Goal: Task Accomplishment & Management: Use online tool/utility

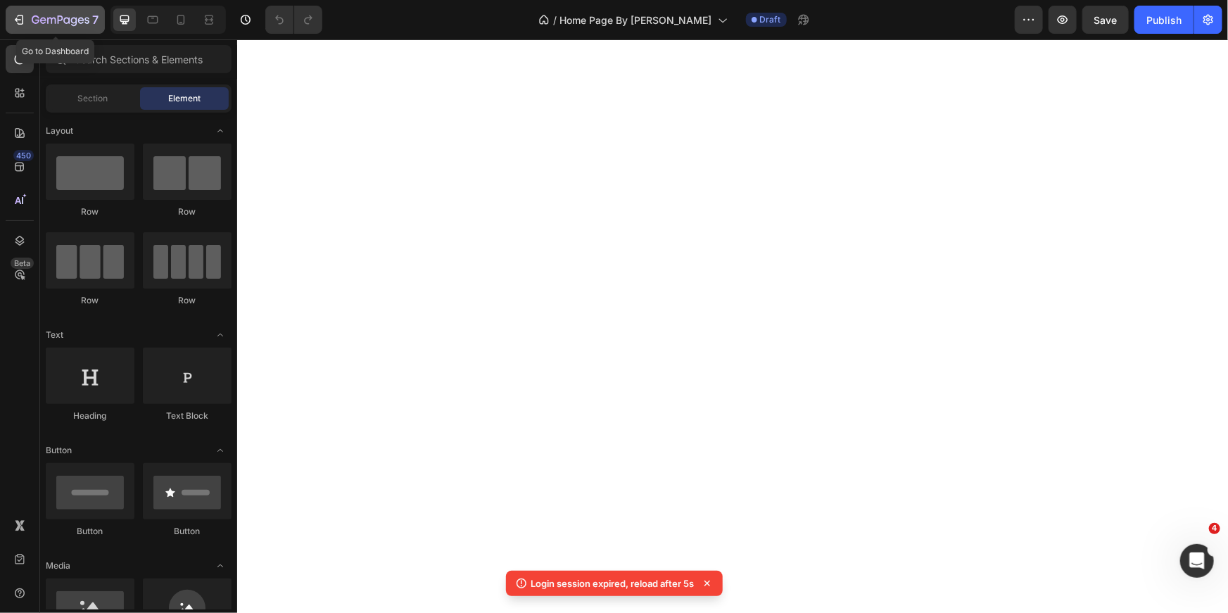
click at [32, 18] on icon "button" at bounding box center [36, 19] width 8 height 8
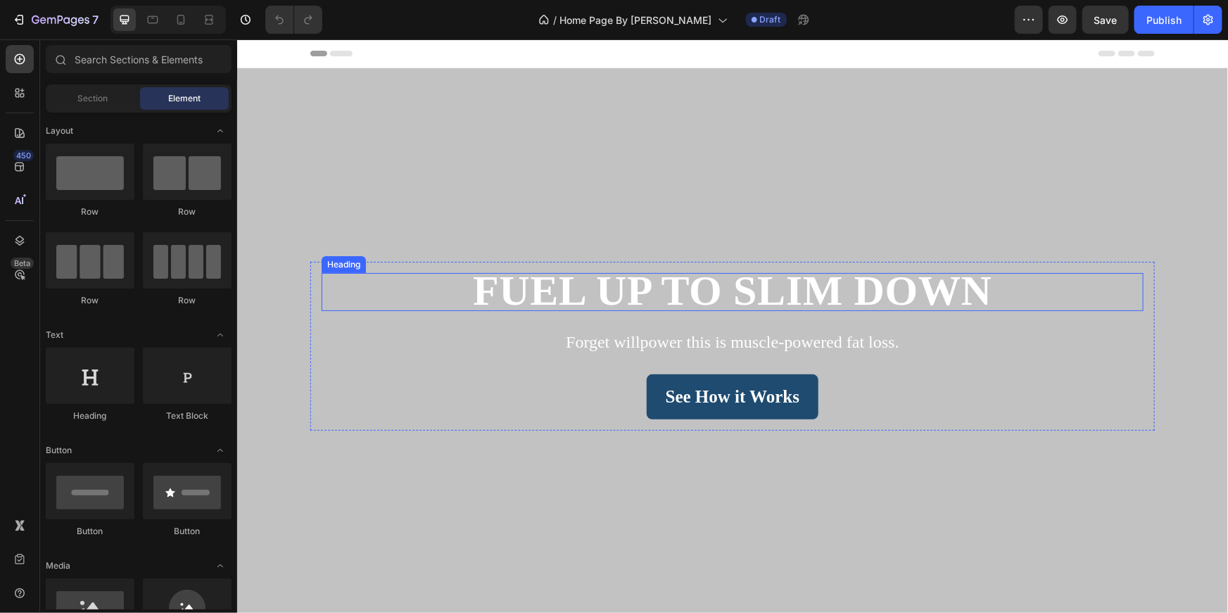
click at [596, 290] on span "Fuel Up to Slim Down" at bounding box center [731, 290] width 519 height 46
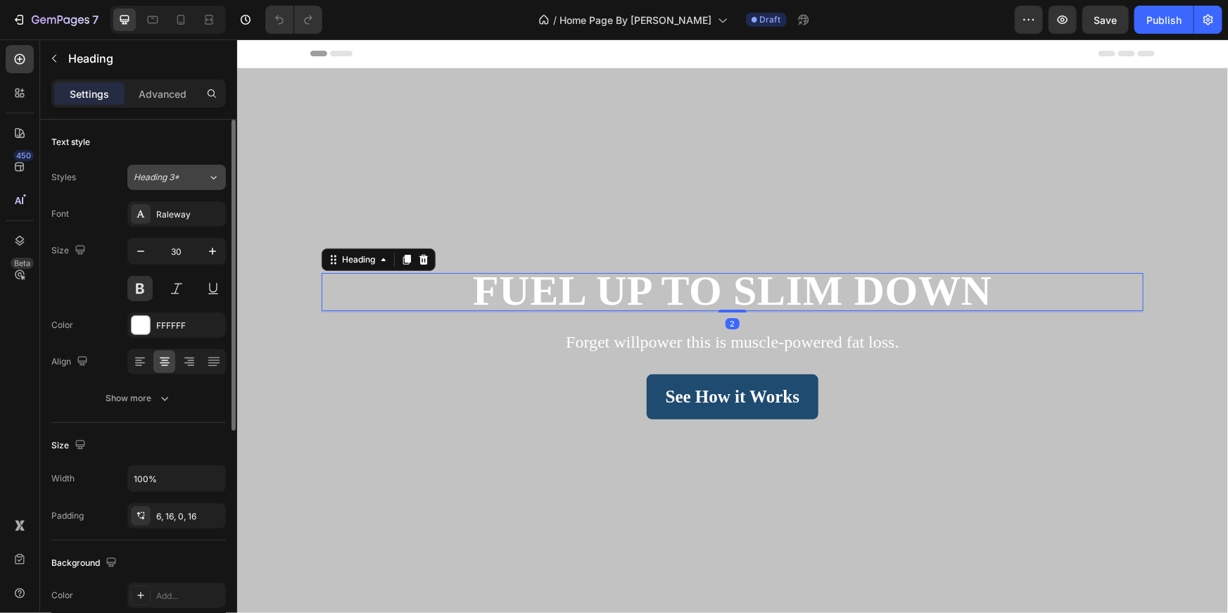
click at [198, 179] on div "Heading 3*" at bounding box center [171, 177] width 74 height 13
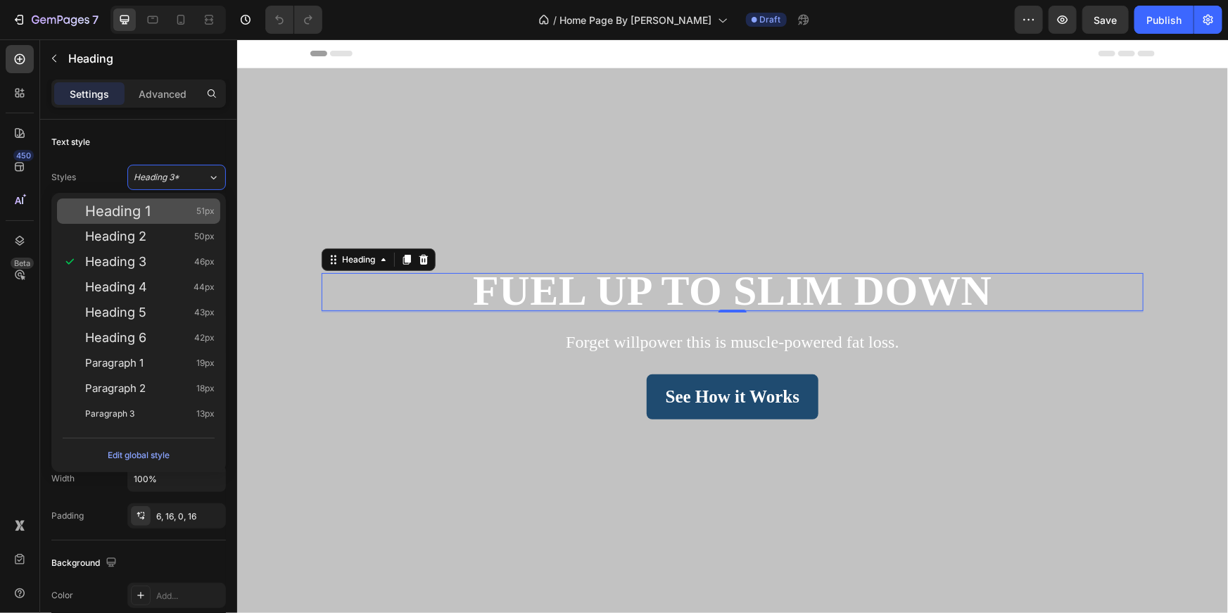
click at [189, 201] on div "Heading 1 51px" at bounding box center [138, 210] width 163 height 25
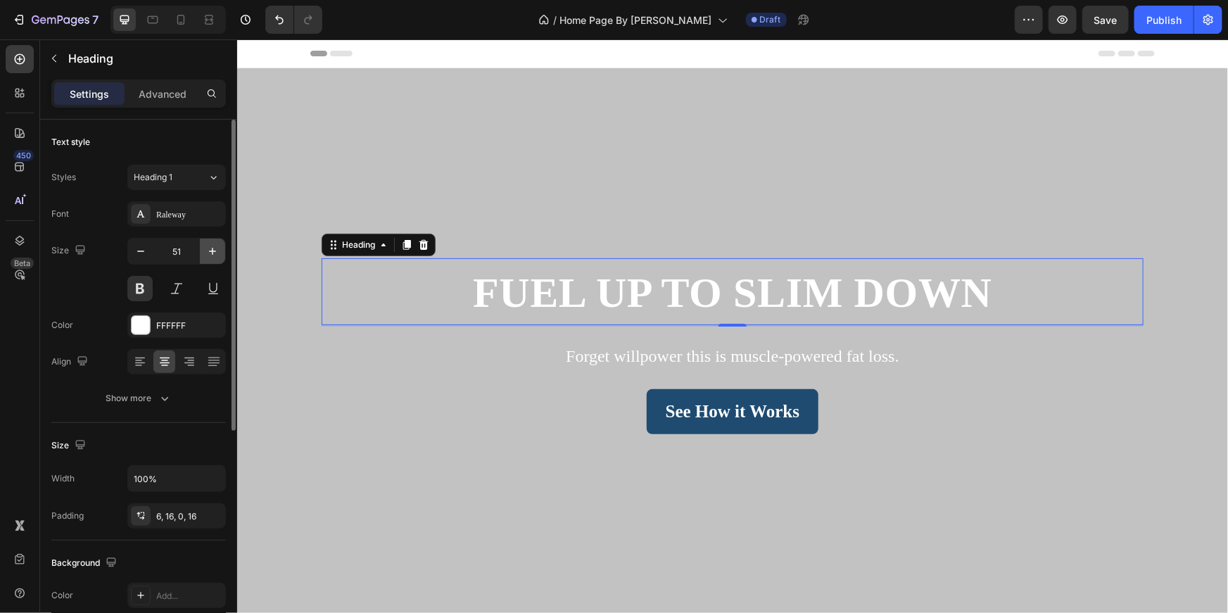
click at [217, 251] on icon "button" at bounding box center [213, 251] width 14 height 14
type input "54"
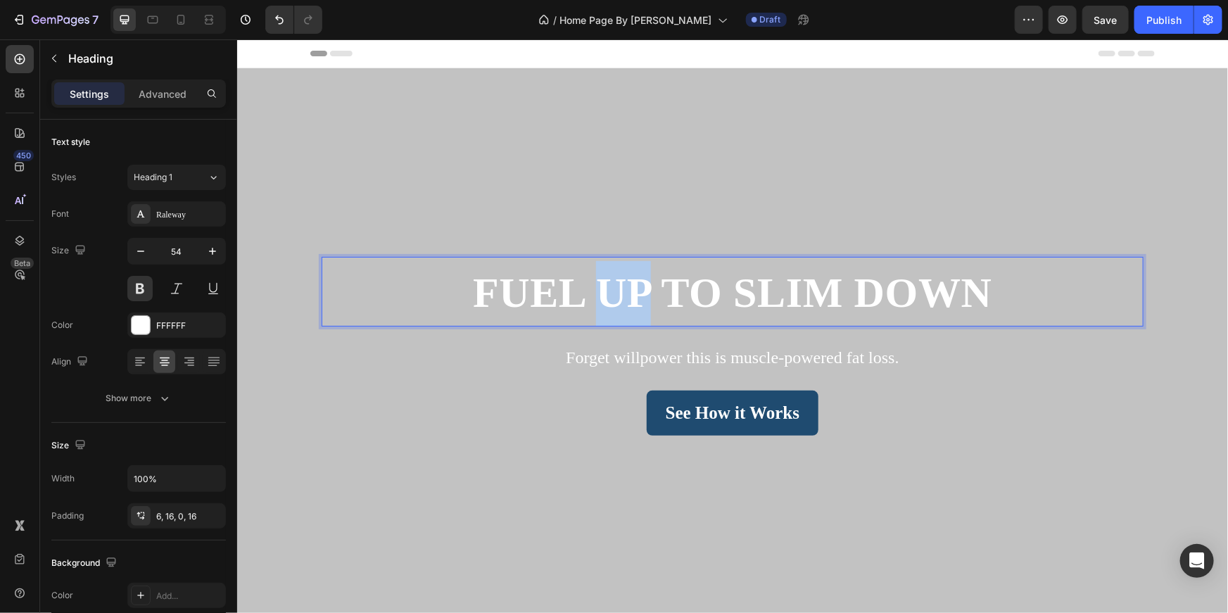
click at [610, 301] on span "Fuel Up to Slim Down" at bounding box center [731, 292] width 519 height 46
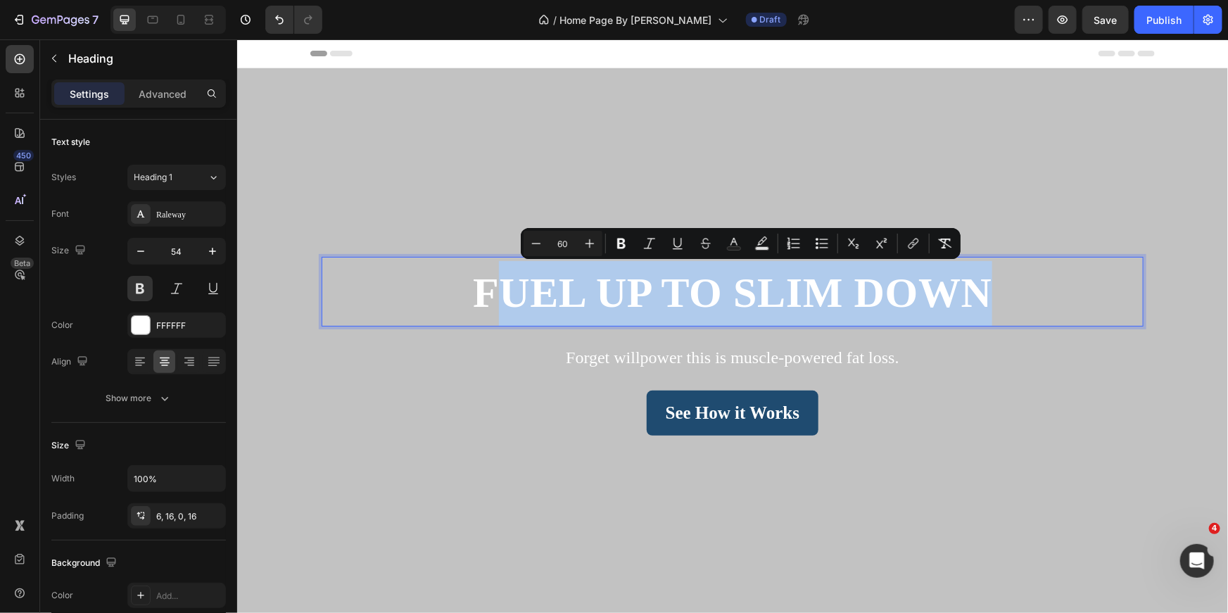
drag, startPoint x: 980, startPoint y: 286, endPoint x: 487, endPoint y: 301, distance: 493.6
click at [488, 301] on span "Fuel Up to Slim Down" at bounding box center [731, 292] width 519 height 46
click at [981, 291] on span "Fuel Up to Slim Down" at bounding box center [731, 292] width 519 height 46
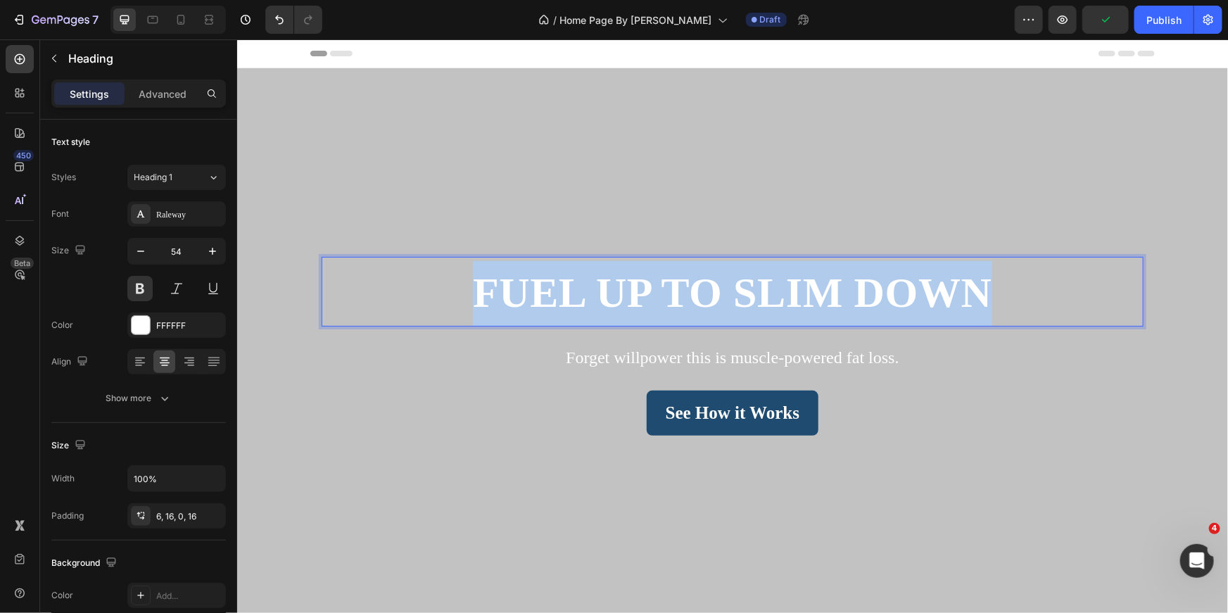
drag, startPoint x: 983, startPoint y: 289, endPoint x: 458, endPoint y: 292, distance: 525.1
click at [458, 293] on p "Fuel Up to Slim Down" at bounding box center [732, 293] width 800 height 66
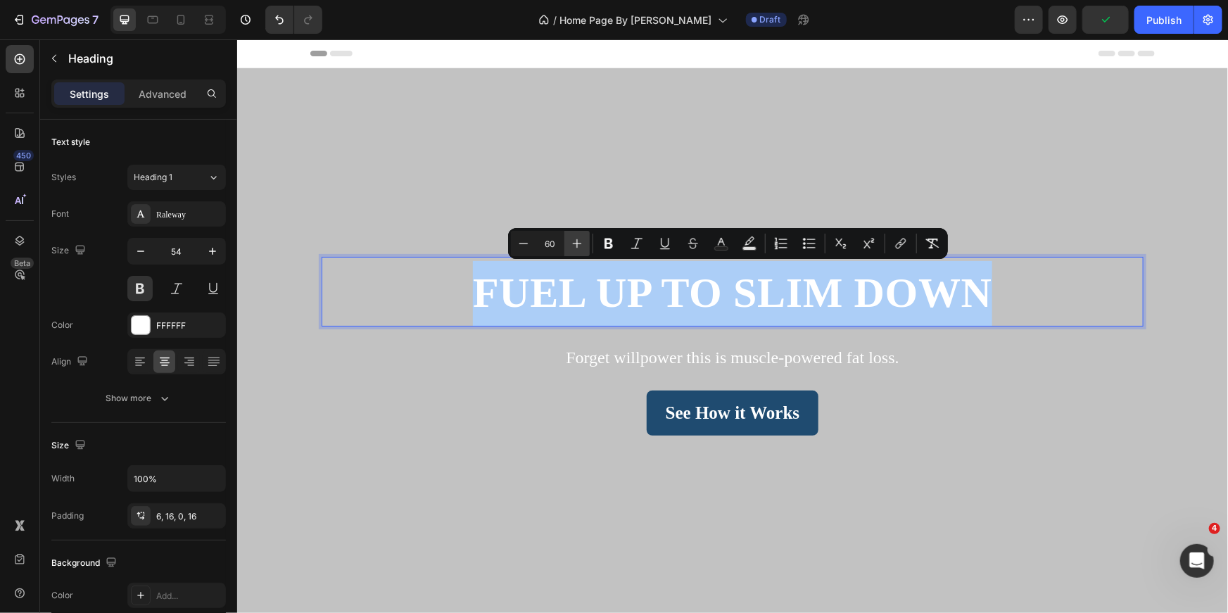
click at [581, 244] on icon "Editor contextual toolbar" at bounding box center [577, 243] width 14 height 14
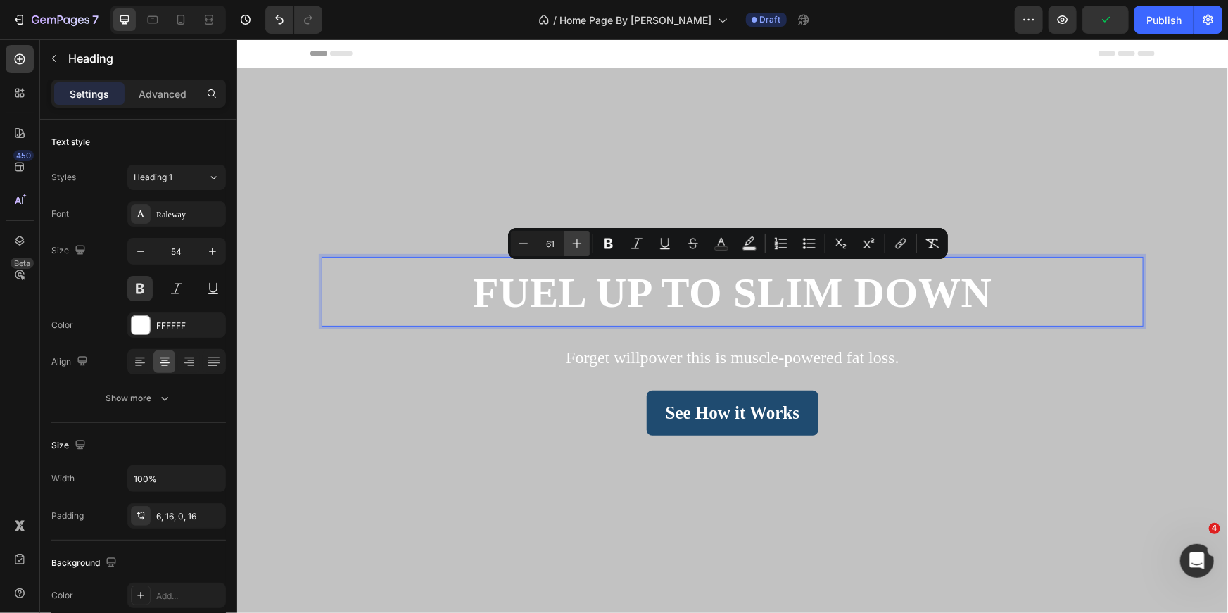
click at [581, 244] on icon "Editor contextual toolbar" at bounding box center [577, 243] width 14 height 14
type input "65"
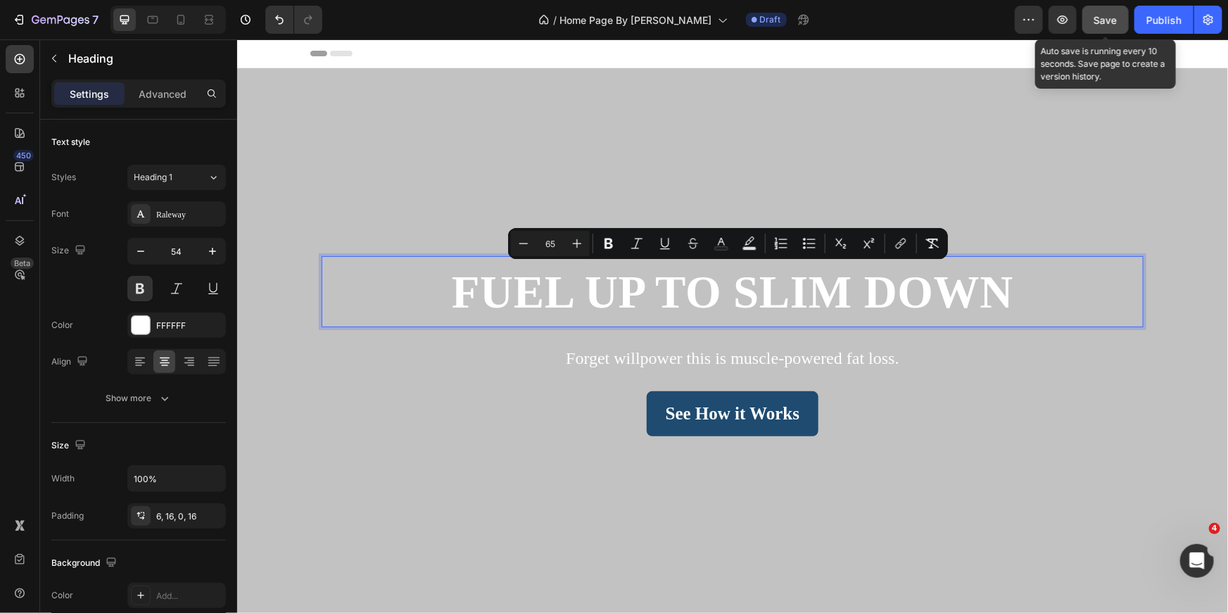
click at [1102, 20] on span "Save" at bounding box center [1105, 20] width 23 height 12
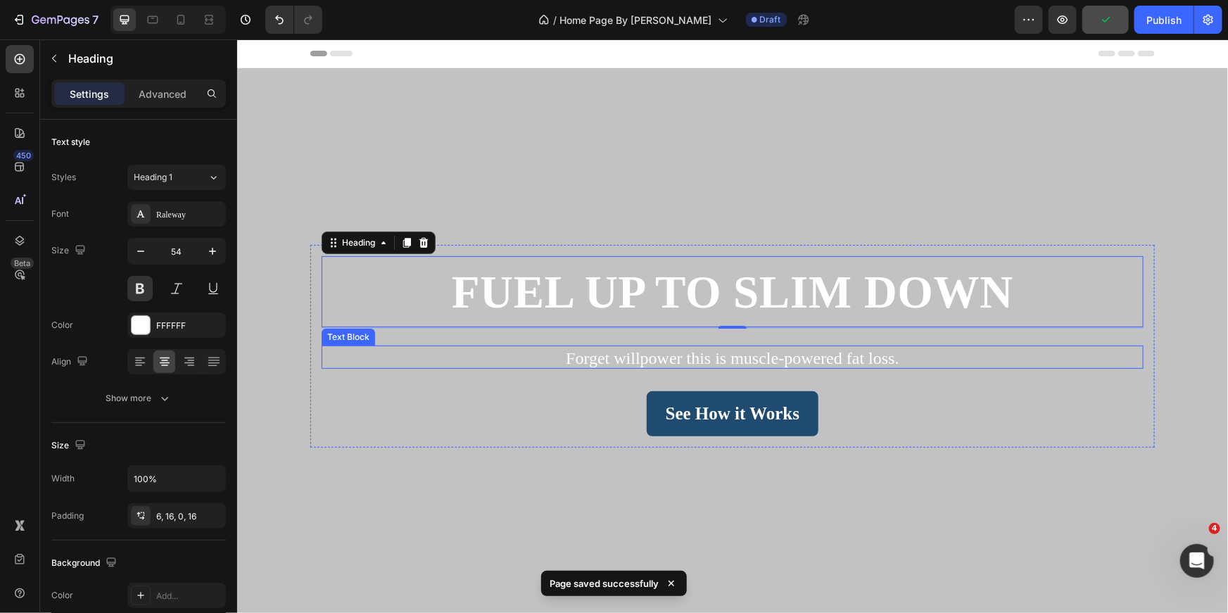
click at [778, 352] on span "Forget willpower this is muscle-powered fat loss." at bounding box center [731, 357] width 333 height 18
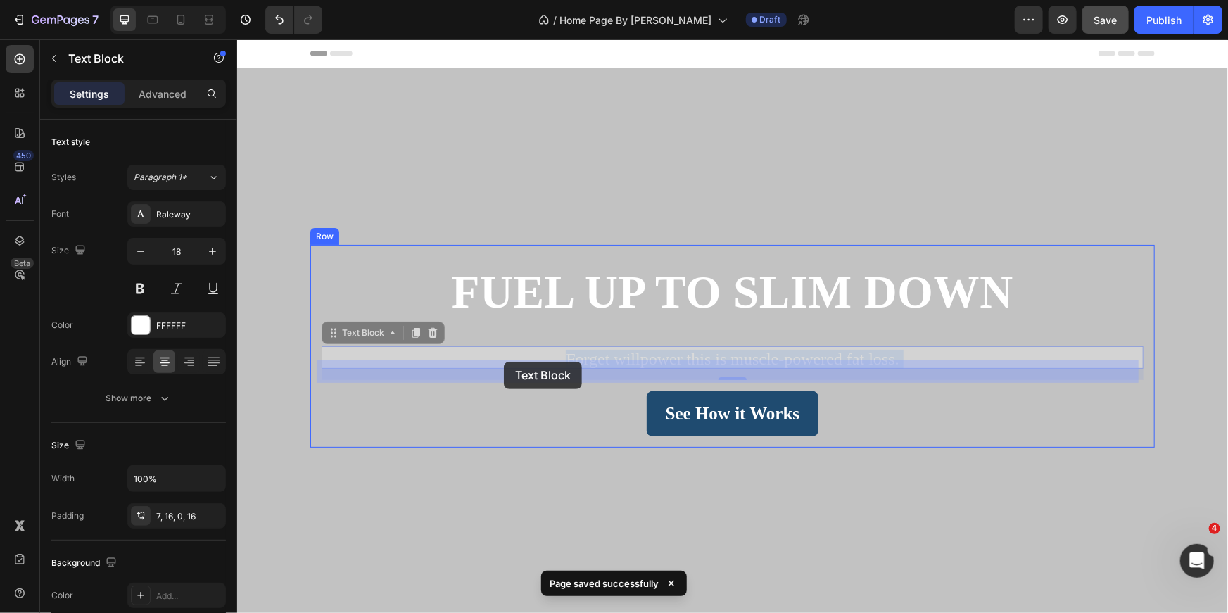
drag, startPoint x: 886, startPoint y: 354, endPoint x: 503, endPoint y: 361, distance: 383.0
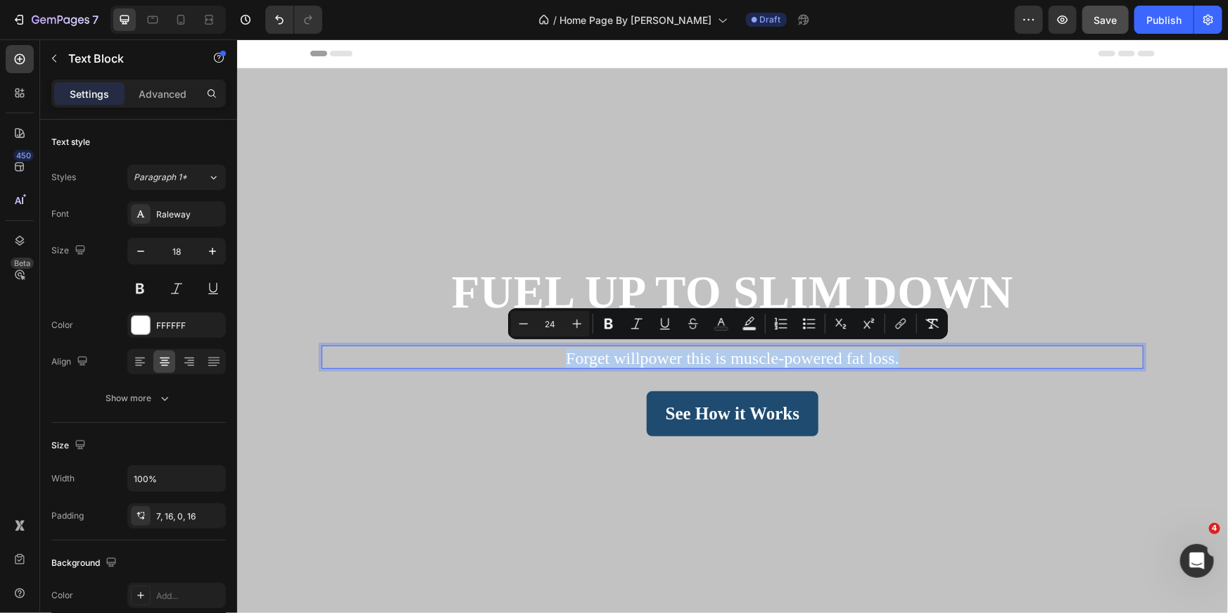
drag, startPoint x: 563, startPoint y: 353, endPoint x: 897, endPoint y: 351, distance: 334.3
click at [585, 327] on button "Plus" at bounding box center [576, 323] width 25 height 25
click at [586, 328] on button "Plus" at bounding box center [576, 323] width 25 height 25
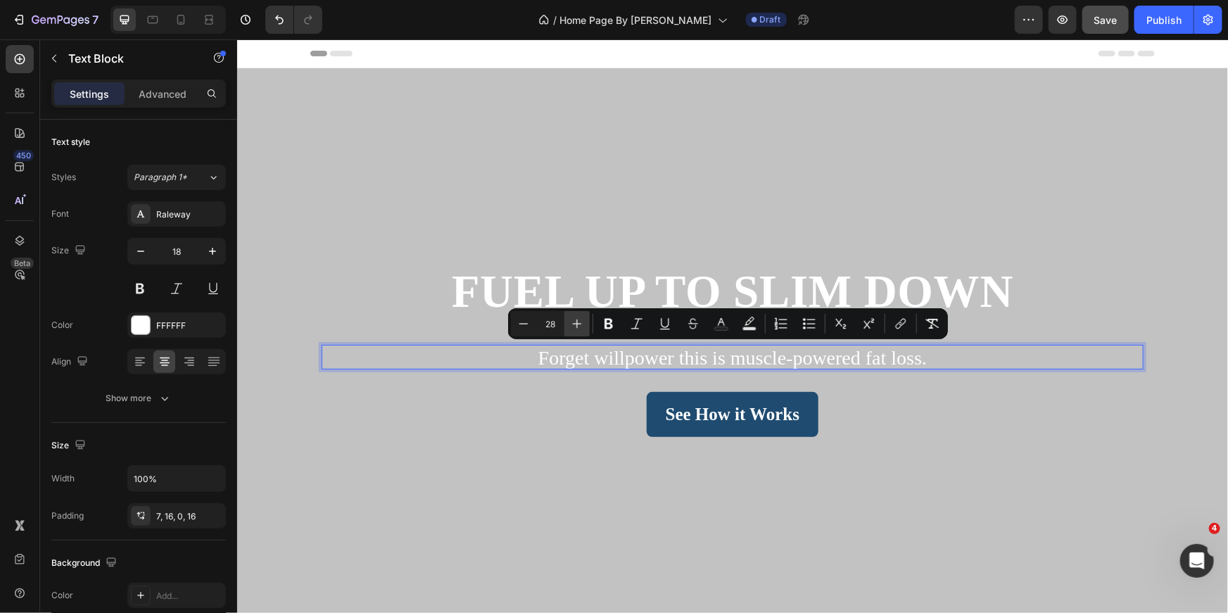
click at [586, 329] on button "Plus" at bounding box center [576, 323] width 25 height 25
type input "30"
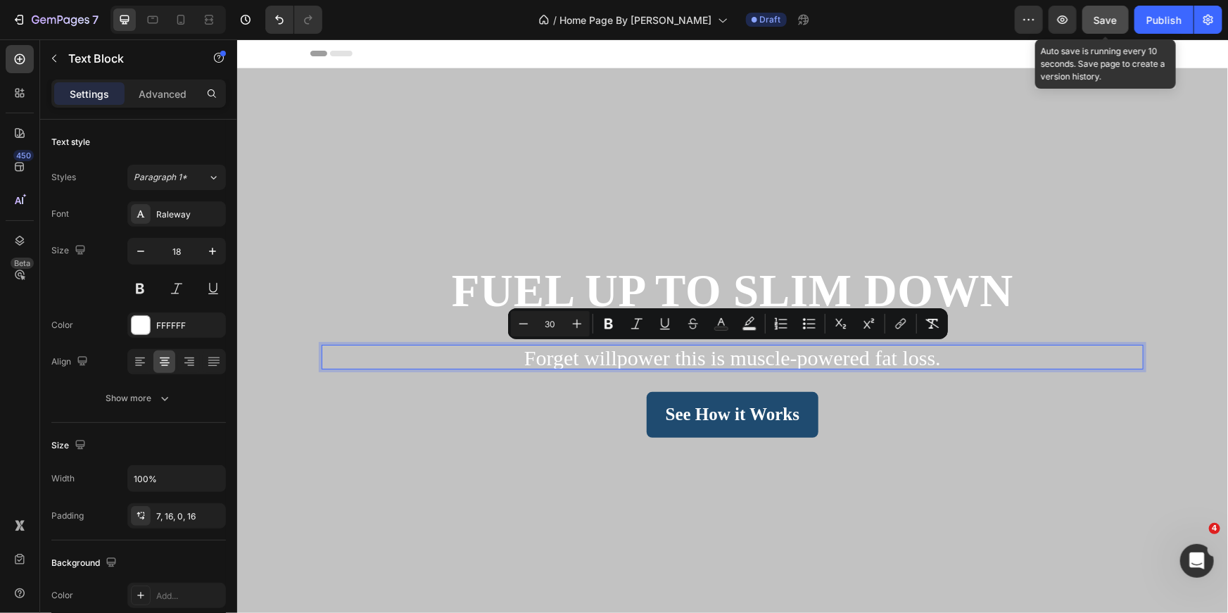
click at [1106, 29] on button "Save" at bounding box center [1106, 20] width 46 height 28
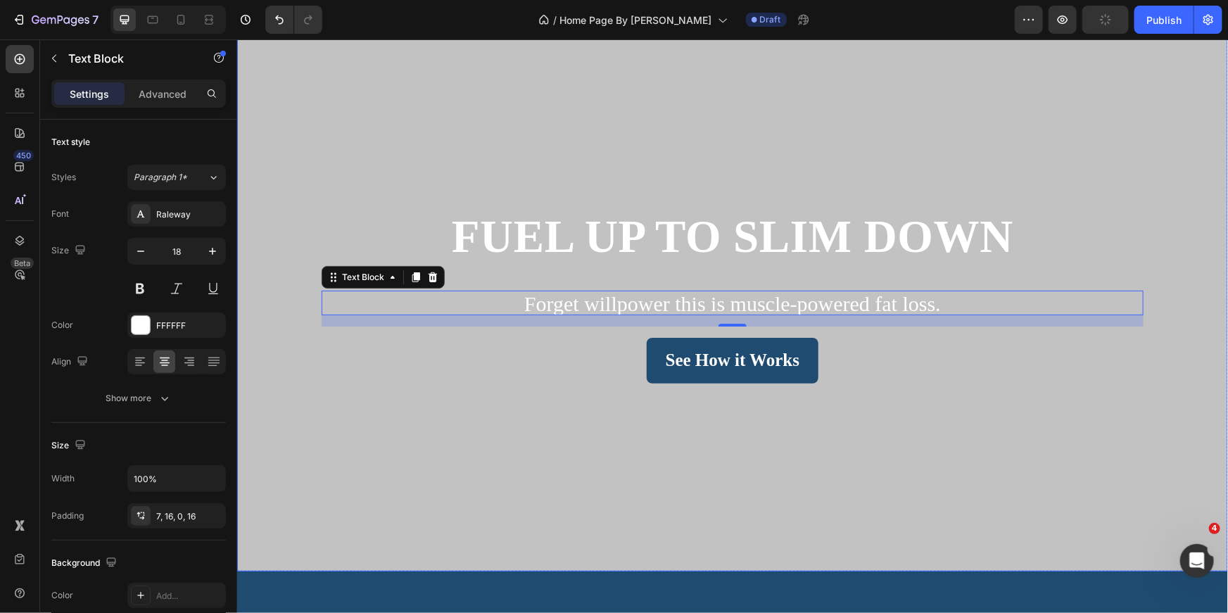
scroll to position [113, 0]
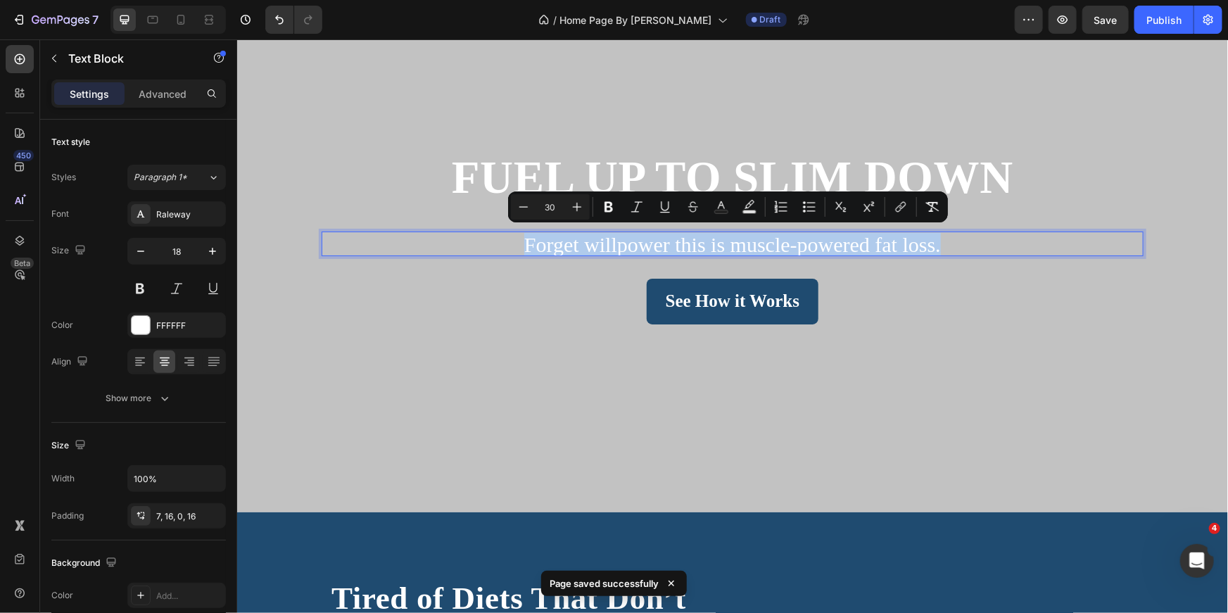
drag, startPoint x: 938, startPoint y: 241, endPoint x: 521, endPoint y: 240, distance: 416.7
click at [610, 208] on icon "Editor contextual toolbar" at bounding box center [609, 207] width 14 height 14
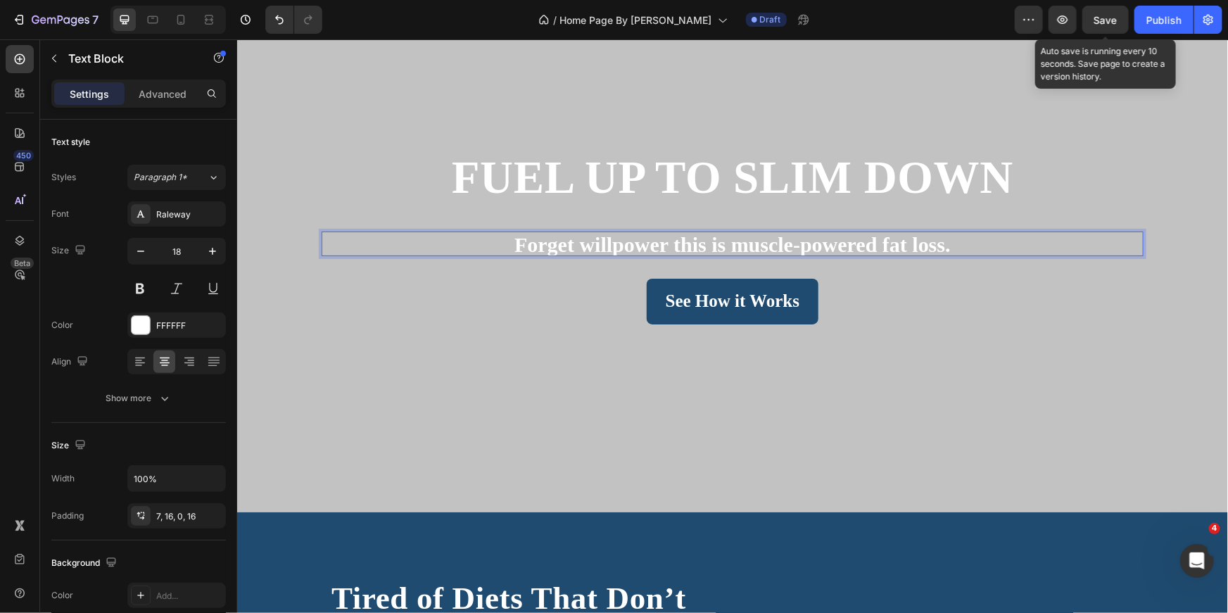
click at [1113, 27] on div "Save" at bounding box center [1105, 20] width 23 height 15
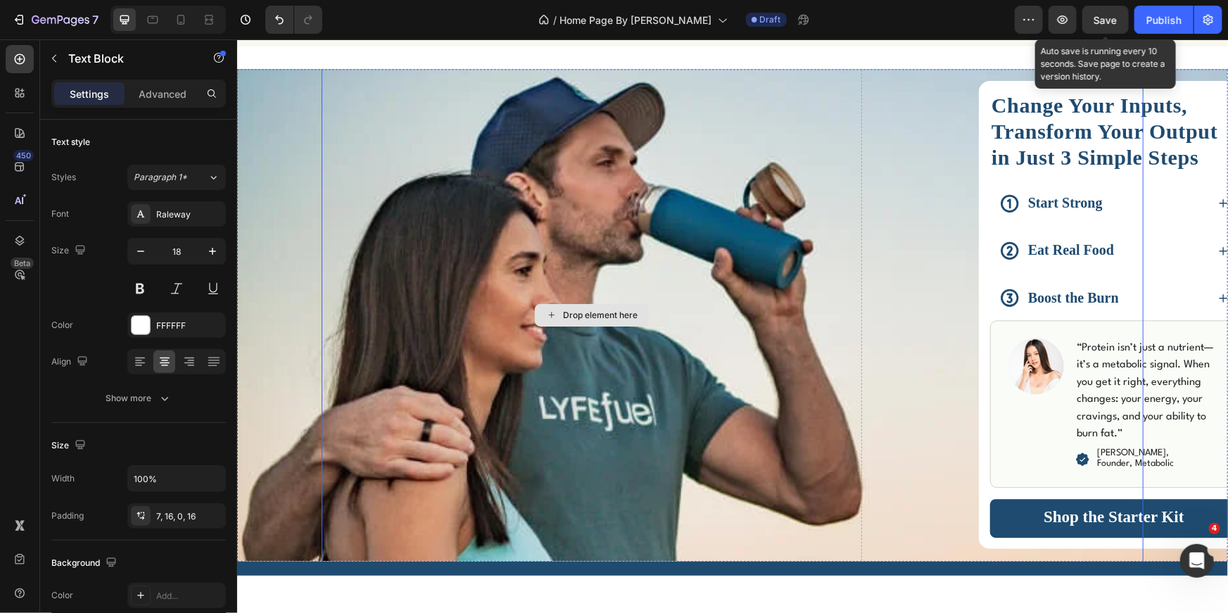
scroll to position [1679, 0]
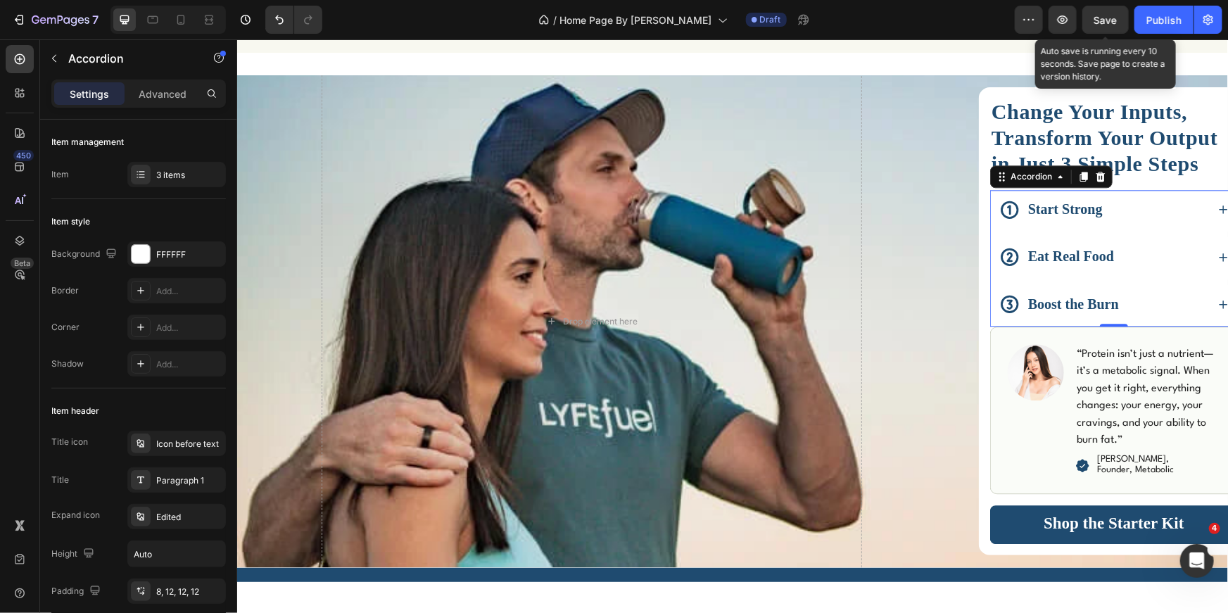
click at [1075, 210] on strong "Start Strong" at bounding box center [1065, 208] width 75 height 15
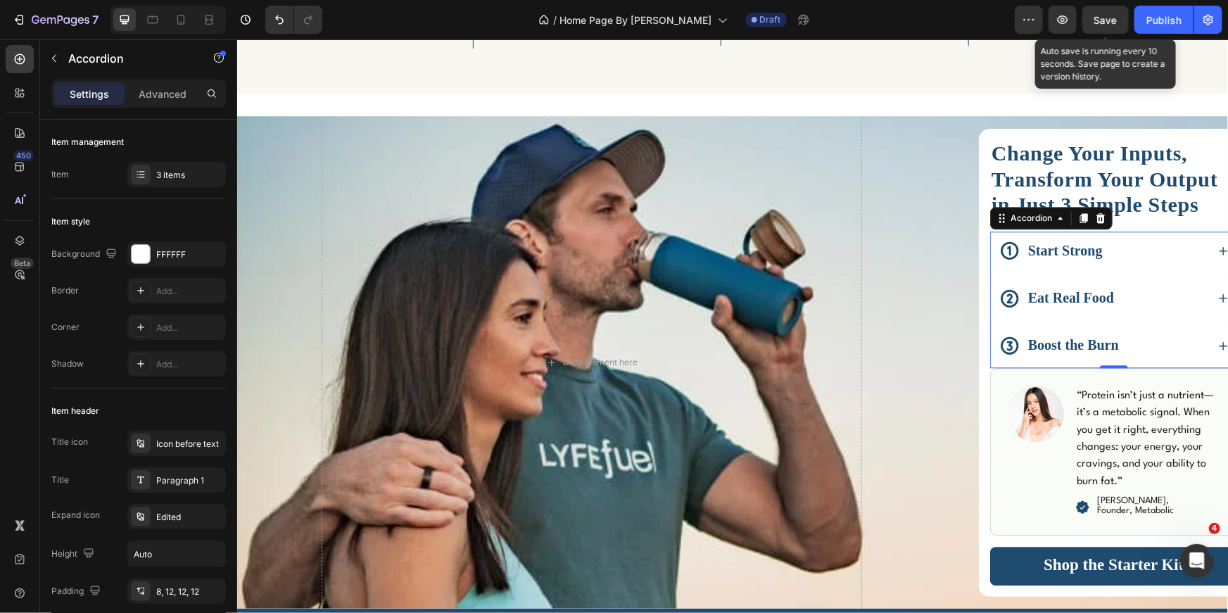
scroll to position [1627, 0]
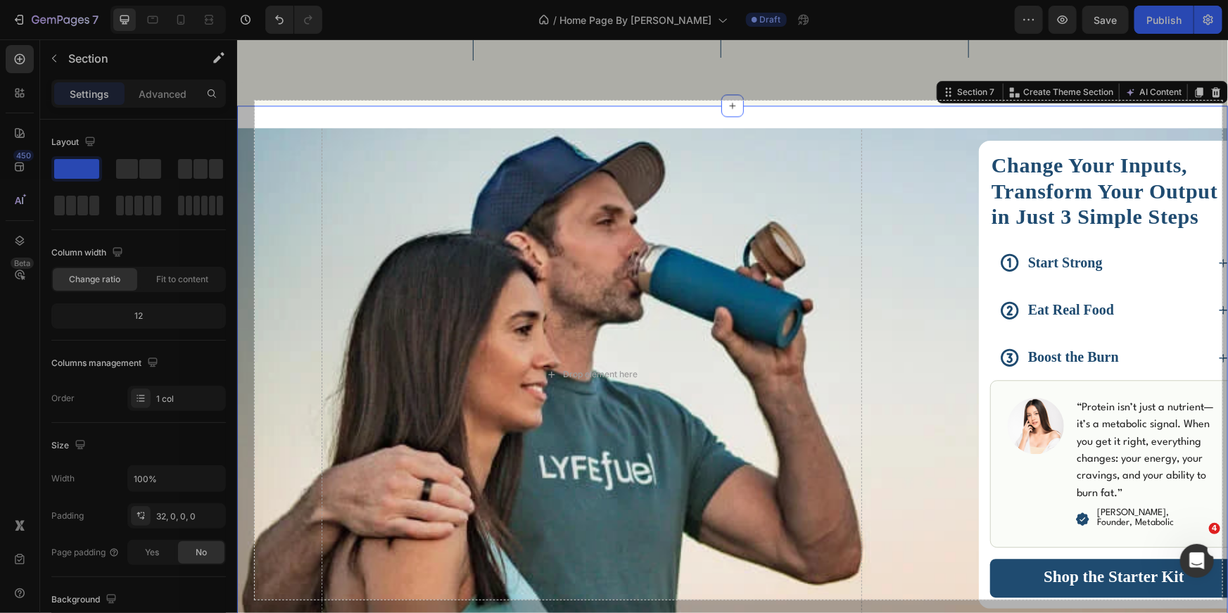
drag, startPoint x: 255, startPoint y: 101, endPoint x: 1223, endPoint y: 600, distance: 1088.9
click at [1223, 600] on div "1375 X 709" at bounding box center [614, 306] width 1228 height 613
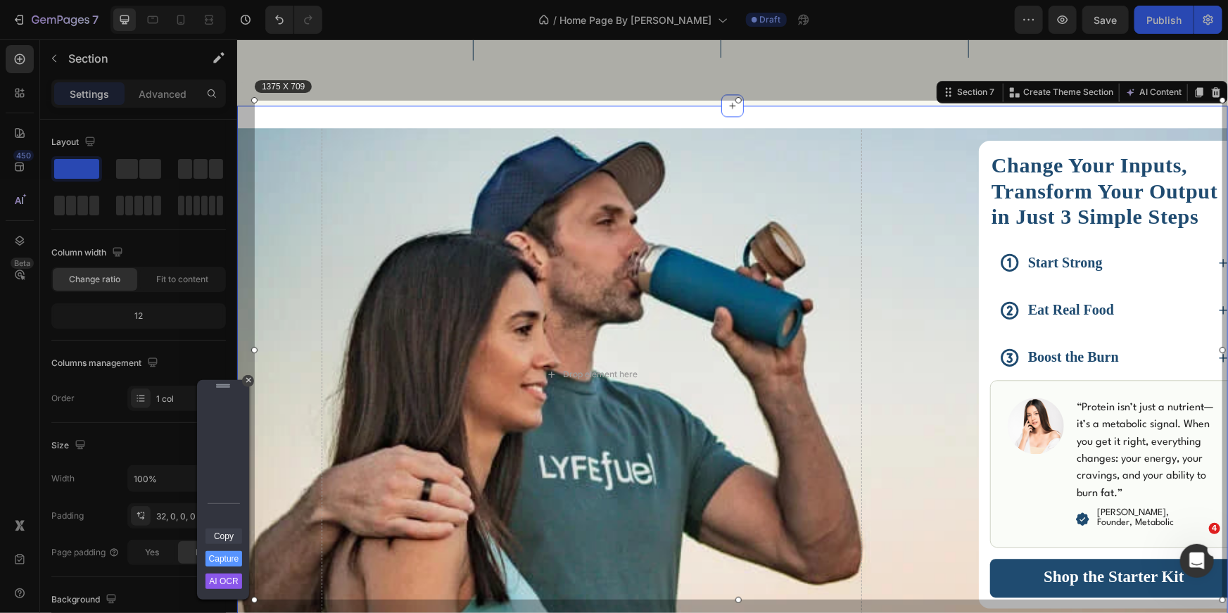
click at [232, 532] on link "Copy" at bounding box center [224, 536] width 37 height 15
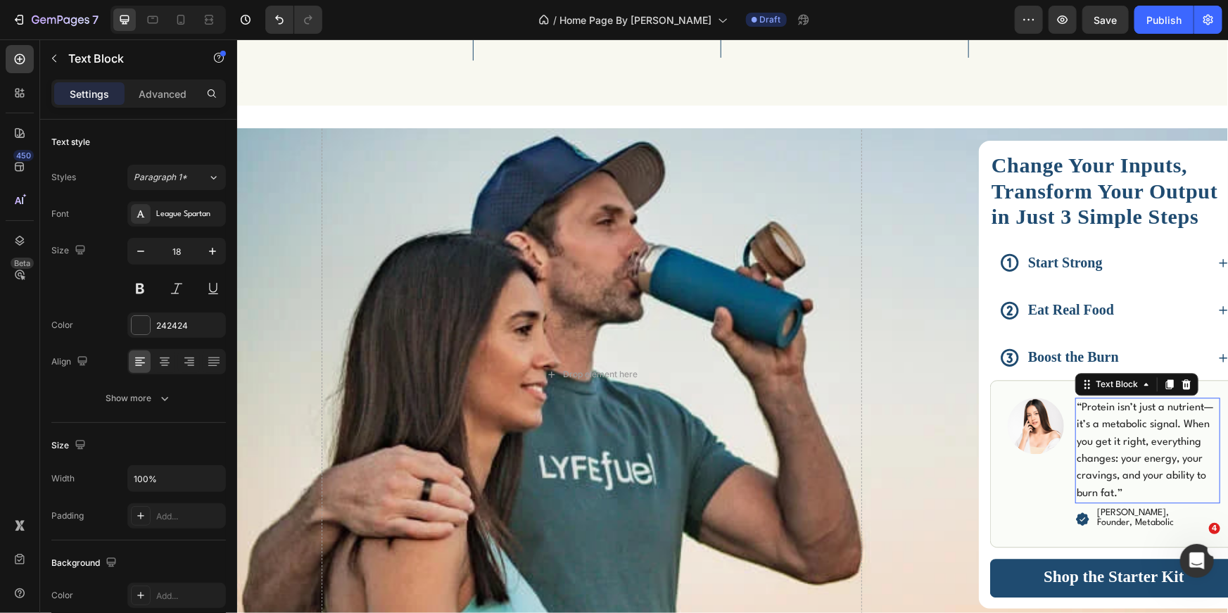
click at [1123, 475] on span "“Protein isn’t just a nutrient—it’s a metabolic signal. When you get it right, …" at bounding box center [1144, 450] width 137 height 96
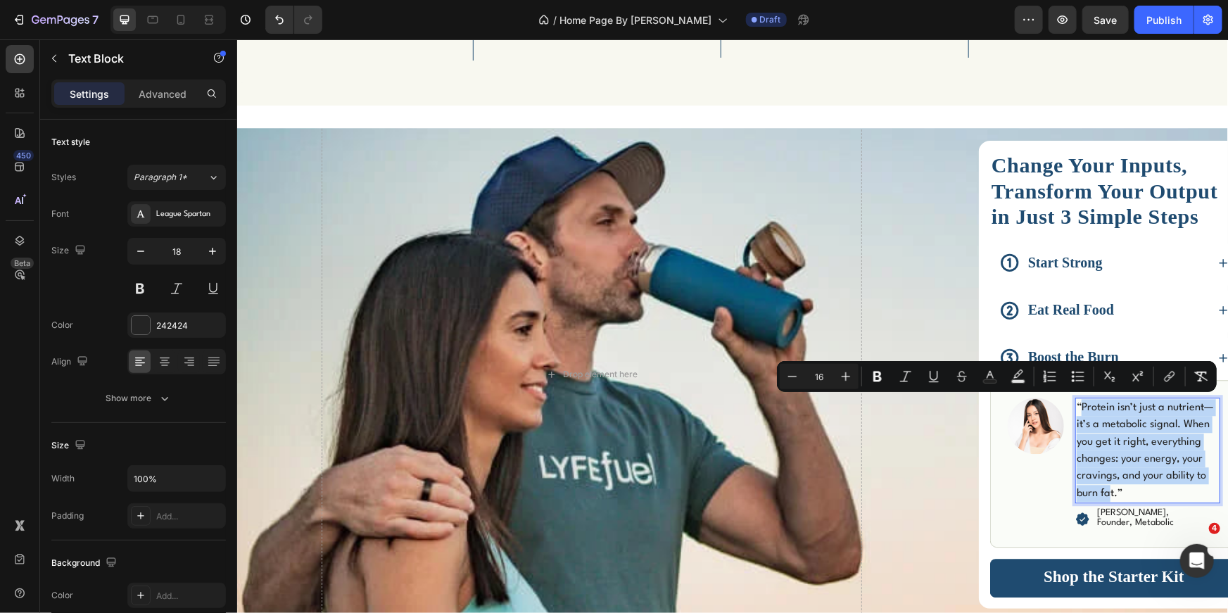
drag, startPoint x: 1106, startPoint y: 488, endPoint x: 1078, endPoint y: 407, distance: 86.4
click at [1078, 407] on span "“Protein isn’t just a nutrient—it’s a metabolic signal. When you get it right, …" at bounding box center [1144, 450] width 137 height 96
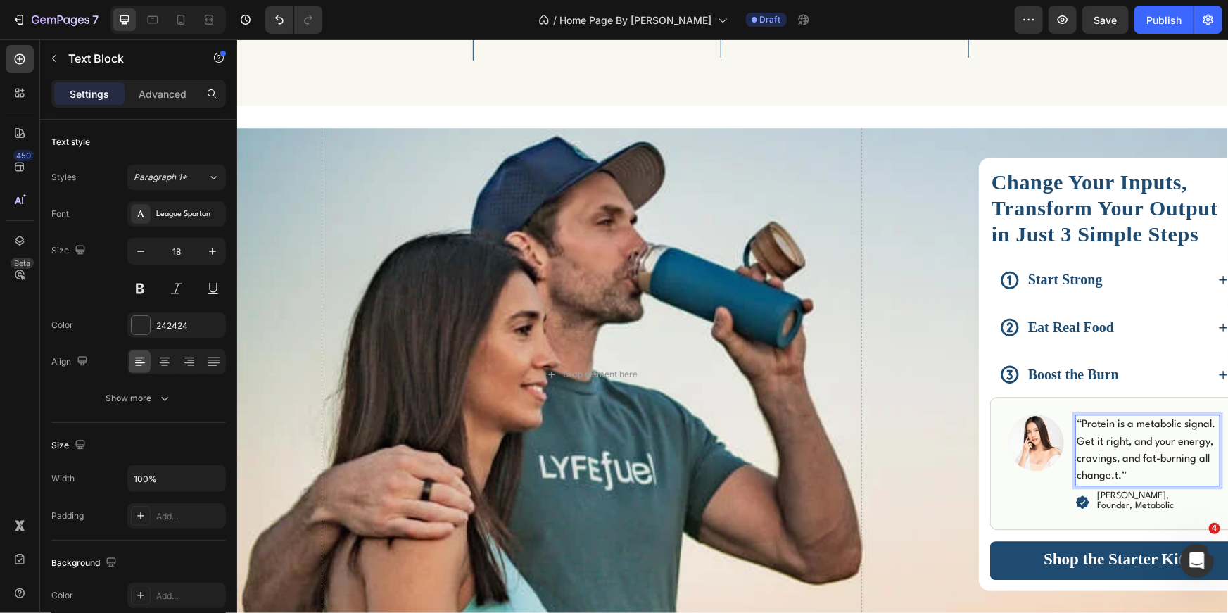
scroll to position [1643, 0]
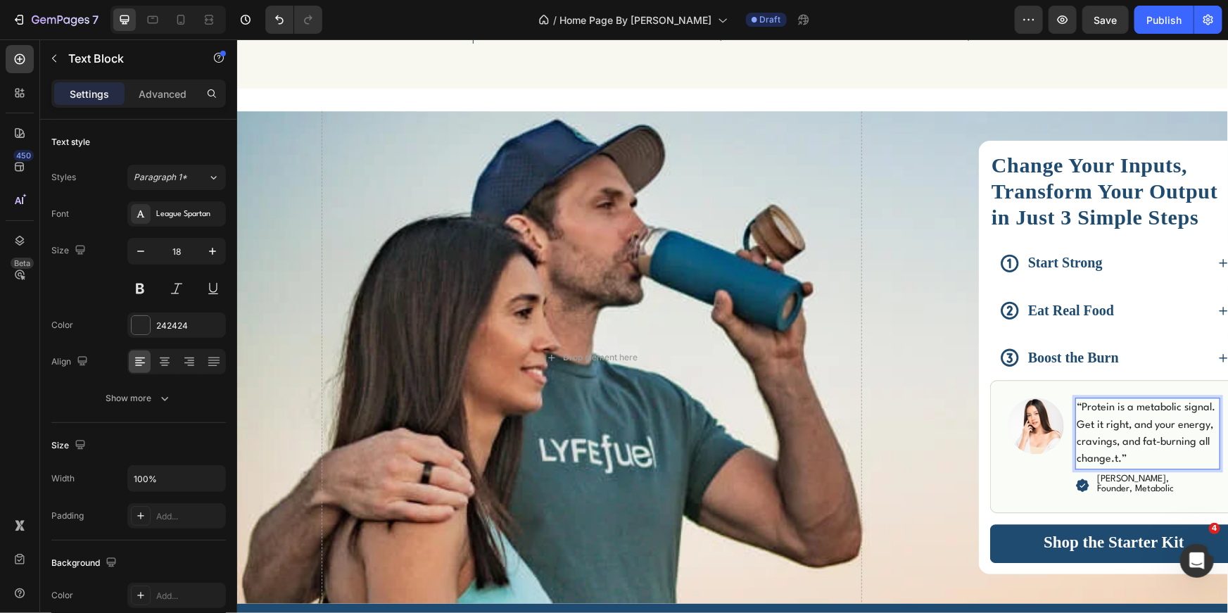
click at [1117, 404] on span "“Protein is a metabolic signal. Get it right, and your energy, cravings, and fa…" at bounding box center [1145, 433] width 139 height 62
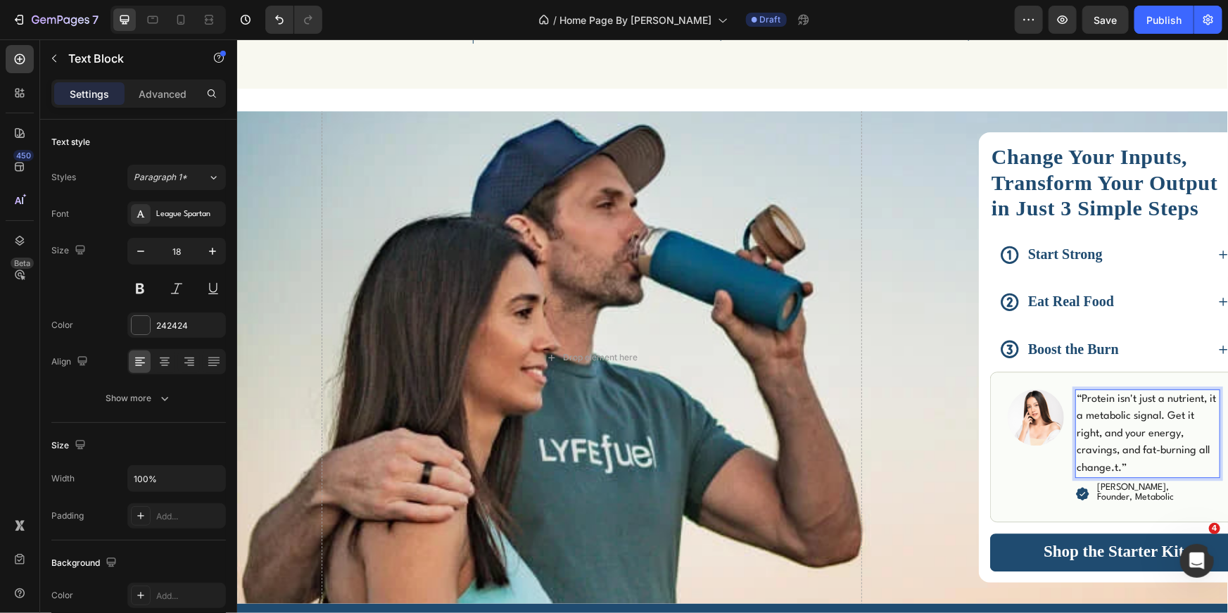
scroll to position [1635, 0]
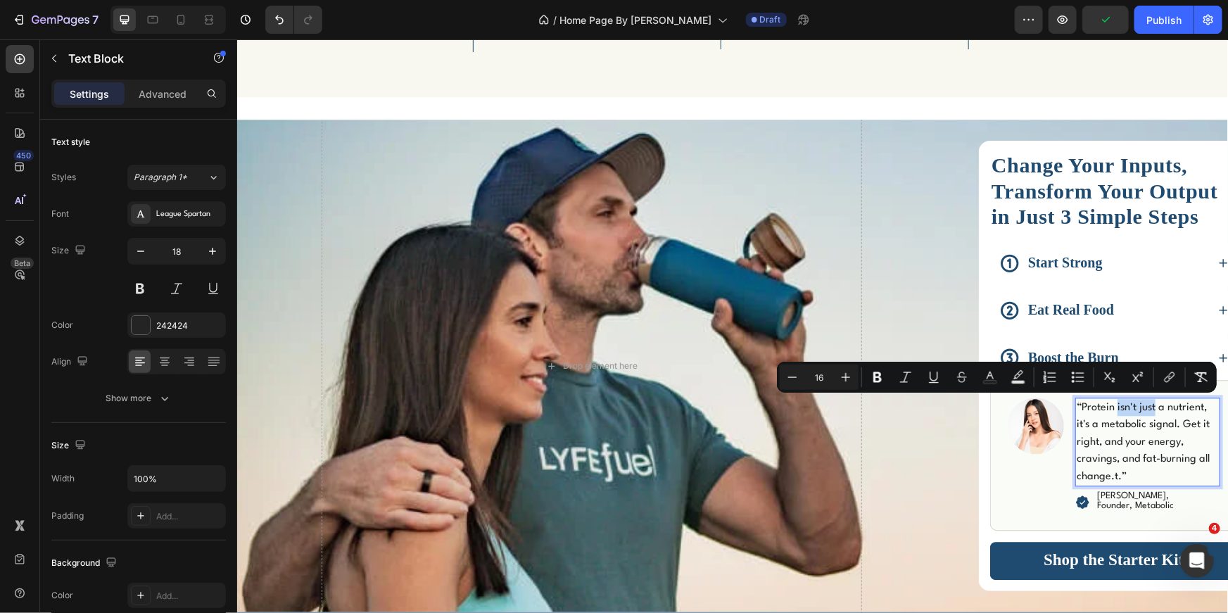
drag, startPoint x: 1149, startPoint y: 398, endPoint x: 1111, endPoint y: 441, distance: 57.3
click at [1113, 404] on span "“Protein isn't just a nutrient, it's a metabolic signal. Get it right, and your…" at bounding box center [1142, 442] width 133 height 80
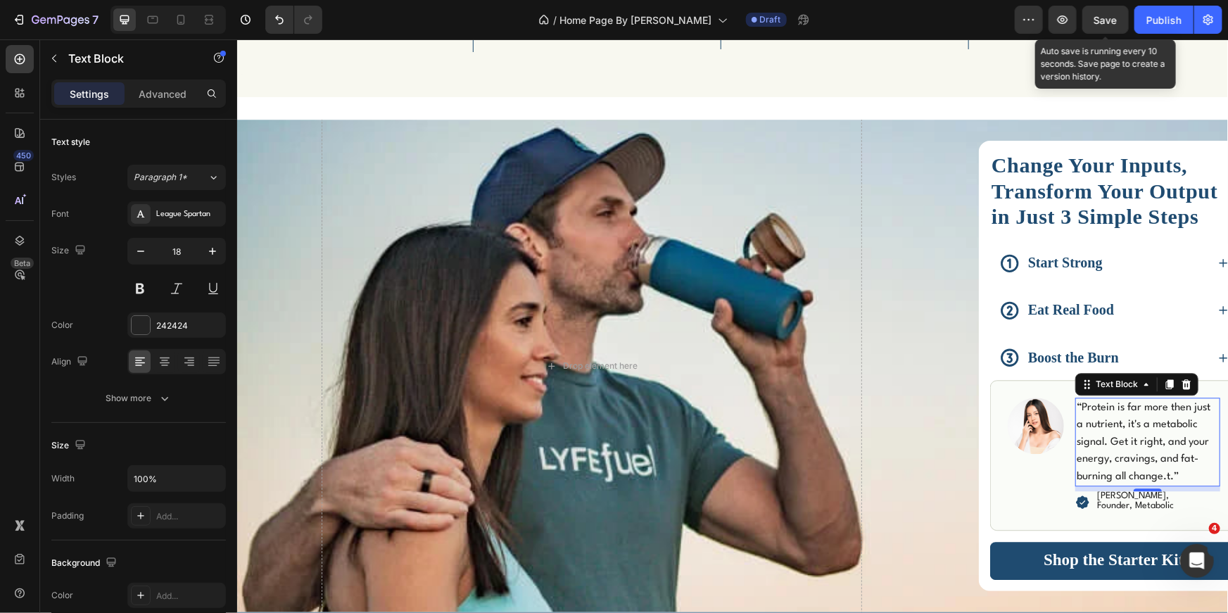
click at [1095, 18] on span "Save" at bounding box center [1105, 20] width 23 height 12
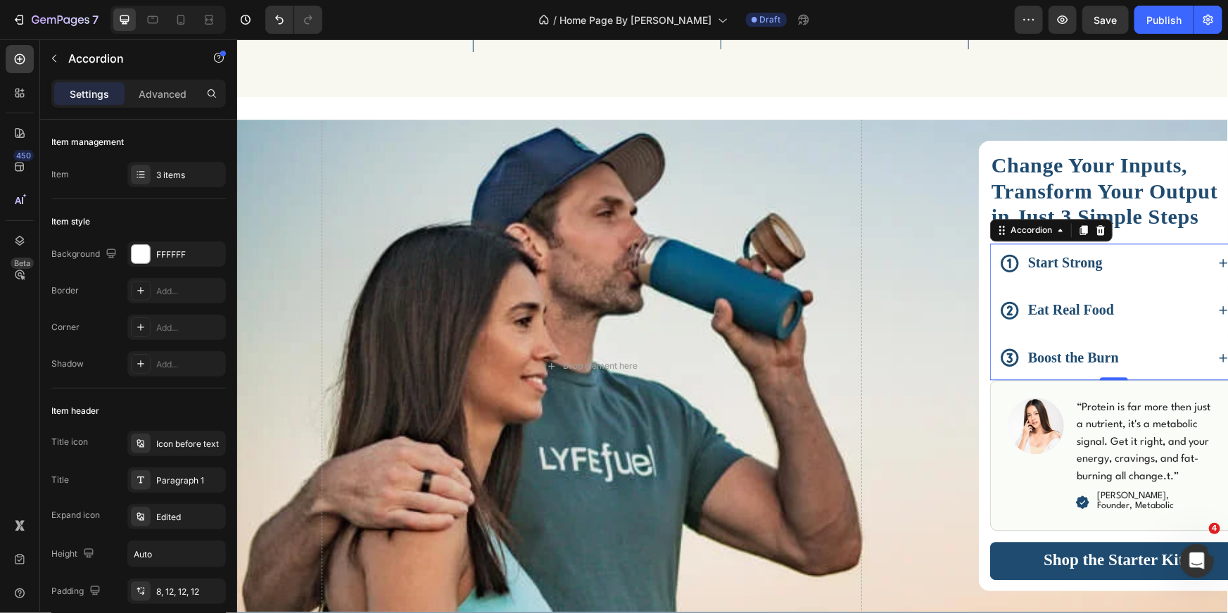
click at [1056, 263] on strong "Start Strong" at bounding box center [1065, 261] width 75 height 15
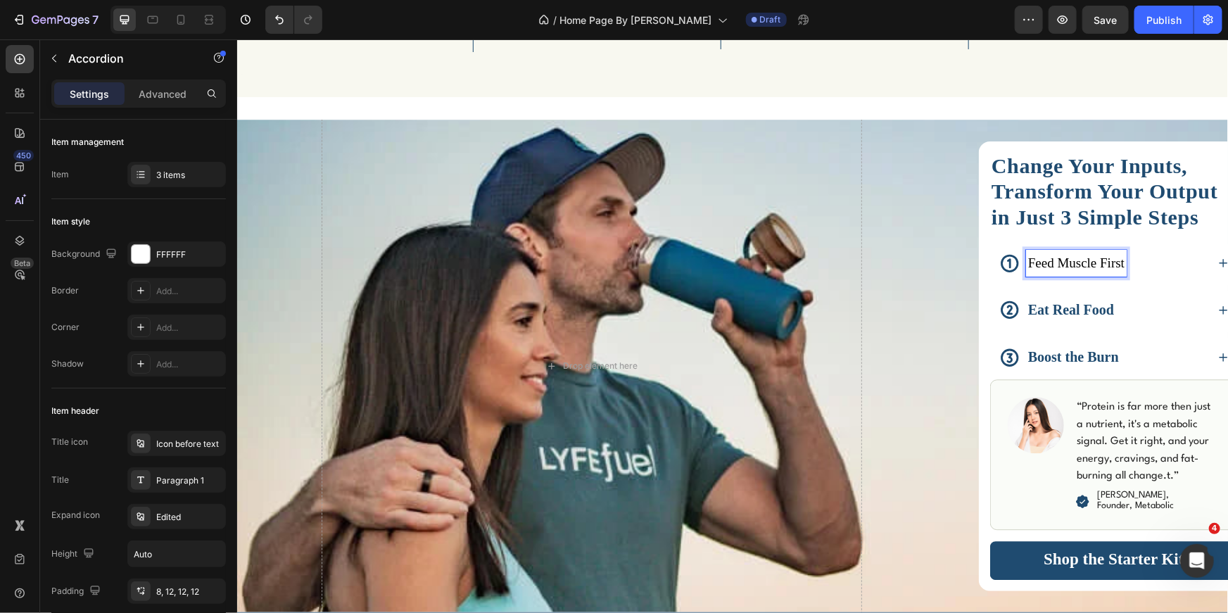
click at [1075, 259] on p "Feed Muscle First" at bounding box center [1076, 262] width 96 height 23
drag, startPoint x: 1116, startPoint y: 263, endPoint x: 1056, endPoint y: 258, distance: 60.0
click at [1056, 258] on p "Feed Muscle First" at bounding box center [1076, 262] width 96 height 23
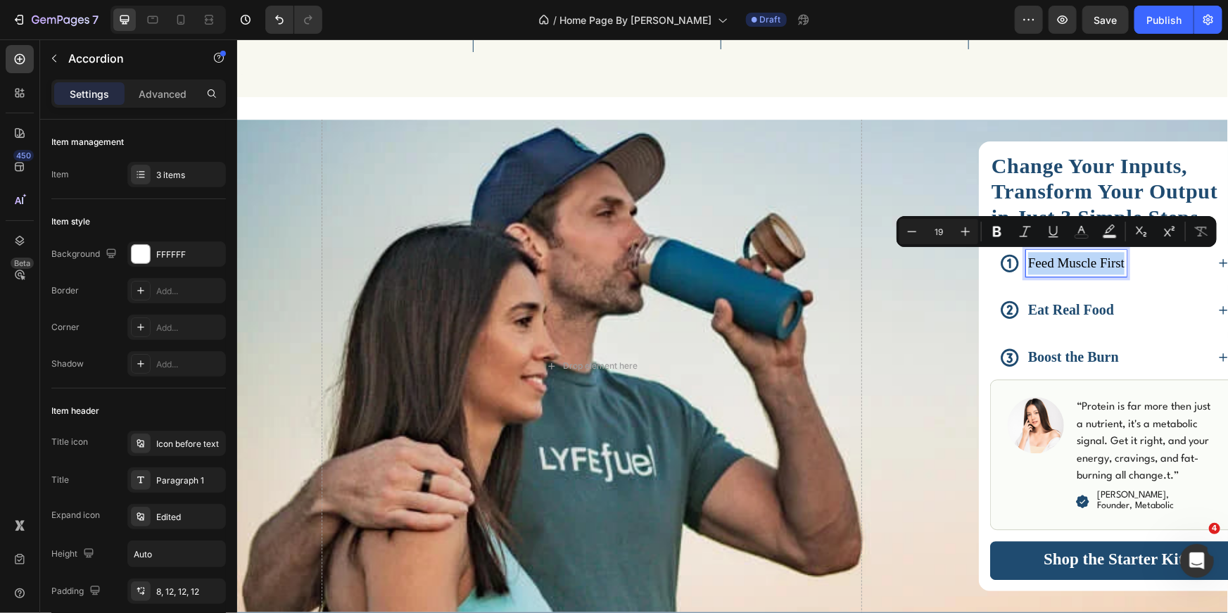
drag, startPoint x: 1120, startPoint y: 263, endPoint x: 1022, endPoint y: 260, distance: 97.9
click at [1026, 260] on div "Feed Muscle First" at bounding box center [1076, 262] width 101 height 27
click at [1003, 236] on icon "Editor contextual toolbar" at bounding box center [997, 232] width 14 height 14
type input "20"
click at [1081, 301] on strong "Eat Real Food" at bounding box center [1071, 308] width 86 height 15
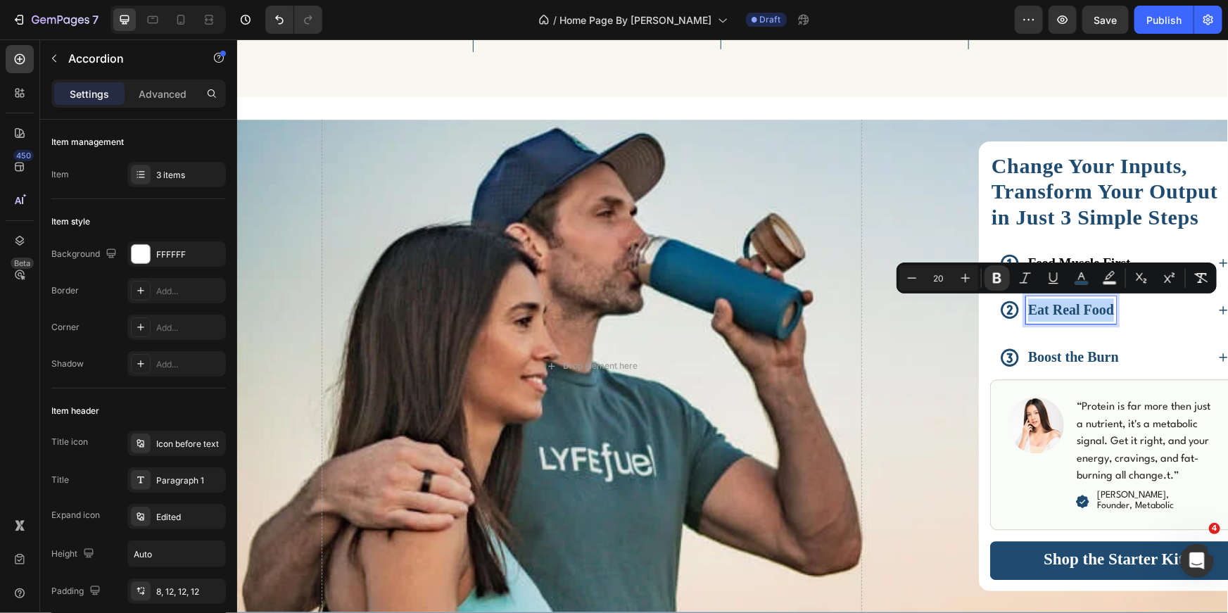
drag, startPoint x: 1109, startPoint y: 308, endPoint x: 1023, endPoint y: 307, distance: 86.6
click at [1028, 307] on strong "Eat Real Food" at bounding box center [1071, 308] width 86 height 15
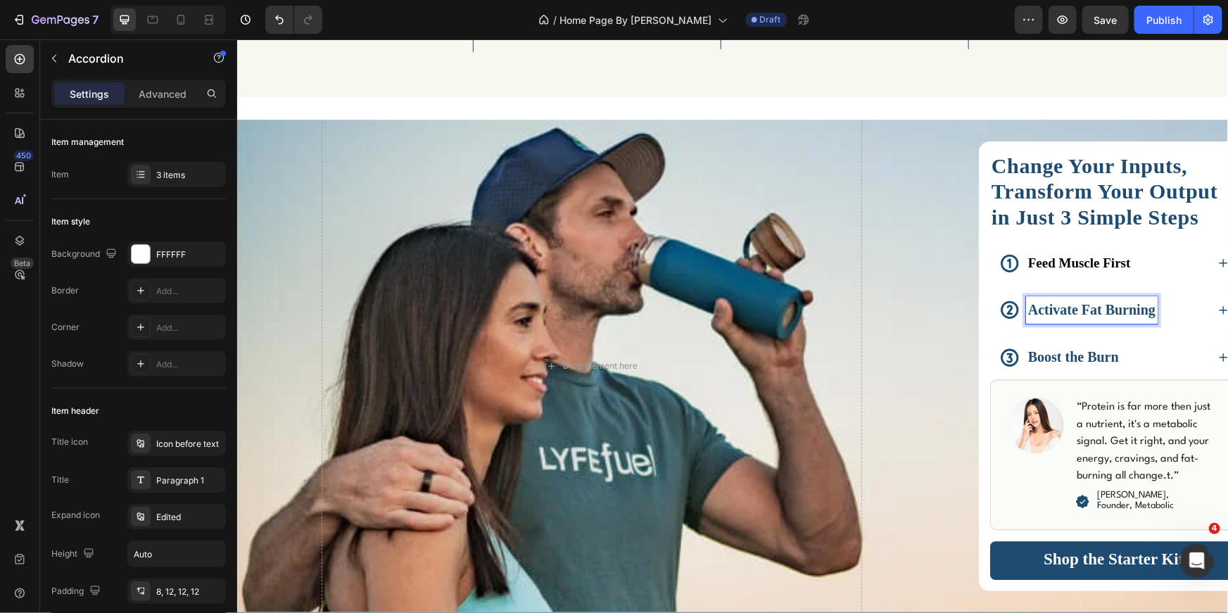
click at [1106, 360] on strong "Boost the Burn" at bounding box center [1073, 355] width 91 height 15
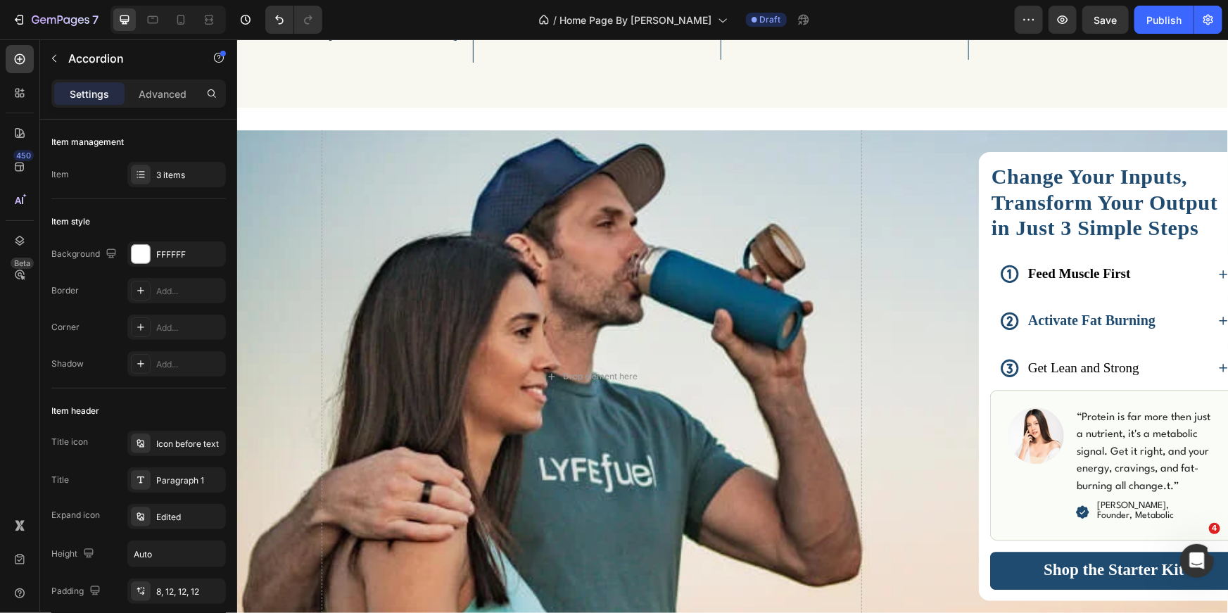
click at [1077, 370] on p "Get Lean and Strong" at bounding box center [1083, 367] width 111 height 23
click at [1071, 369] on p "Get Lean and Strong" at bounding box center [1083, 367] width 111 height 23
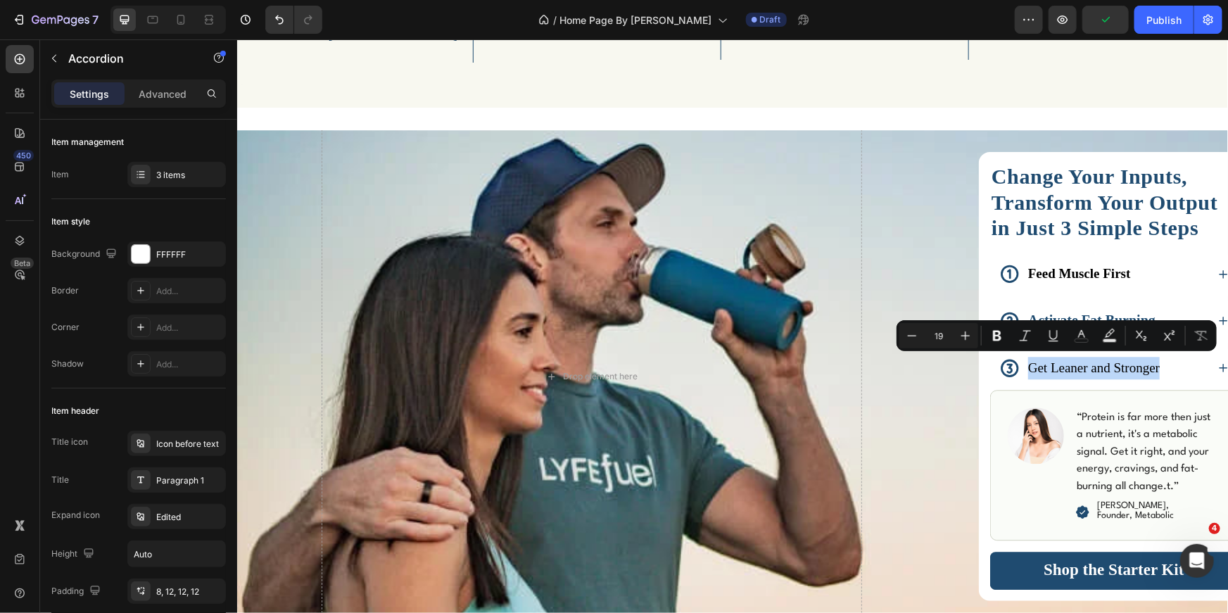
drag, startPoint x: 1025, startPoint y: 365, endPoint x: 1155, endPoint y: 367, distance: 130.2
click at [1155, 367] on div "Get Leaner and Stronger" at bounding box center [1094, 367] width 136 height 27
click at [1002, 336] on icon "Editor contextual toolbar" at bounding box center [997, 336] width 14 height 14
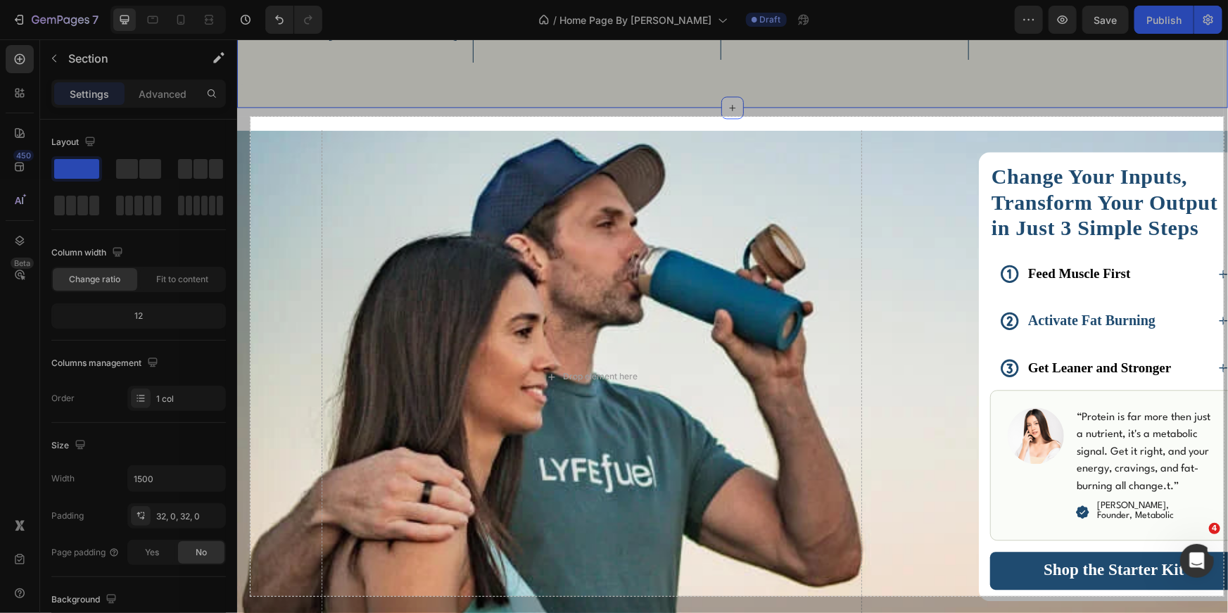
drag, startPoint x: 250, startPoint y: 117, endPoint x: 1225, endPoint y: 596, distance: 1086.3
click at [1225, 596] on div "1383 X 681" at bounding box center [614, 306] width 1228 height 613
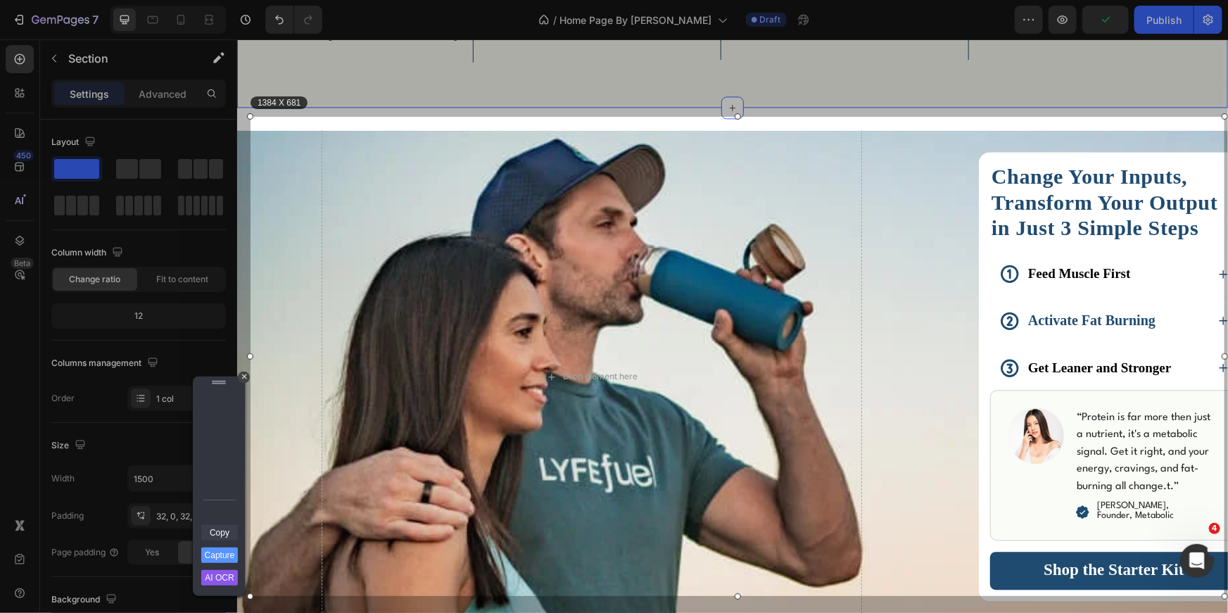
click at [213, 529] on link "Copy" at bounding box center [219, 532] width 37 height 15
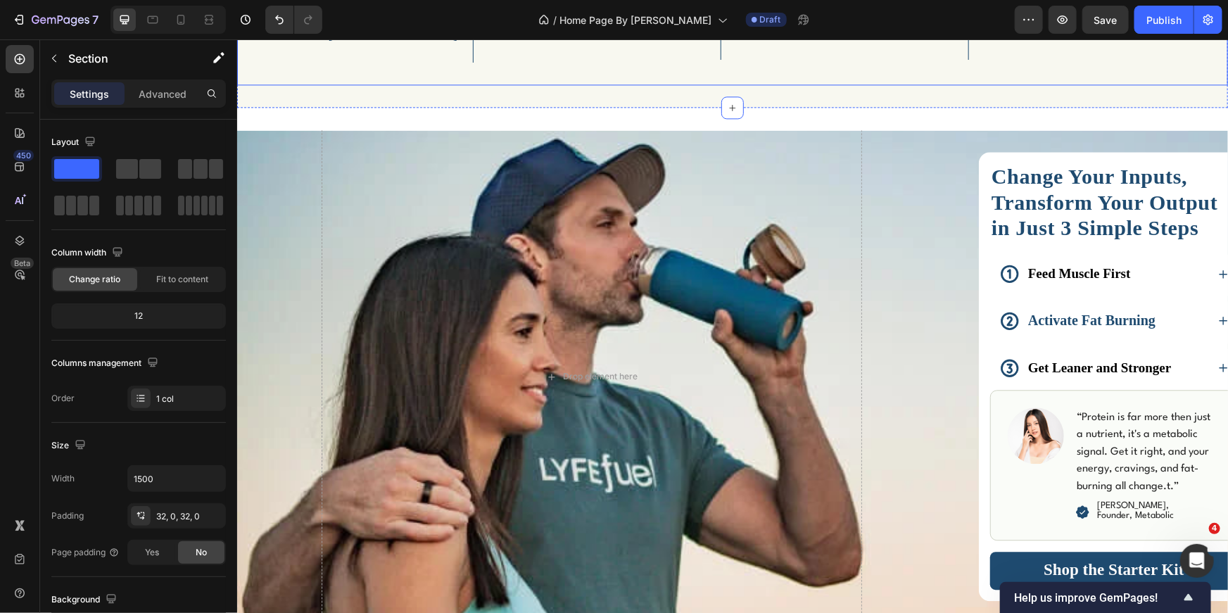
click at [1151, 63] on div "Icon Made In the [GEOGRAPHIC_DATA] Heading Row Icon No Artificial Ingredients H…" at bounding box center [731, 17] width 991 height 136
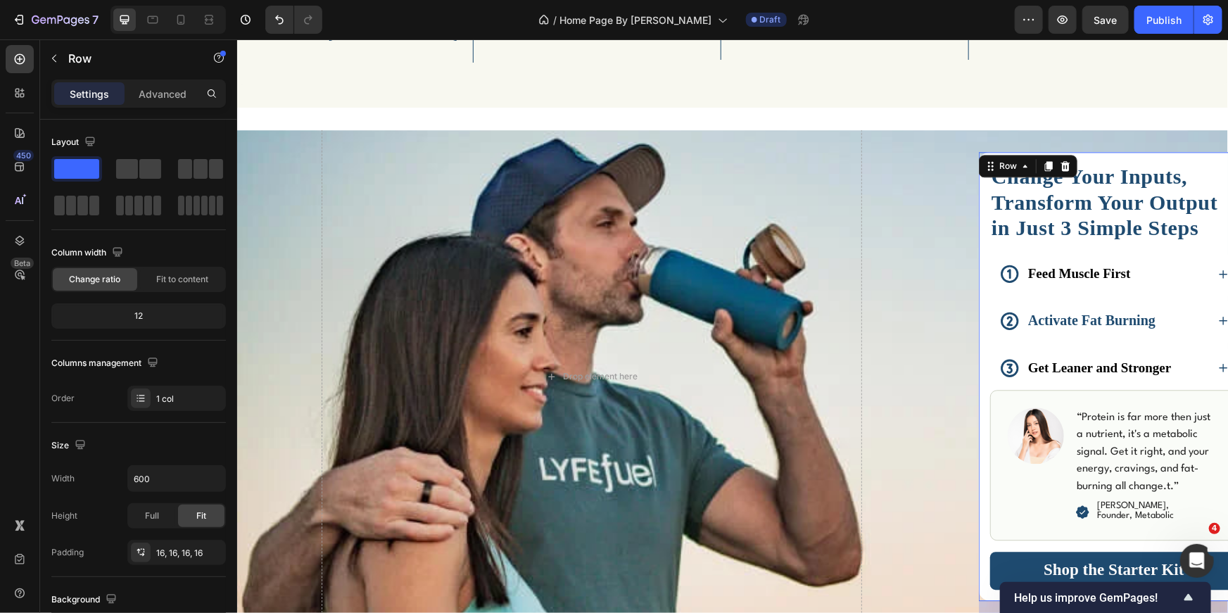
click at [1186, 158] on div "Change Your Inputs, Transform Your Output in Just 3 Simple Steps Heading Feed M…" at bounding box center [1113, 375] width 270 height 449
click at [168, 97] on p "Advanced" at bounding box center [163, 94] width 48 height 15
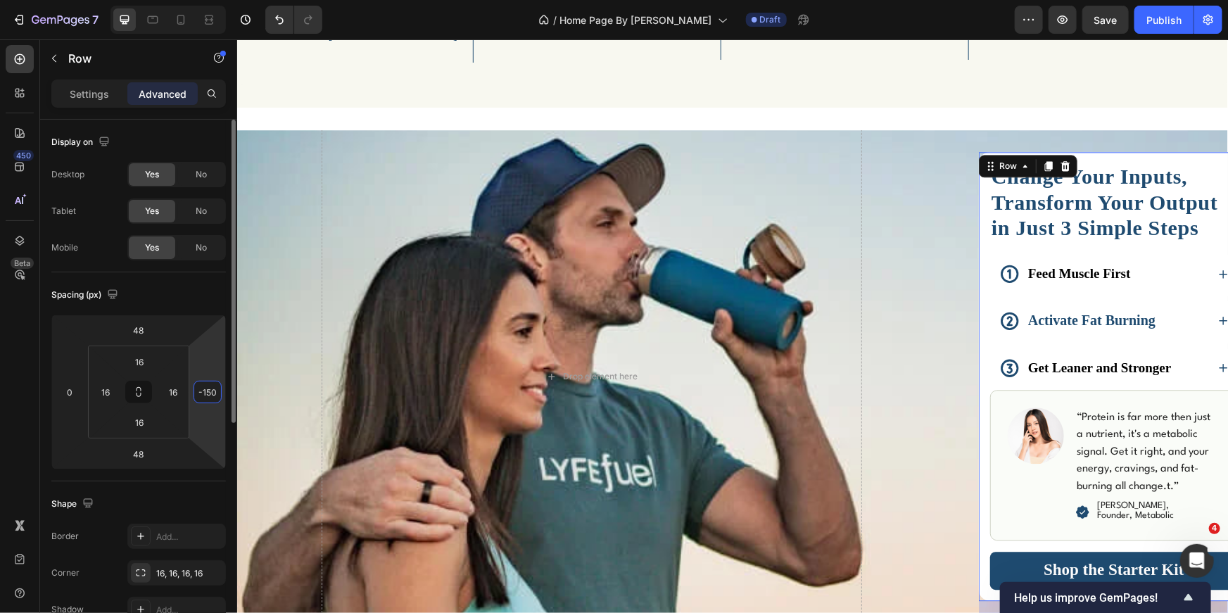
click at [213, 396] on input "-150" at bounding box center [207, 391] width 21 height 21
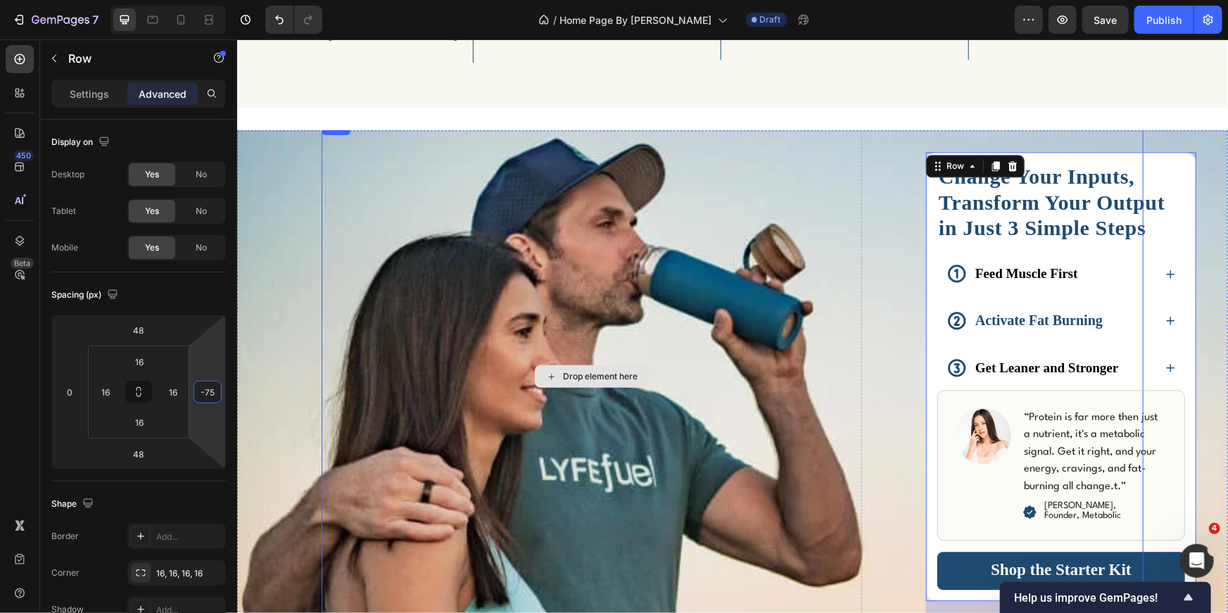
type input "-7"
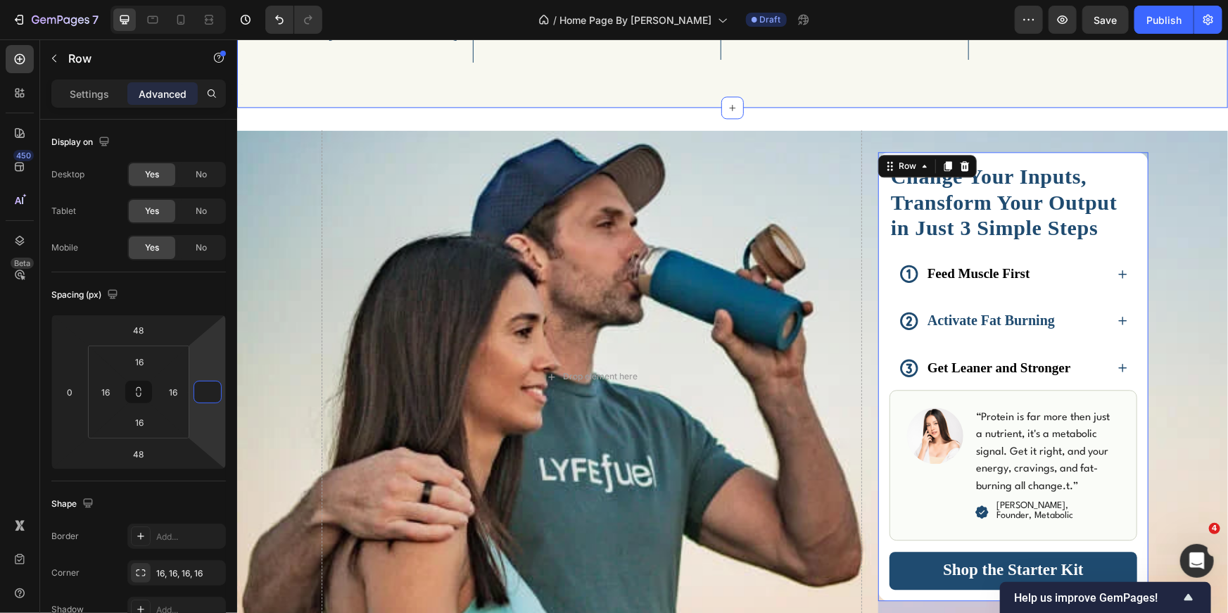
drag, startPoint x: 505, startPoint y: 85, endPoint x: 609, endPoint y: 99, distance: 105.0
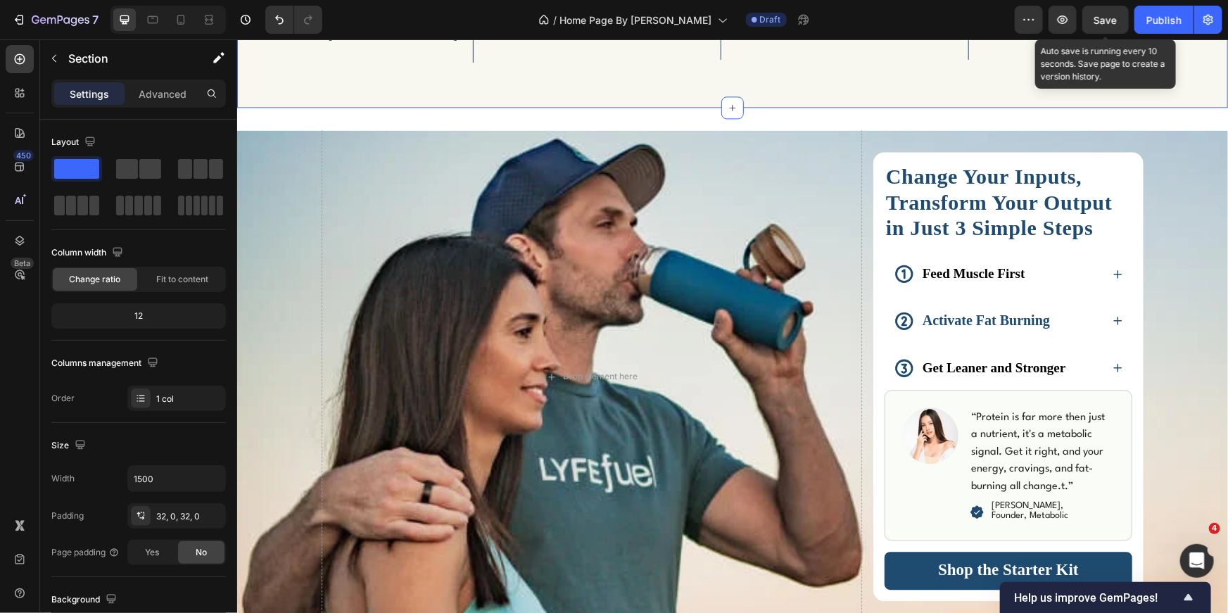
click at [1113, 24] on span "Save" at bounding box center [1105, 20] width 23 height 12
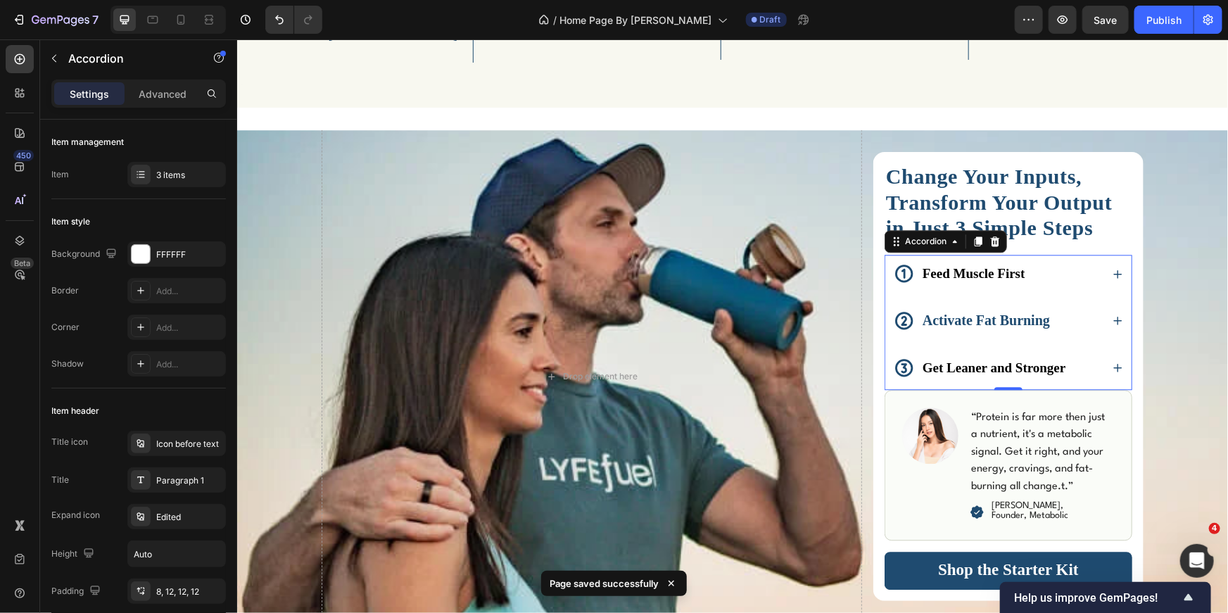
click at [1044, 327] on p "Activate Fat Burning" at bounding box center [985, 319] width 127 height 23
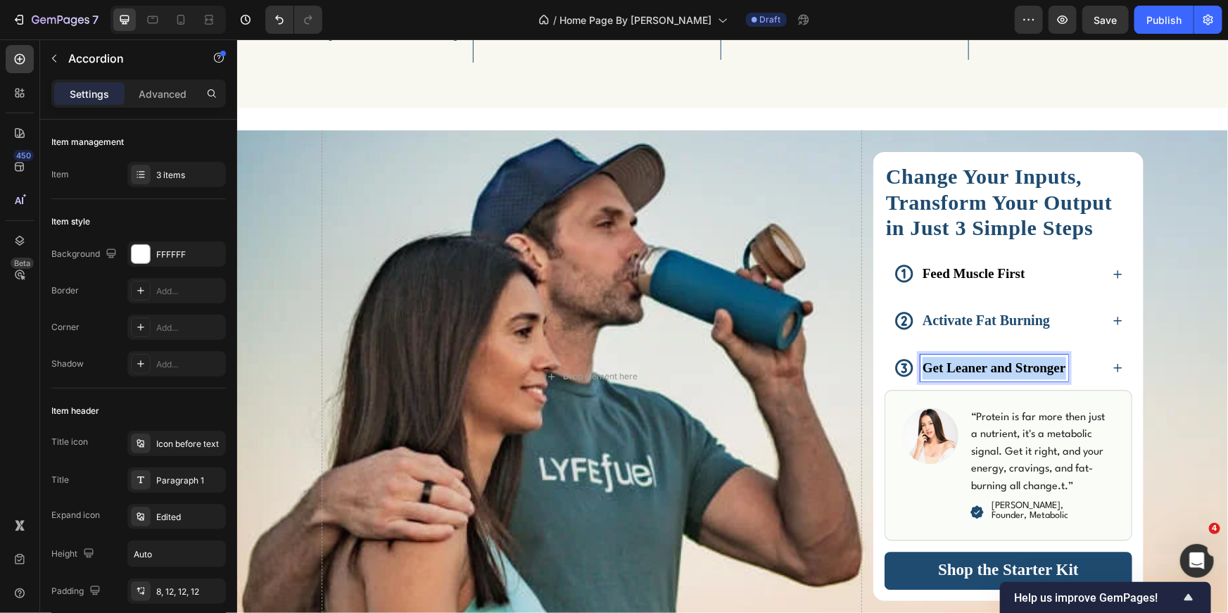
drag, startPoint x: 1059, startPoint y: 365, endPoint x: 920, endPoint y: 369, distance: 138.7
click at [922, 369] on strong "Get Leaner and Stronger" at bounding box center [994, 367] width 144 height 15
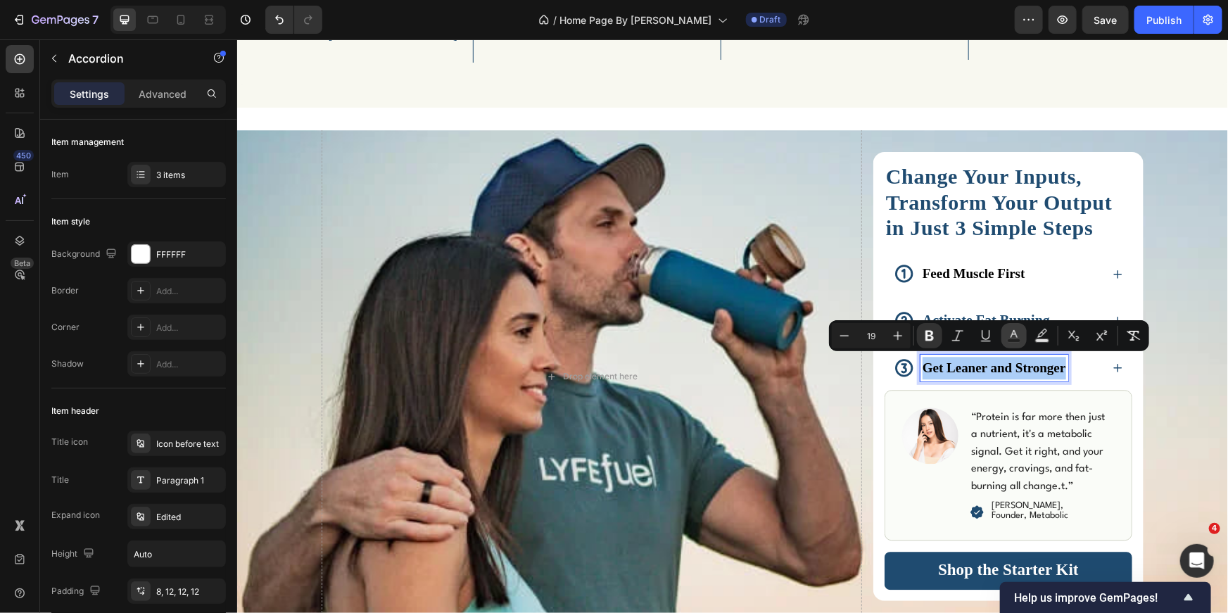
click at [1016, 337] on icon "Editor contextual toolbar" at bounding box center [1014, 336] width 14 height 14
type input "000000"
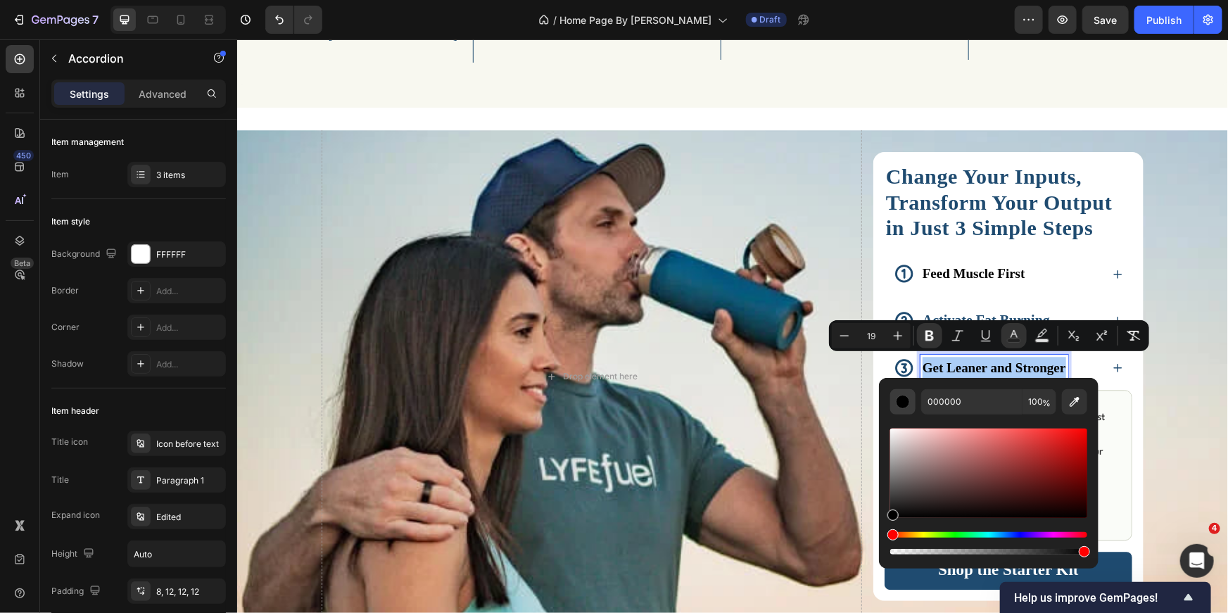
click at [905, 404] on div "Editor contextual toolbar" at bounding box center [903, 402] width 14 height 14
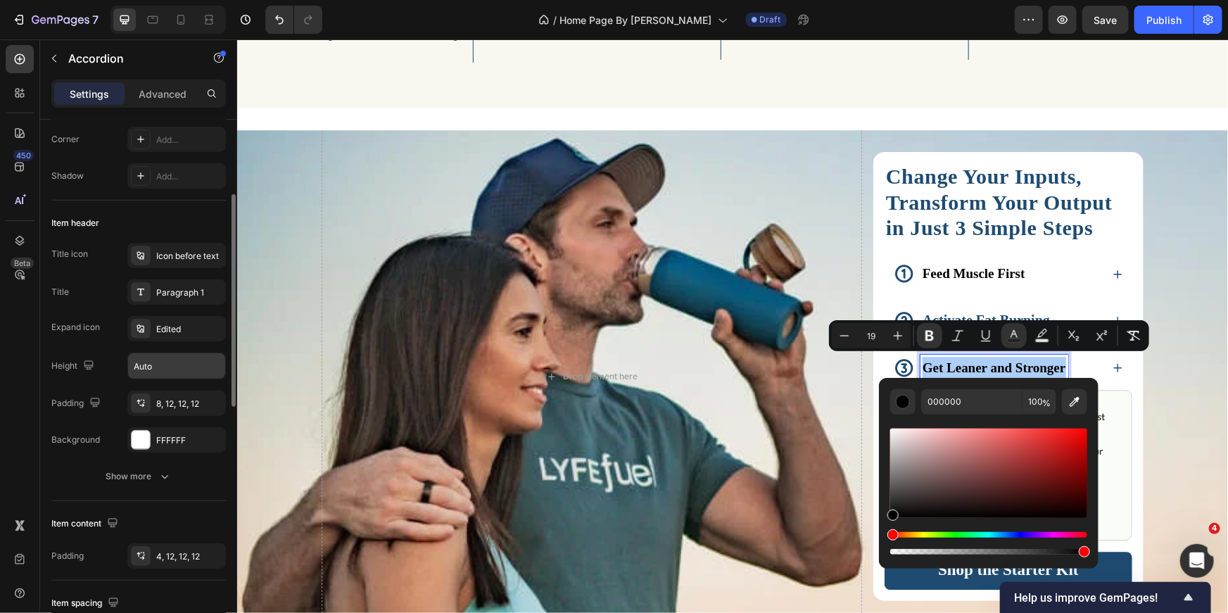
scroll to position [0, 0]
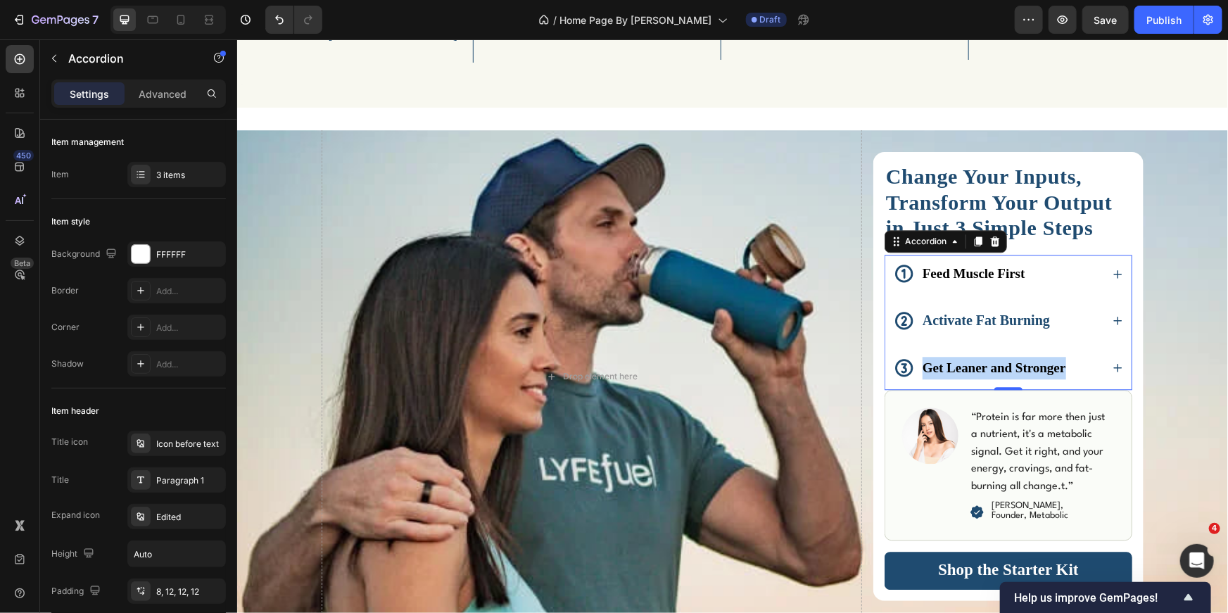
click at [972, 367] on strong "Get Leaner and Stronger" at bounding box center [994, 367] width 144 height 15
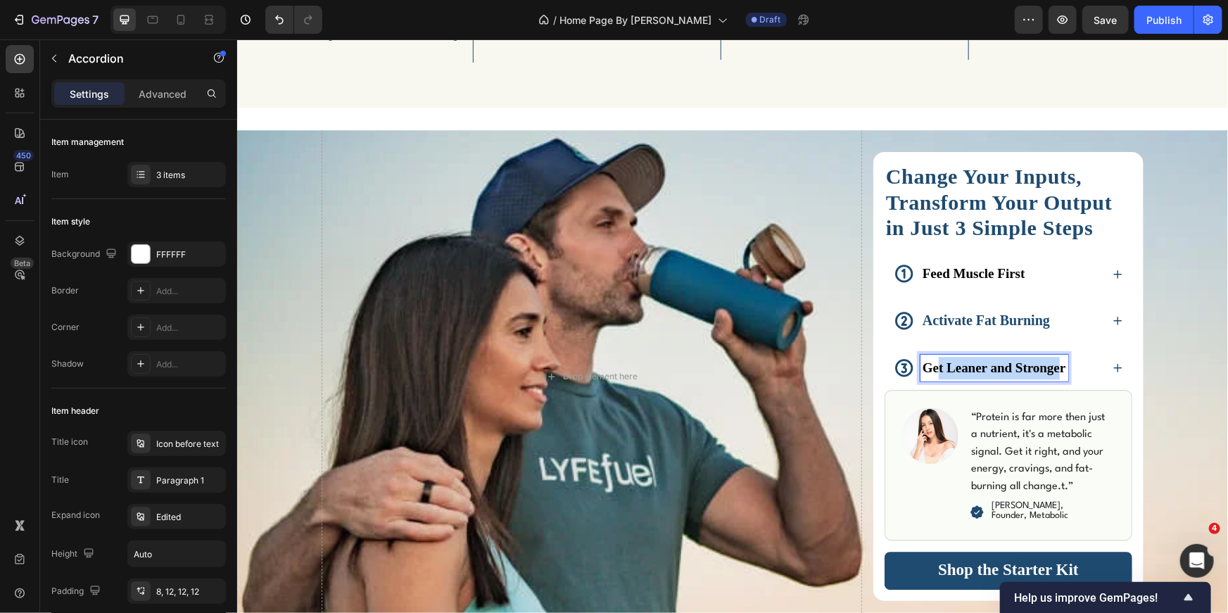
drag, startPoint x: 1058, startPoint y: 367, endPoint x: 930, endPoint y: 370, distance: 127.4
click at [930, 370] on strong "Get Leaner and Stronger" at bounding box center [994, 367] width 144 height 15
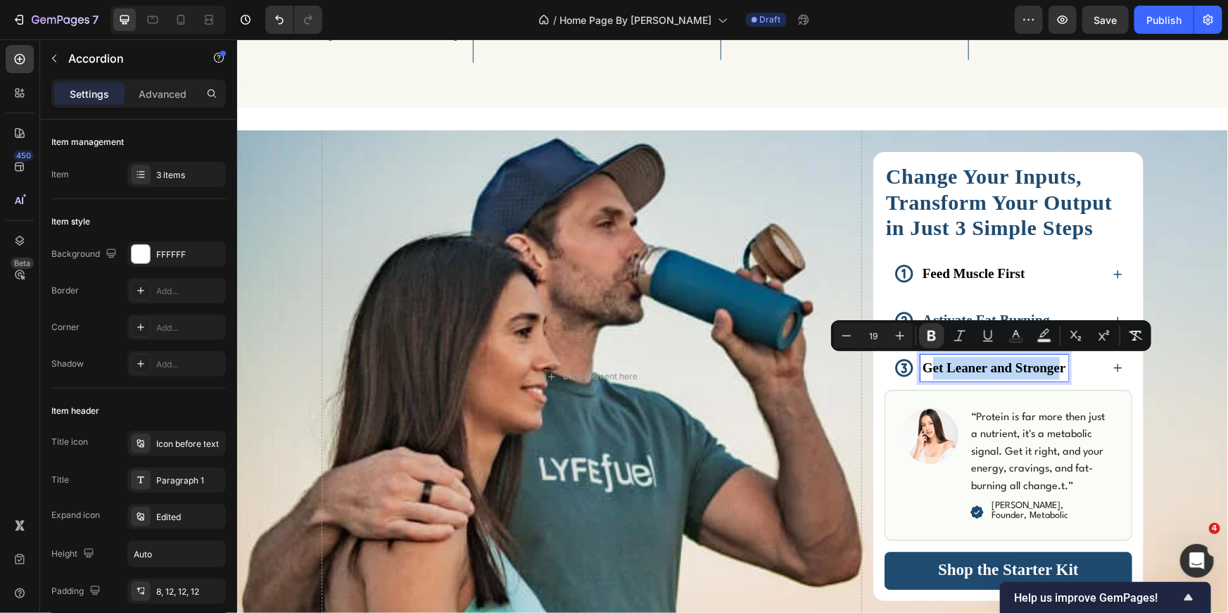
drag, startPoint x: 992, startPoint y: 372, endPoint x: 999, endPoint y: 370, distance: 7.2
click at [992, 372] on strong "Get Leaner and Stronger" at bounding box center [994, 367] width 144 height 15
click at [1056, 367] on strong "Get Leaner and Stronger" at bounding box center [994, 367] width 144 height 15
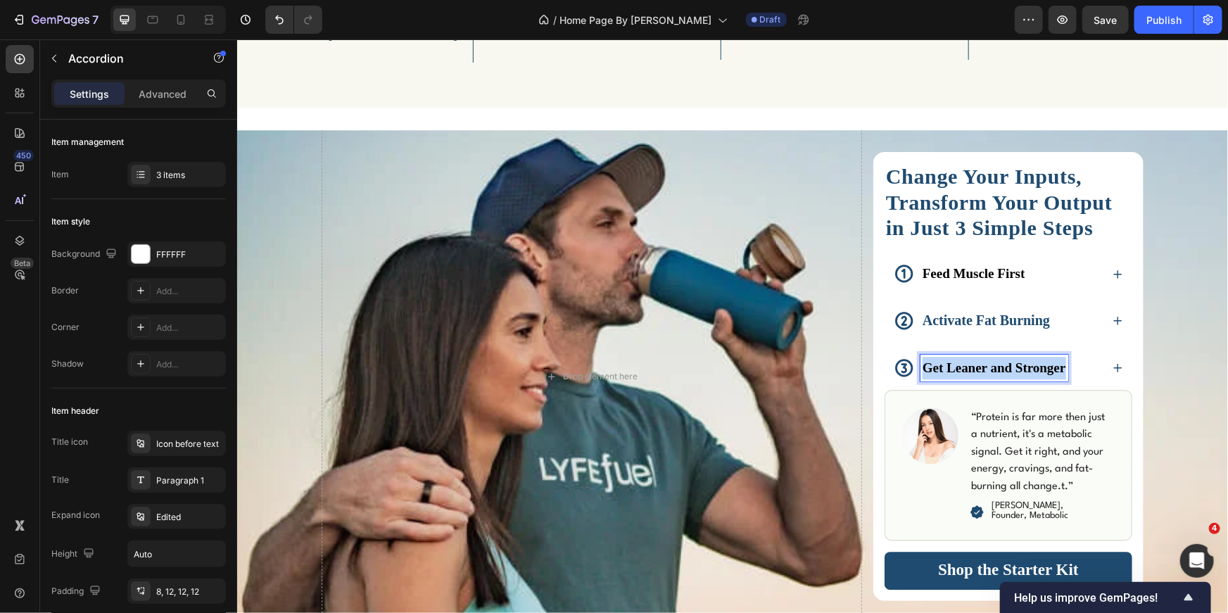
drag, startPoint x: 1060, startPoint y: 367, endPoint x: 914, endPoint y: 368, distance: 145.7
click at [920, 368] on div "Get Leaner and Stronger" at bounding box center [994, 367] width 148 height 27
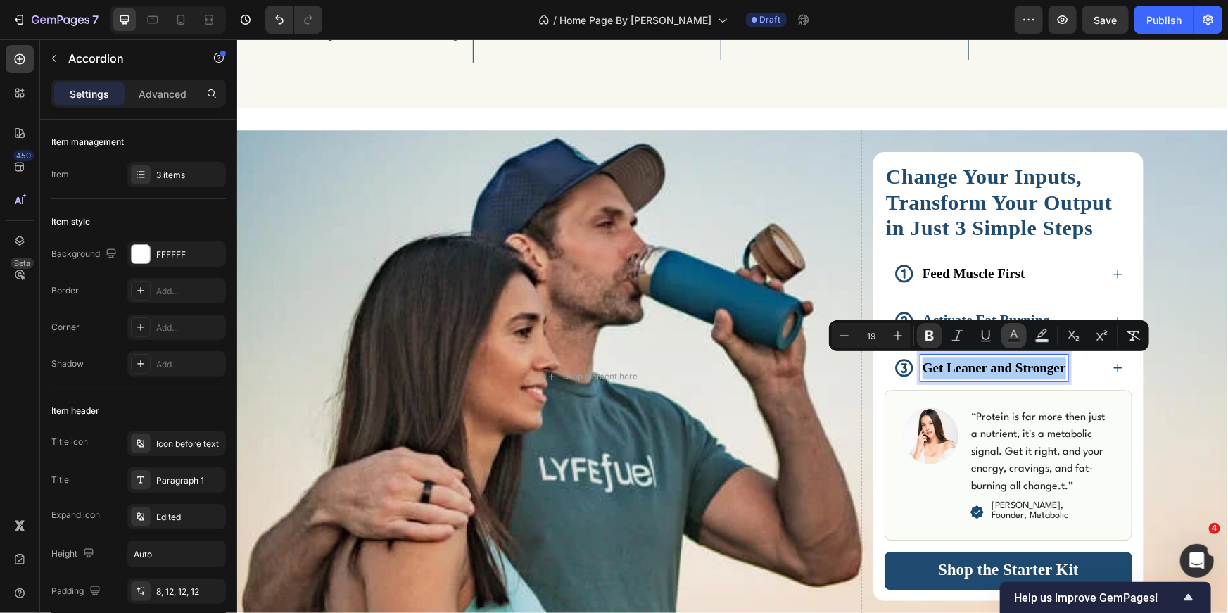
click at [1016, 335] on icon "Editor contextual toolbar" at bounding box center [1014, 336] width 14 height 14
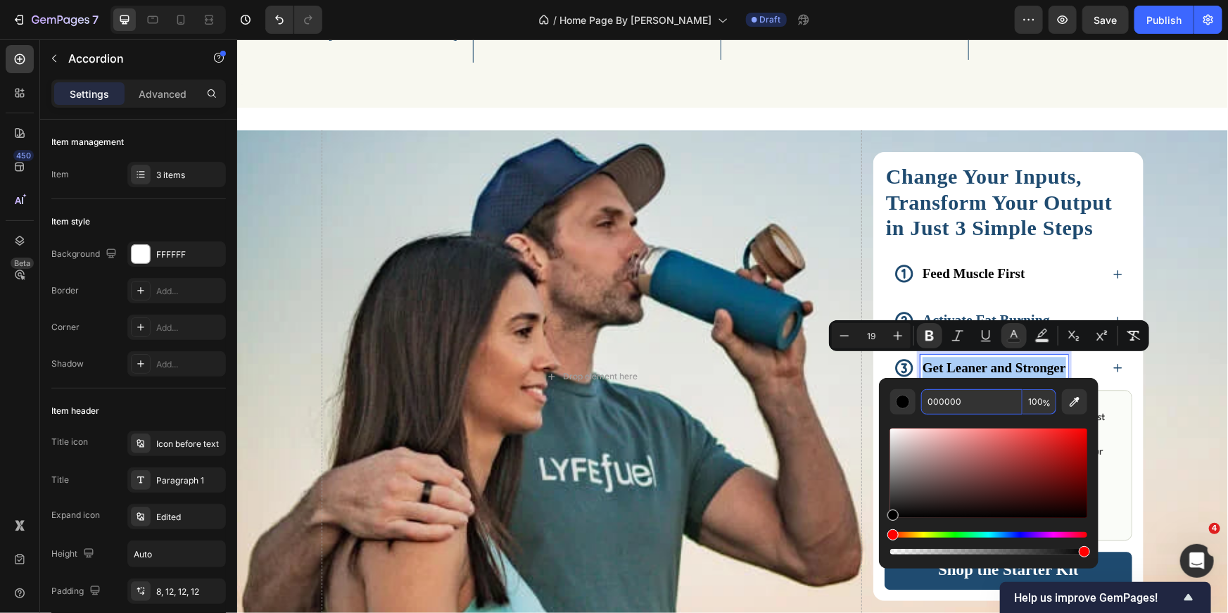
drag, startPoint x: 982, startPoint y: 401, endPoint x: 969, endPoint y: 403, distance: 13.5
click at [969, 403] on input "000000" at bounding box center [971, 401] width 101 height 25
paste input "1F4B7"
type input "1F4B70"
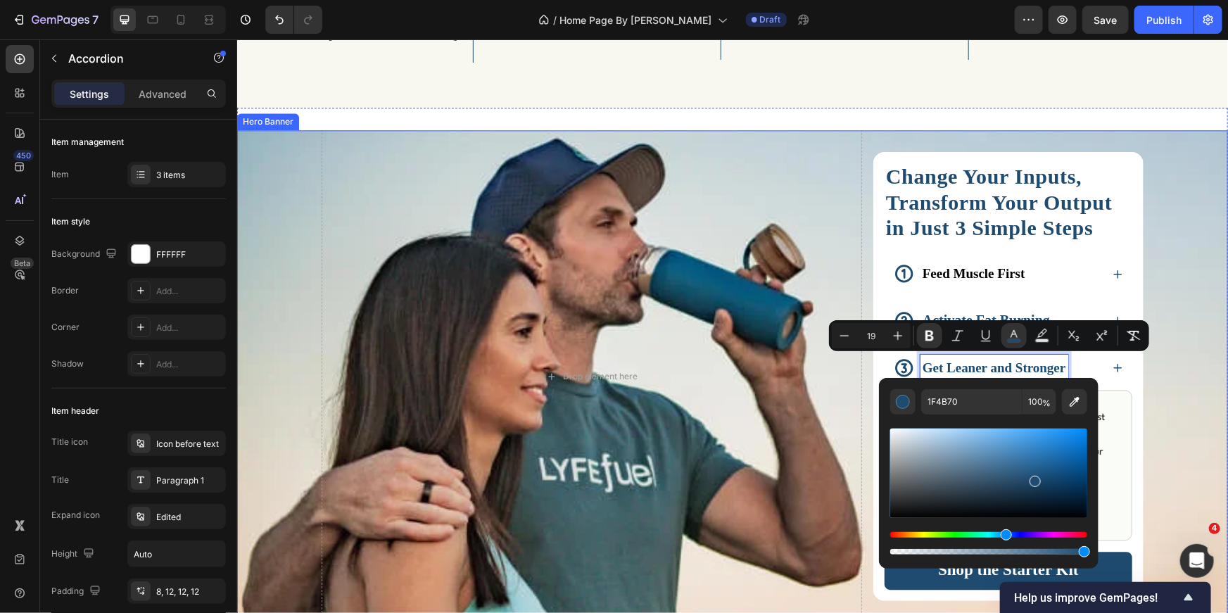
click at [1202, 264] on div "Background Image" at bounding box center [731, 376] width 991 height 493
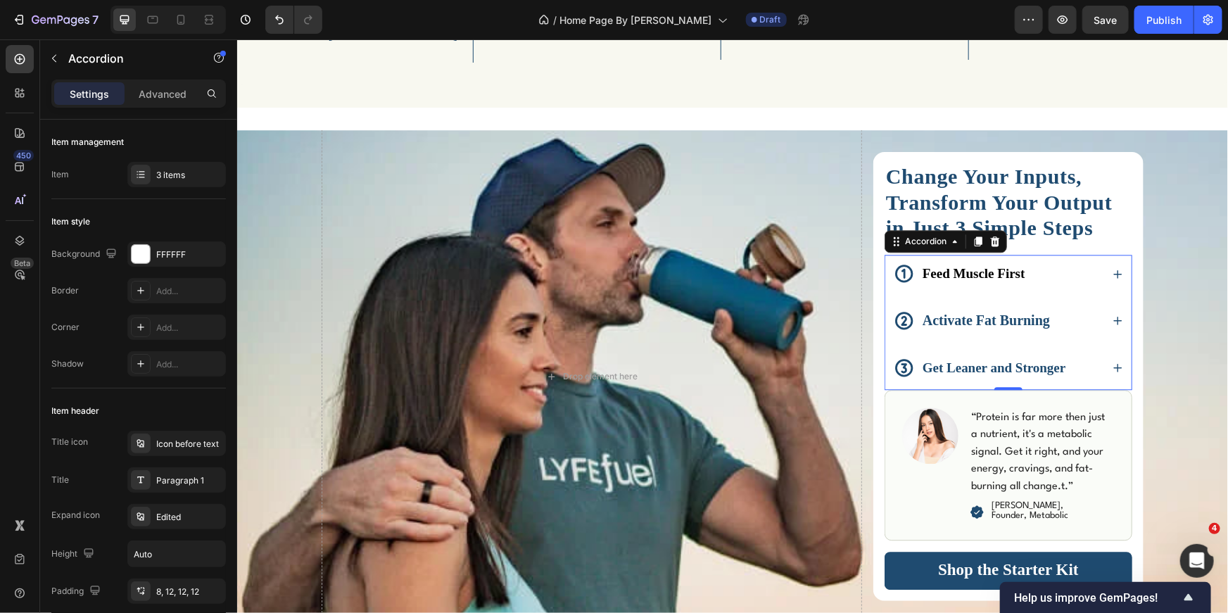
click at [1021, 275] on div "Feed Muscle First" at bounding box center [973, 273] width 107 height 27
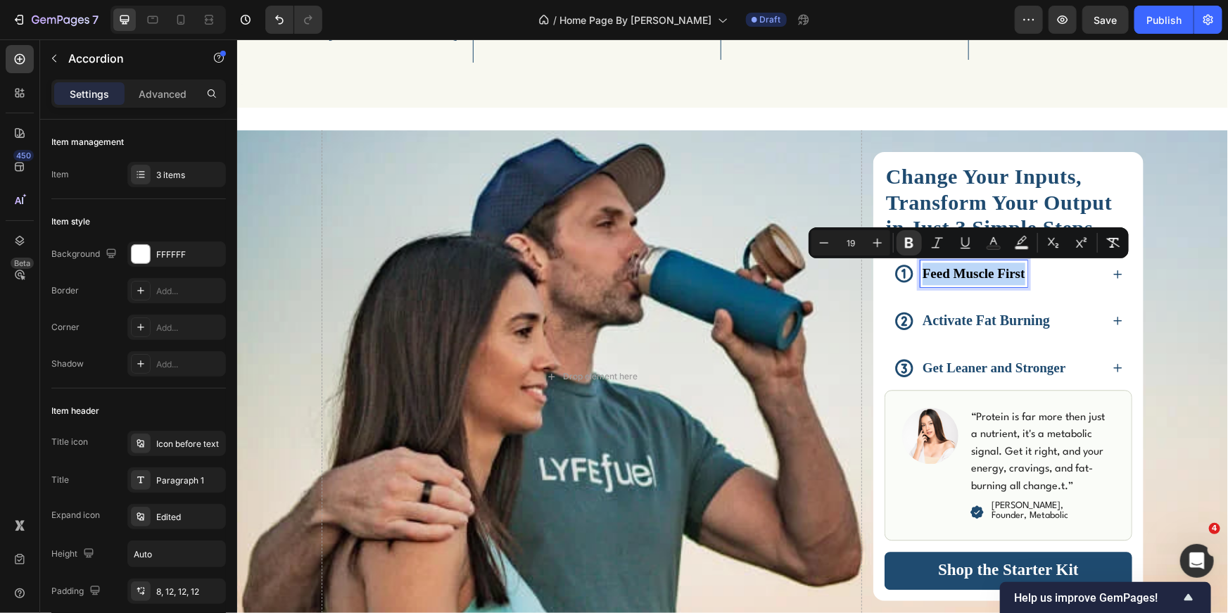
drag, startPoint x: 919, startPoint y: 272, endPoint x: 1018, endPoint y: 277, distance: 99.4
click at [1027, 241] on icon "Editor contextual toolbar" at bounding box center [1022, 243] width 14 height 14
type input "000000"
type input "77"
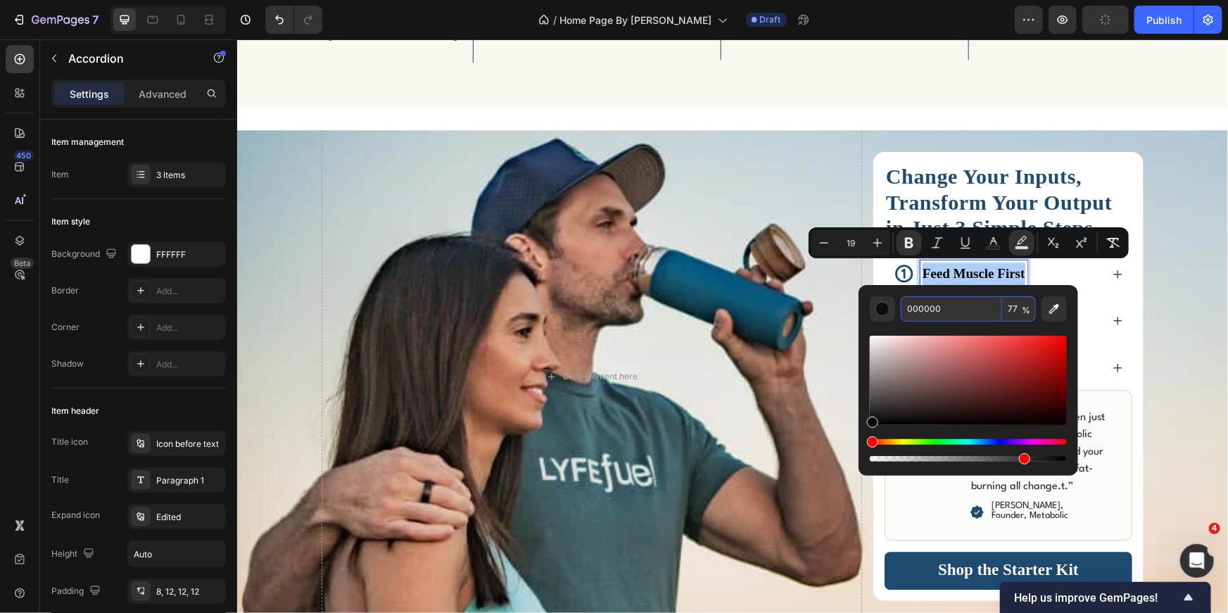
drag, startPoint x: 929, startPoint y: 308, endPoint x: 946, endPoint y: 313, distance: 17.6
click at [946, 313] on input "000000" at bounding box center [951, 308] width 101 height 25
paste input "1F4B7"
type input "1F4B70"
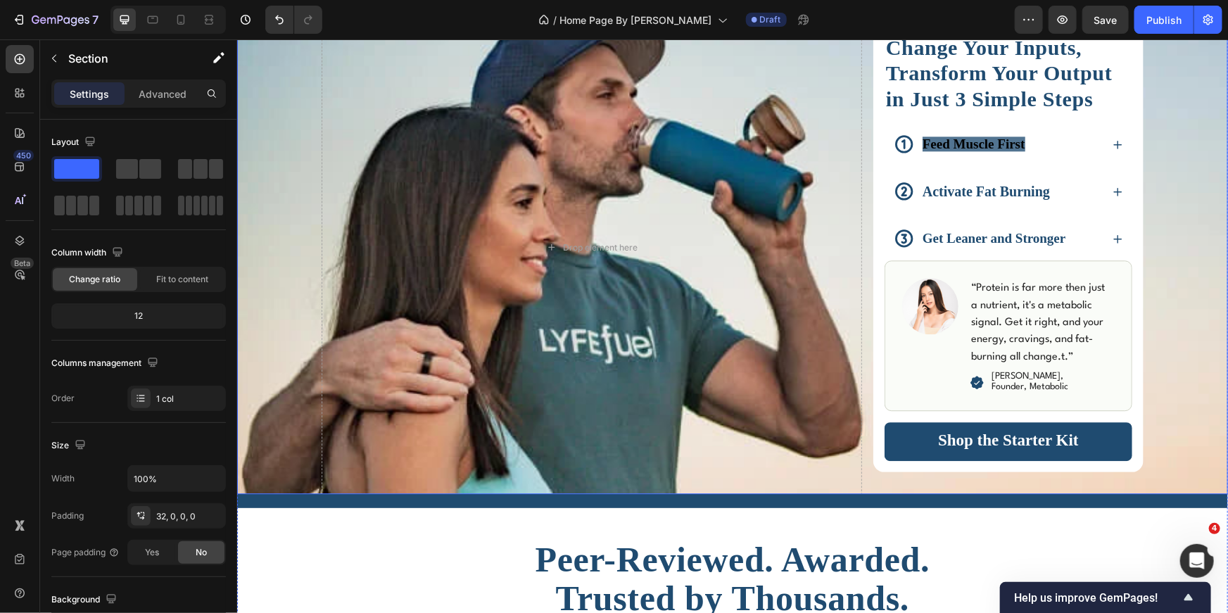
scroll to position [1753, 0]
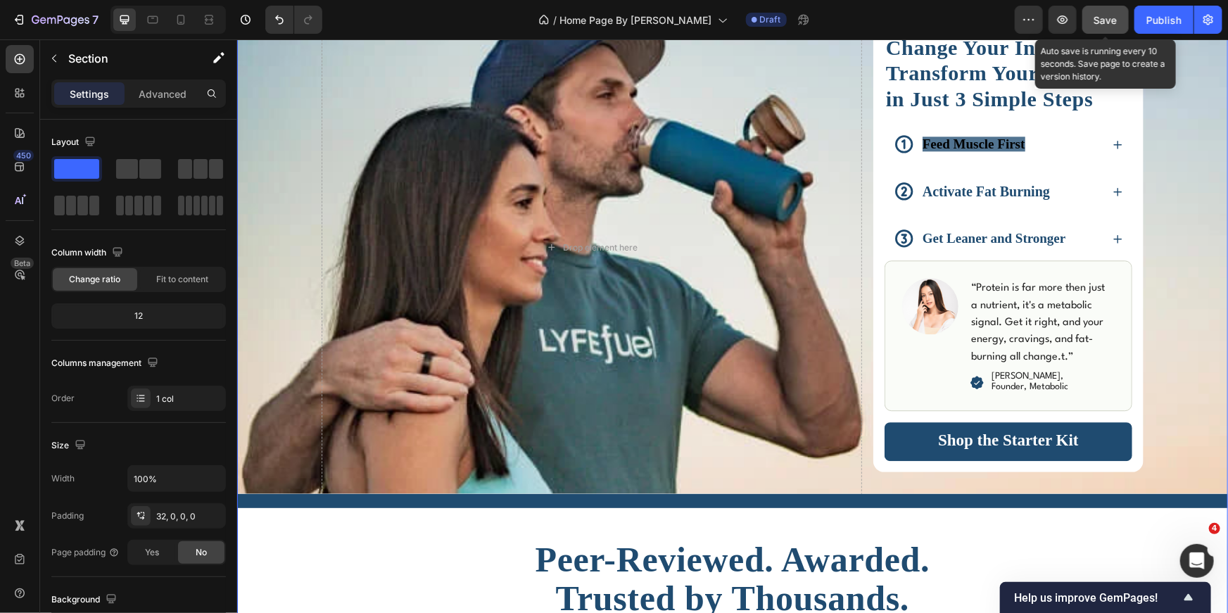
click at [1115, 18] on span "Save" at bounding box center [1105, 20] width 23 height 12
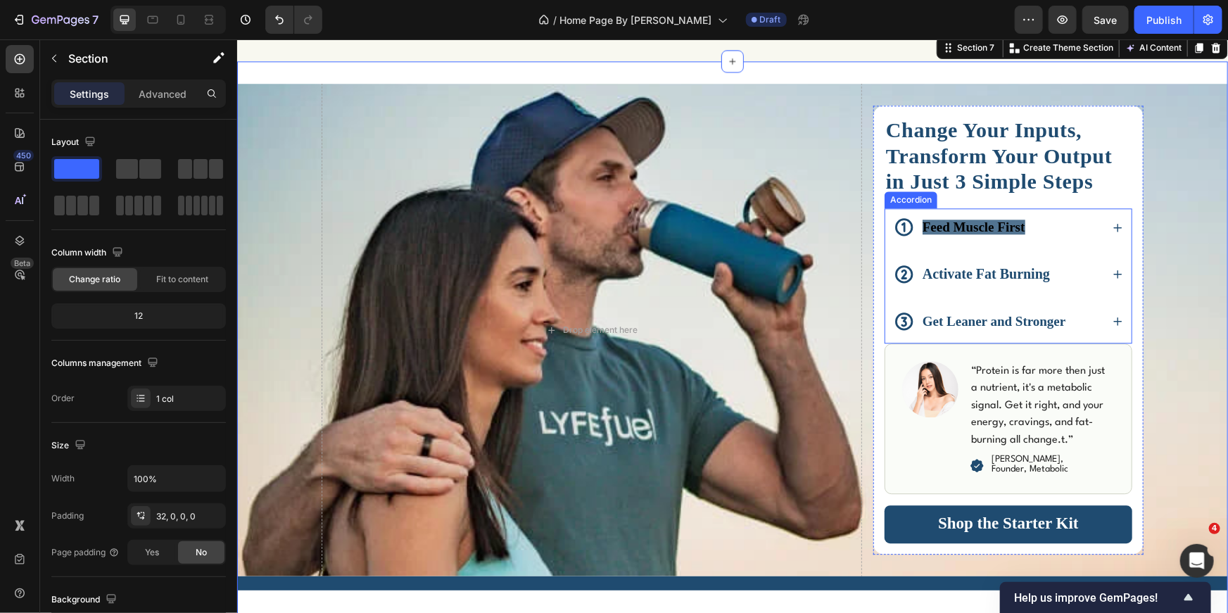
scroll to position [1672, 0]
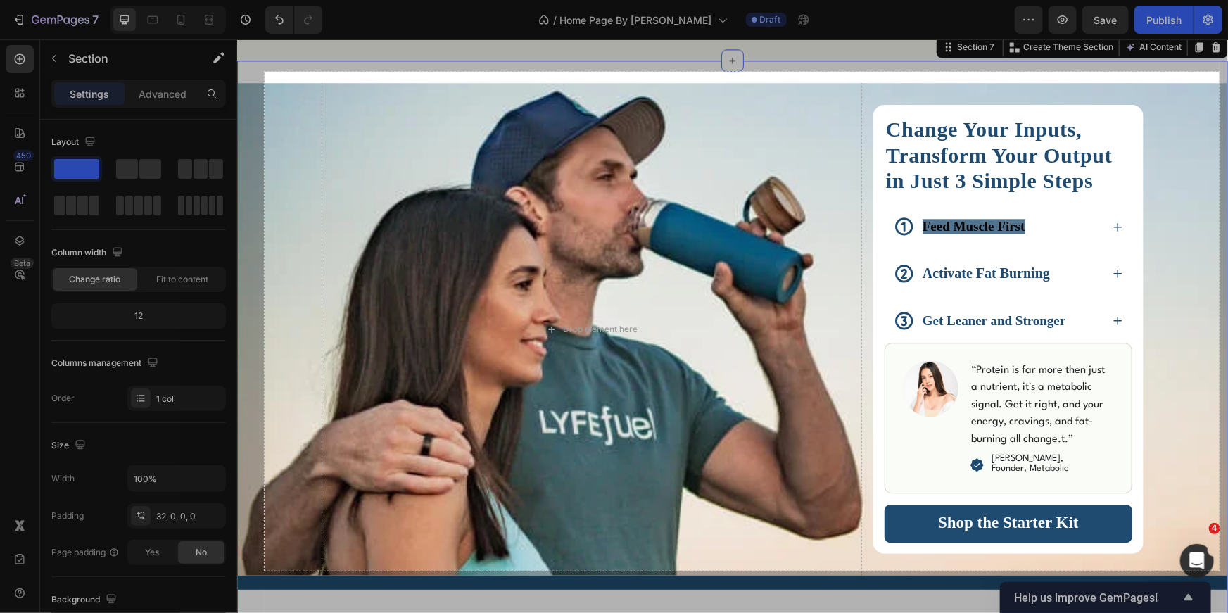
drag, startPoint x: 265, startPoint y: 72, endPoint x: 1220, endPoint y: 571, distance: 1077.6
click at [1220, 571] on div "1357 X 709" at bounding box center [614, 306] width 1228 height 613
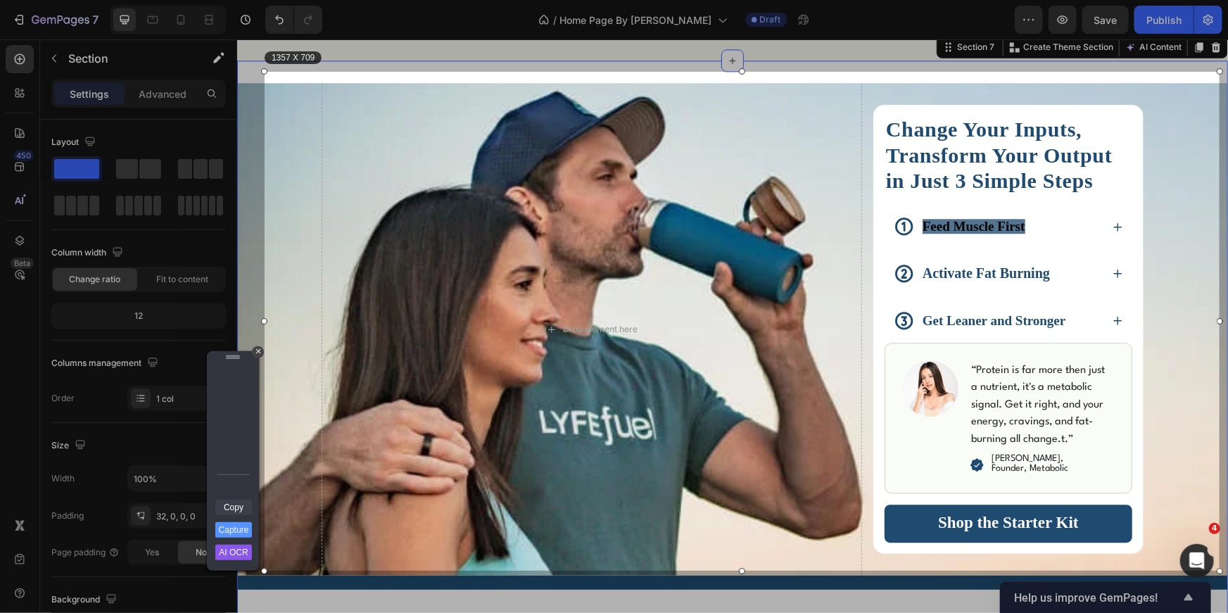
click at [239, 507] on link "Copy" at bounding box center [233, 507] width 37 height 15
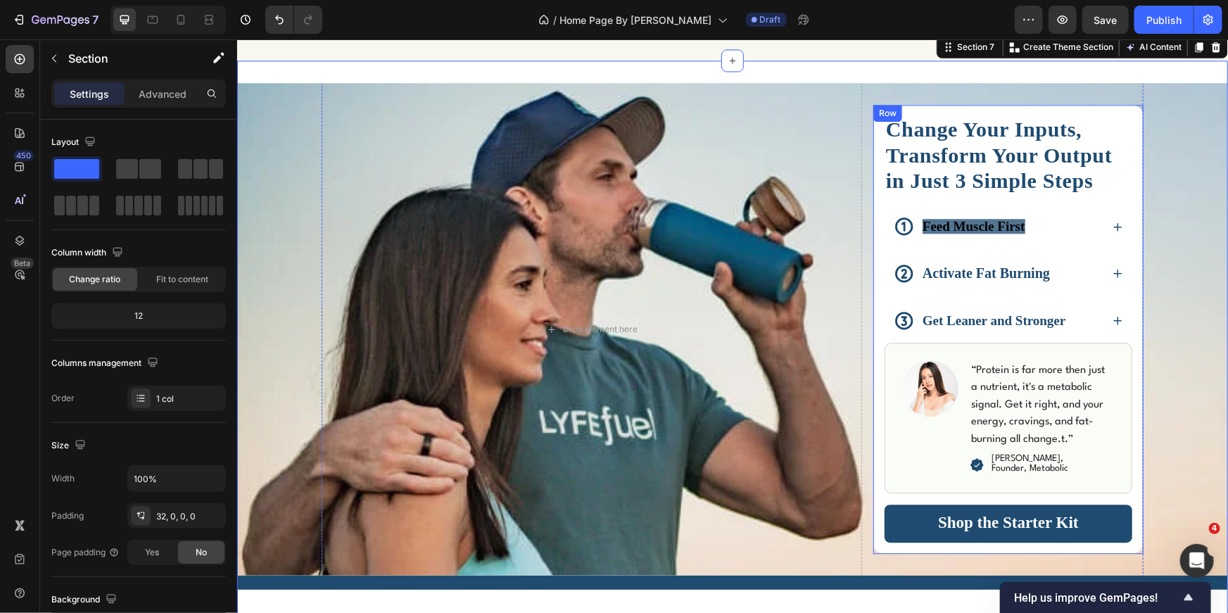
click at [1112, 221] on icon at bounding box center [1117, 226] width 11 height 11
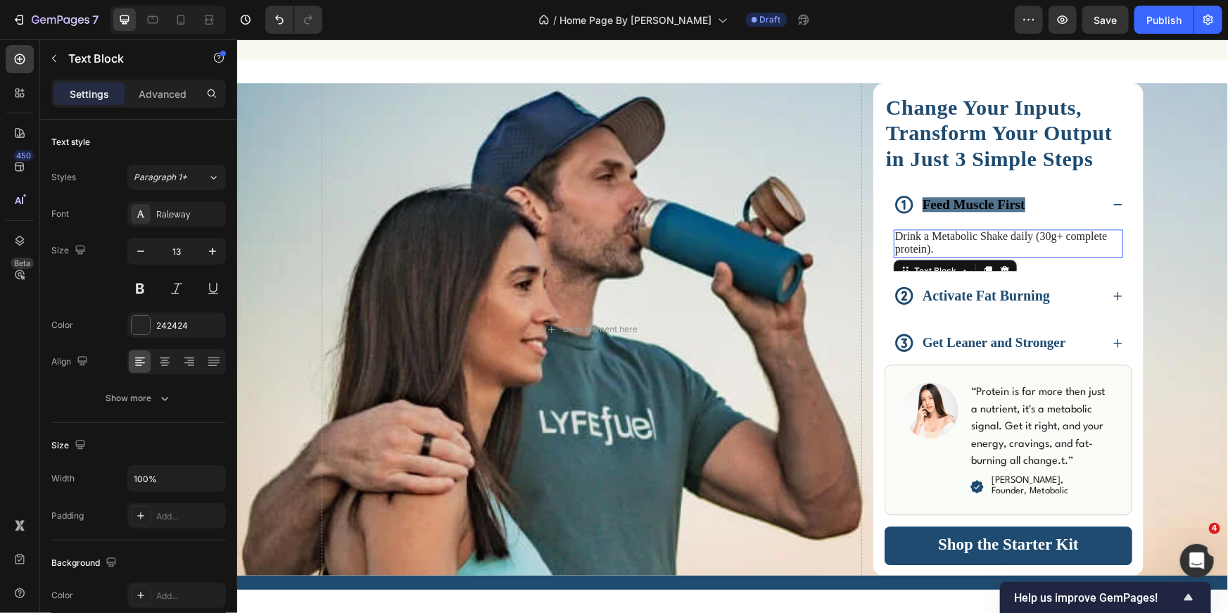
click at [1004, 244] on p "Drink a Metabolic Shake daily (30g+ complete protein)." at bounding box center [1008, 242] width 227 height 25
click at [938, 246] on p "Drink a Metabolic Shake daily (30g+ complete protein)." at bounding box center [1008, 242] width 227 height 25
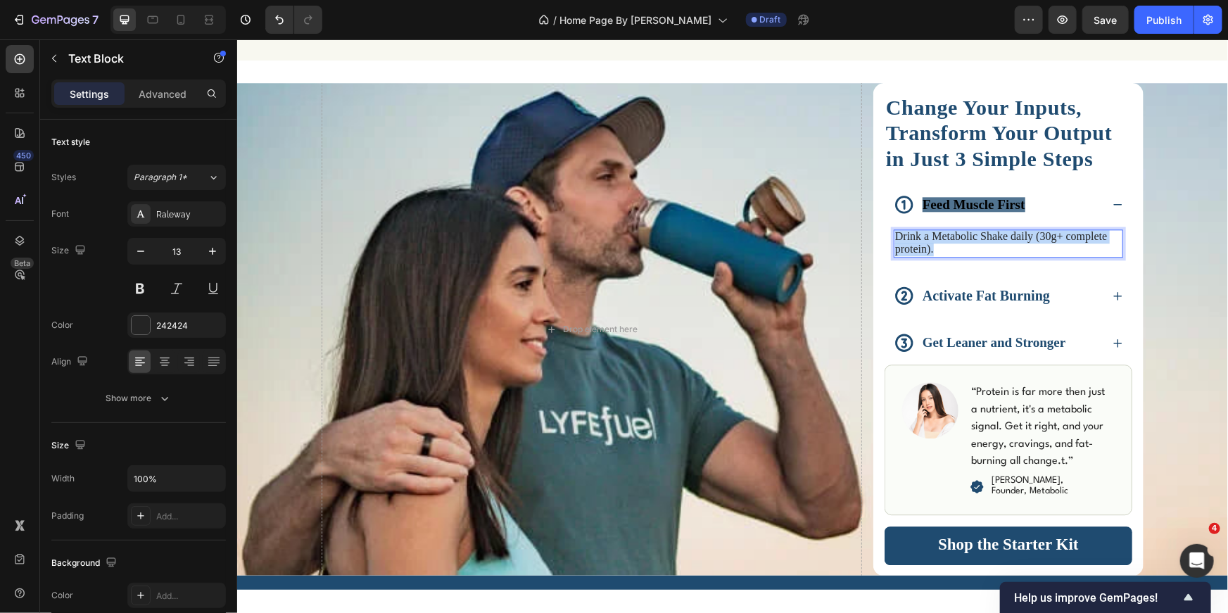
drag, startPoint x: 891, startPoint y: 232, endPoint x: 933, endPoint y: 250, distance: 45.4
click at [933, 250] on p "Drink a Metabolic Shake daily (30g+ complete protein)." at bounding box center [1008, 242] width 227 height 25
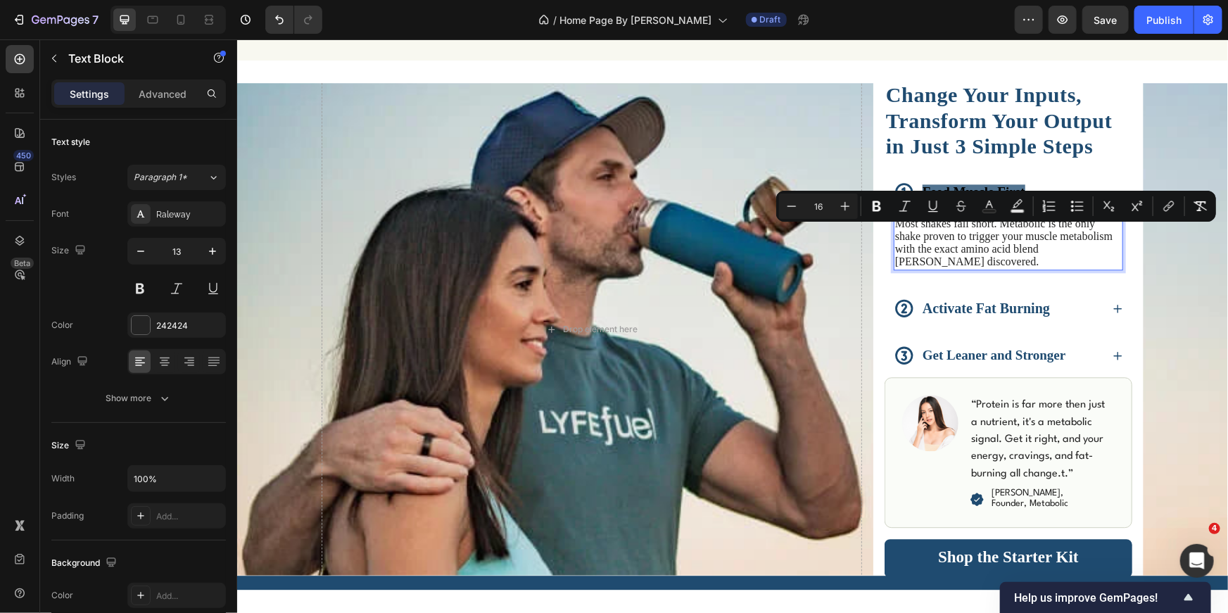
scroll to position [1659, 0]
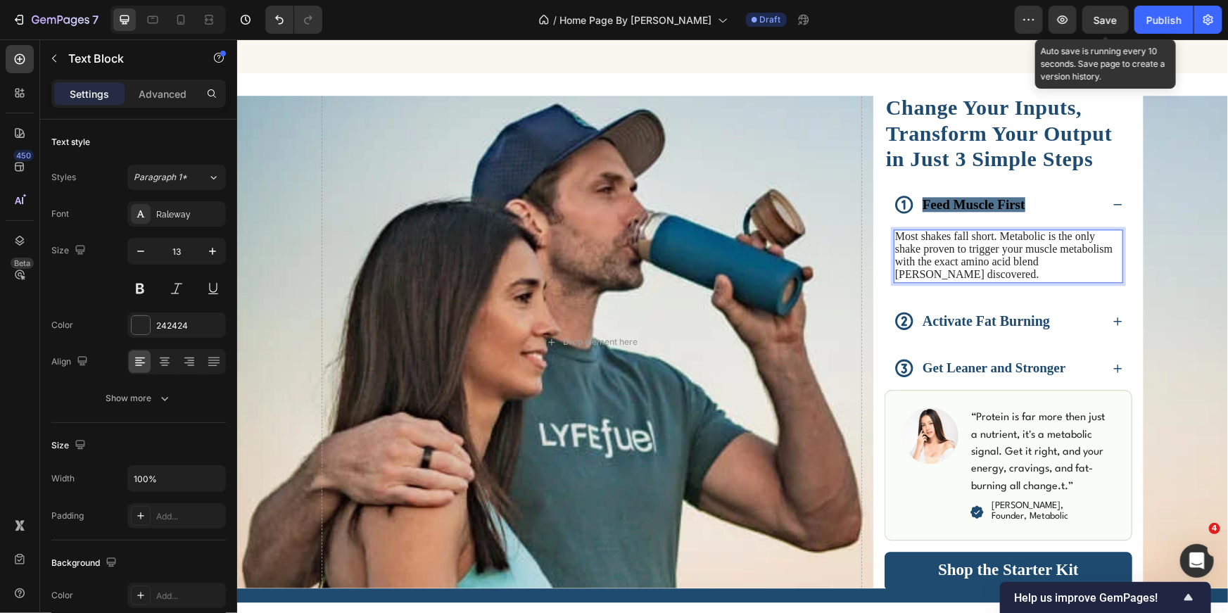
drag, startPoint x: 1111, startPoint y: 21, endPoint x: 1116, endPoint y: 27, distance: 7.5
click at [1111, 20] on span "Save" at bounding box center [1105, 20] width 23 height 12
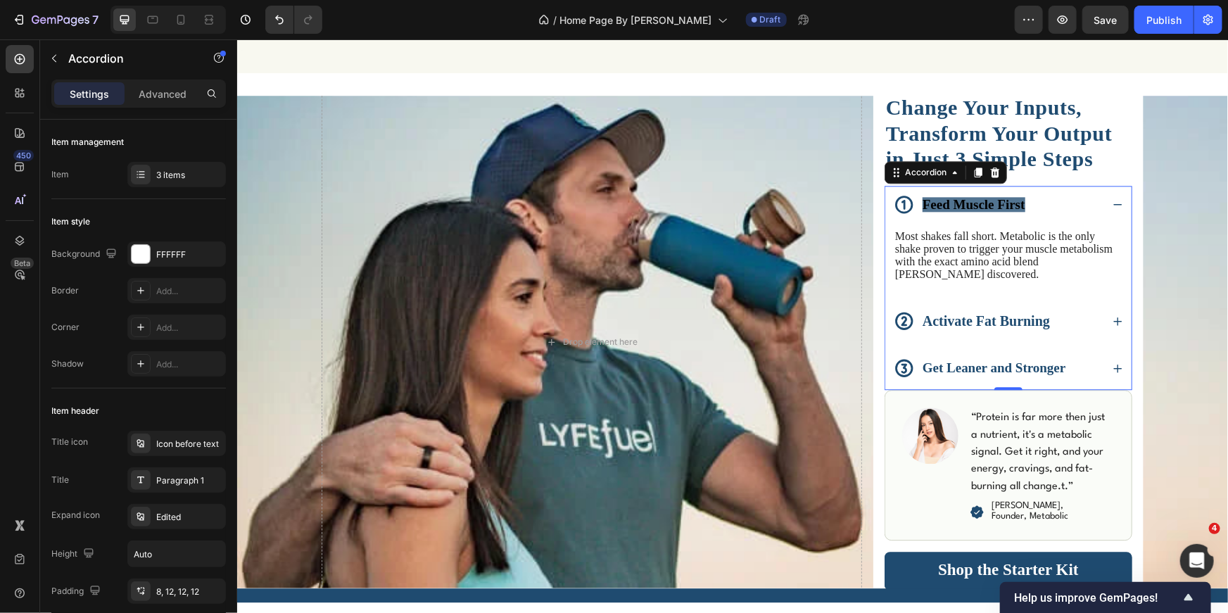
click at [1106, 317] on div "Activate Fat Burning" at bounding box center [1008, 322] width 246 height 42
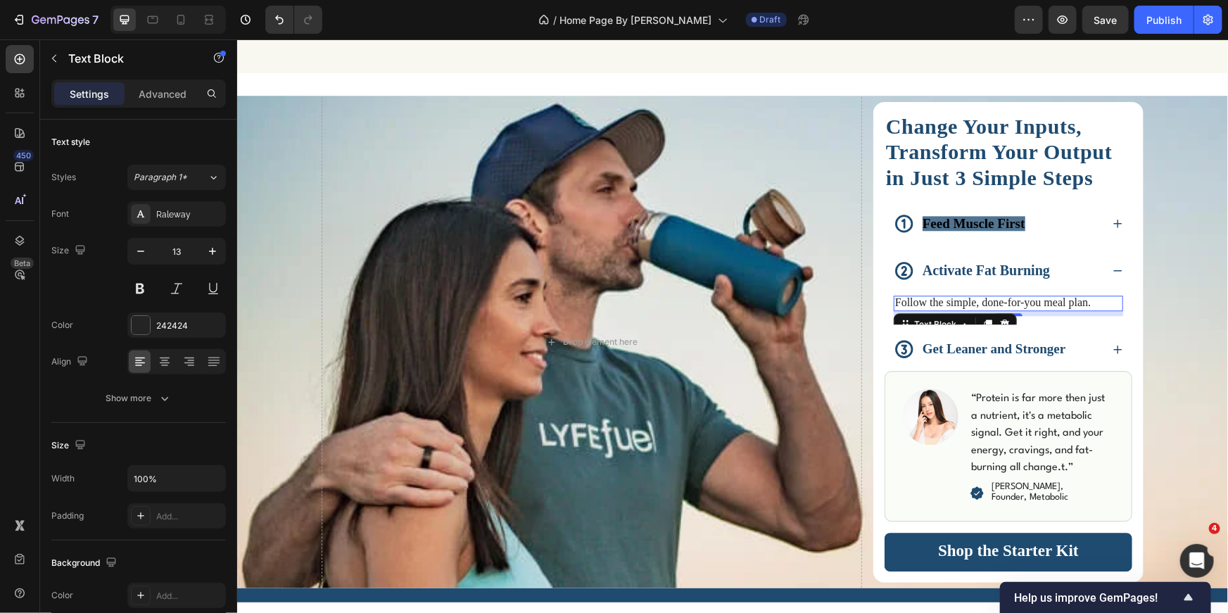
click at [1024, 303] on span "Follow the simple, done-for-you meal plan." at bounding box center [993, 302] width 196 height 12
drag, startPoint x: 1084, startPoint y: 303, endPoint x: 890, endPoint y: 301, distance: 193.6
click at [895, 301] on span "Follow the simple, done-for-you meal plan." at bounding box center [993, 302] width 196 height 12
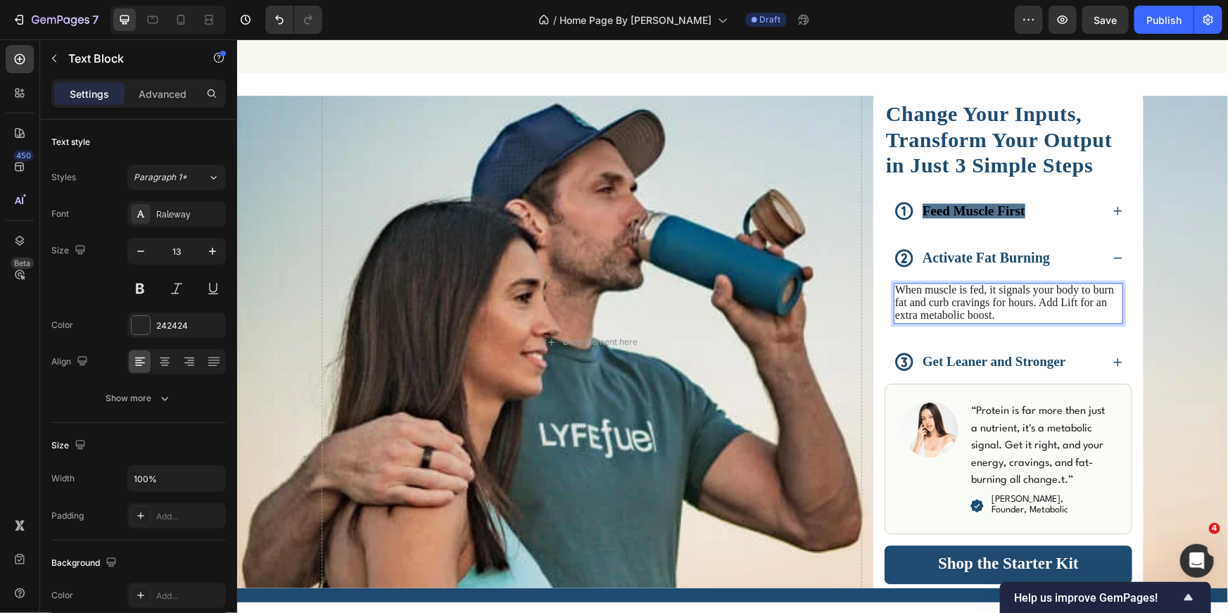
scroll to position [1646, 0]
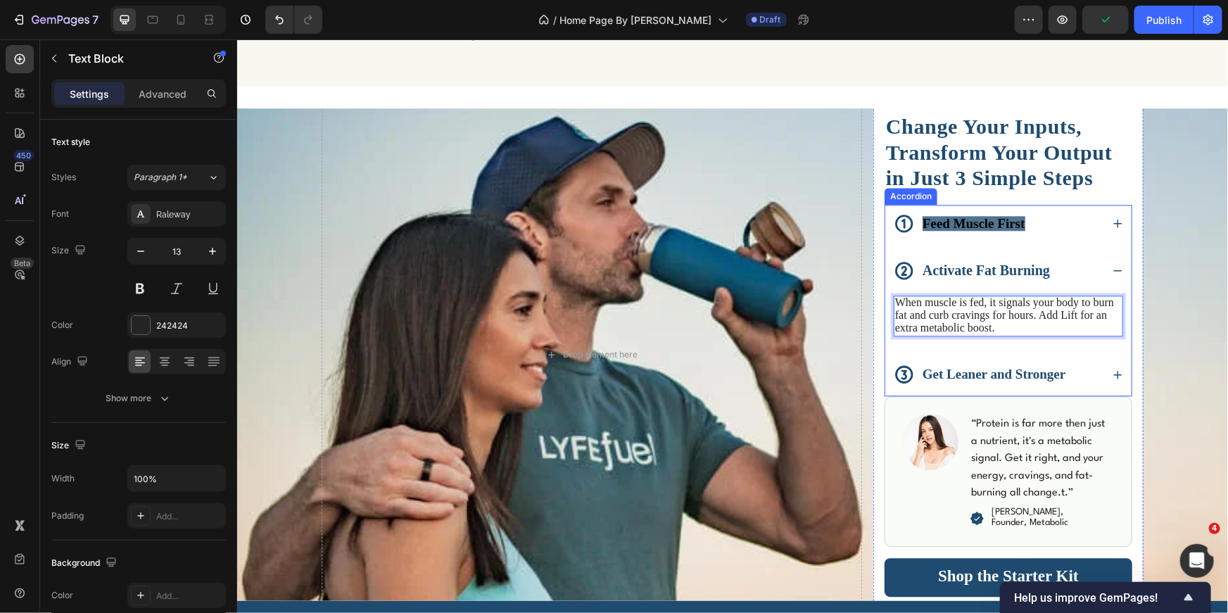
click at [1112, 373] on icon at bounding box center [1117, 374] width 11 height 11
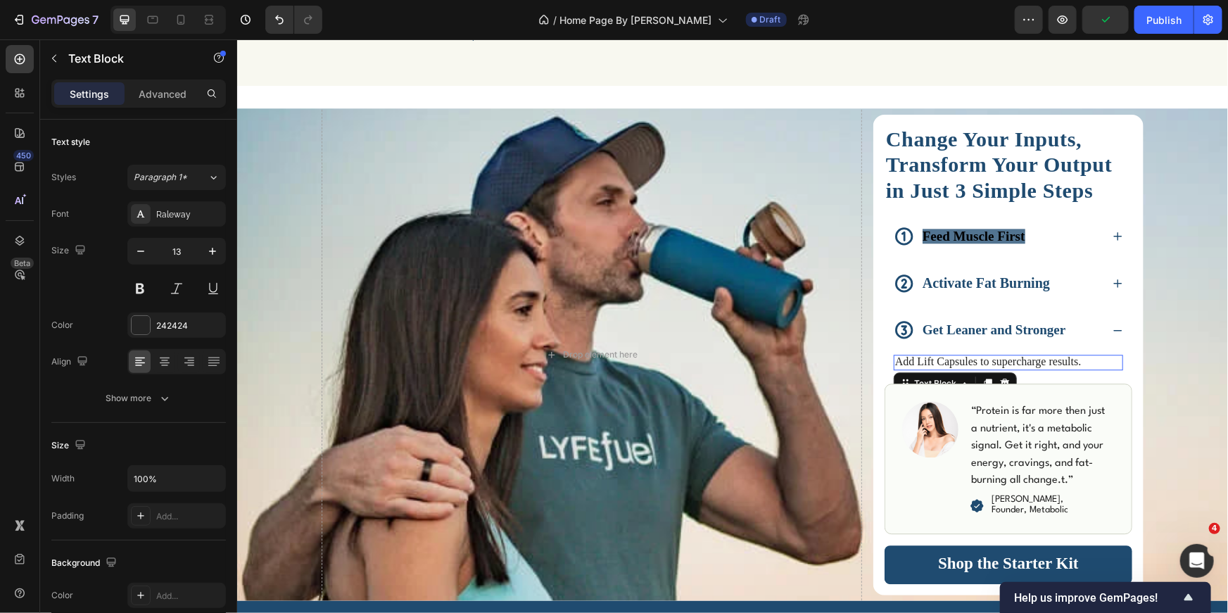
click at [1026, 365] on p "Add Lift Capsules to supercharge results." at bounding box center [1008, 361] width 227 height 13
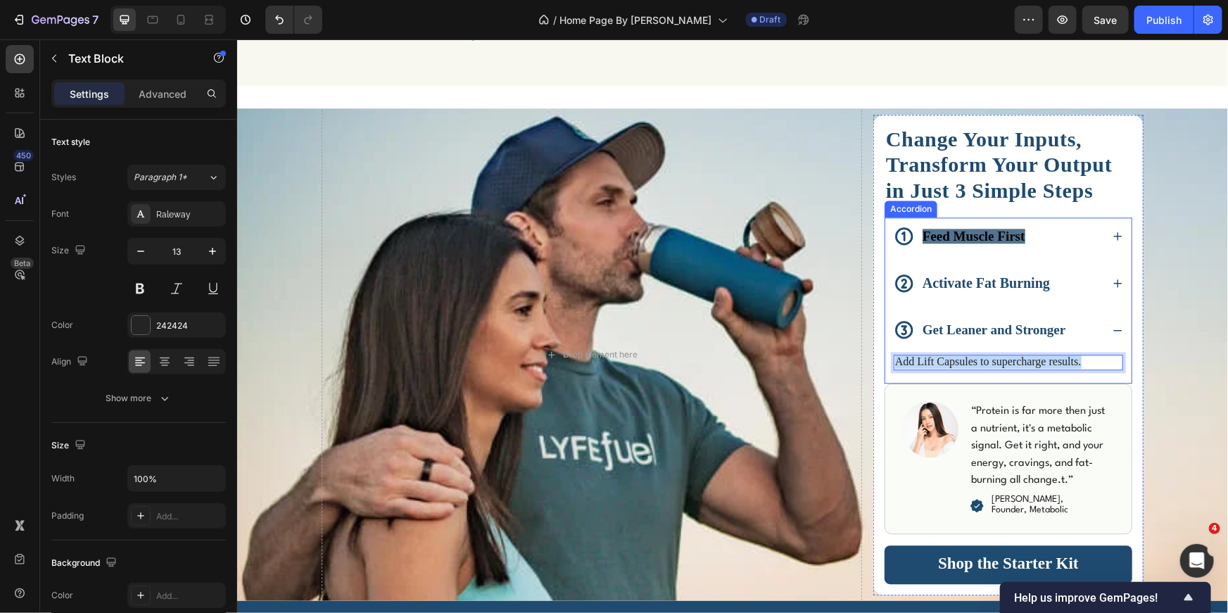
drag, startPoint x: 1078, startPoint y: 359, endPoint x: 884, endPoint y: 359, distance: 194.3
click at [885, 359] on div "Add Lift Capsules to supercharge results. Text Block 7" at bounding box center [1008, 367] width 246 height 32
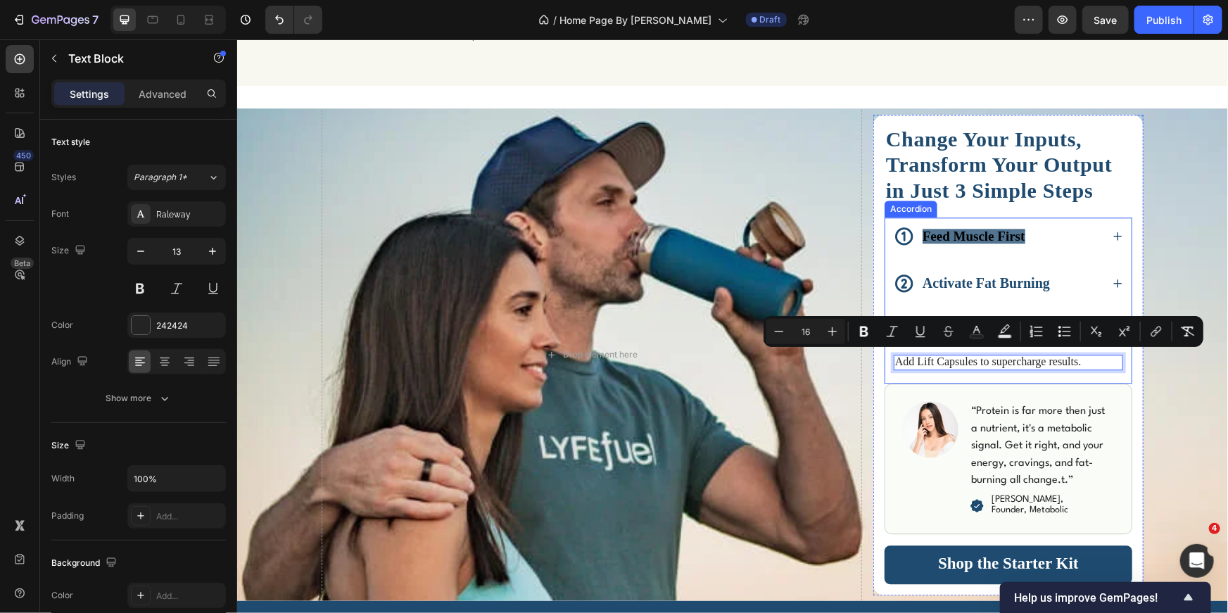
scroll to position [1633, 0]
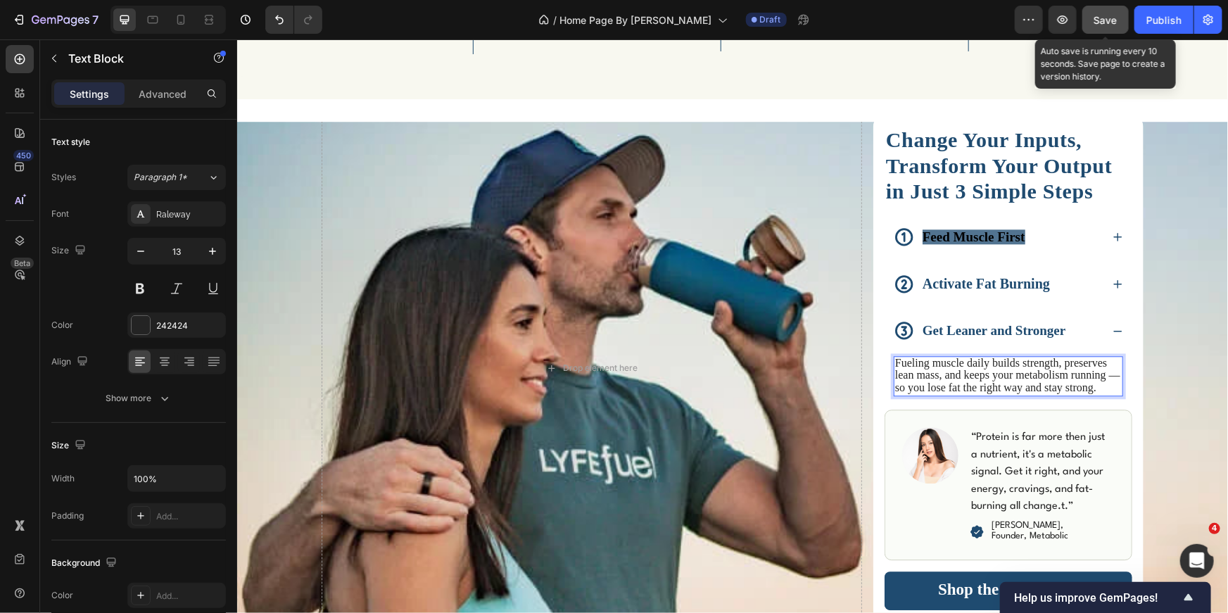
drag, startPoint x: 1117, startPoint y: 21, endPoint x: 881, endPoint y: 14, distance: 236.6
click at [1117, 21] on button "Save" at bounding box center [1106, 20] width 46 height 28
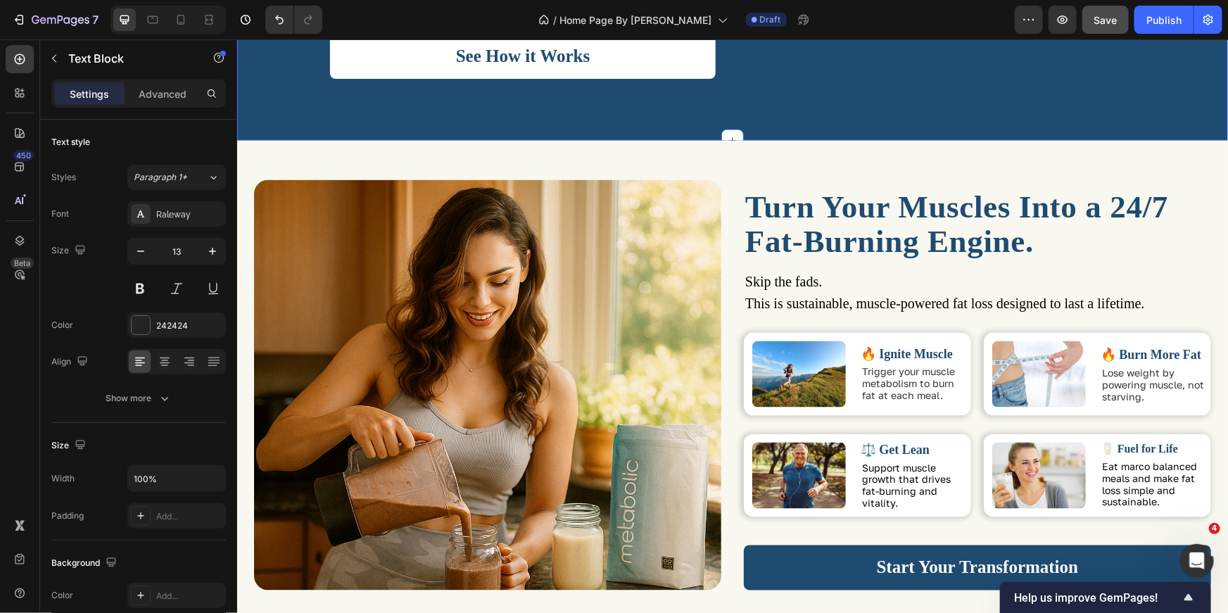
scroll to position [988, 0]
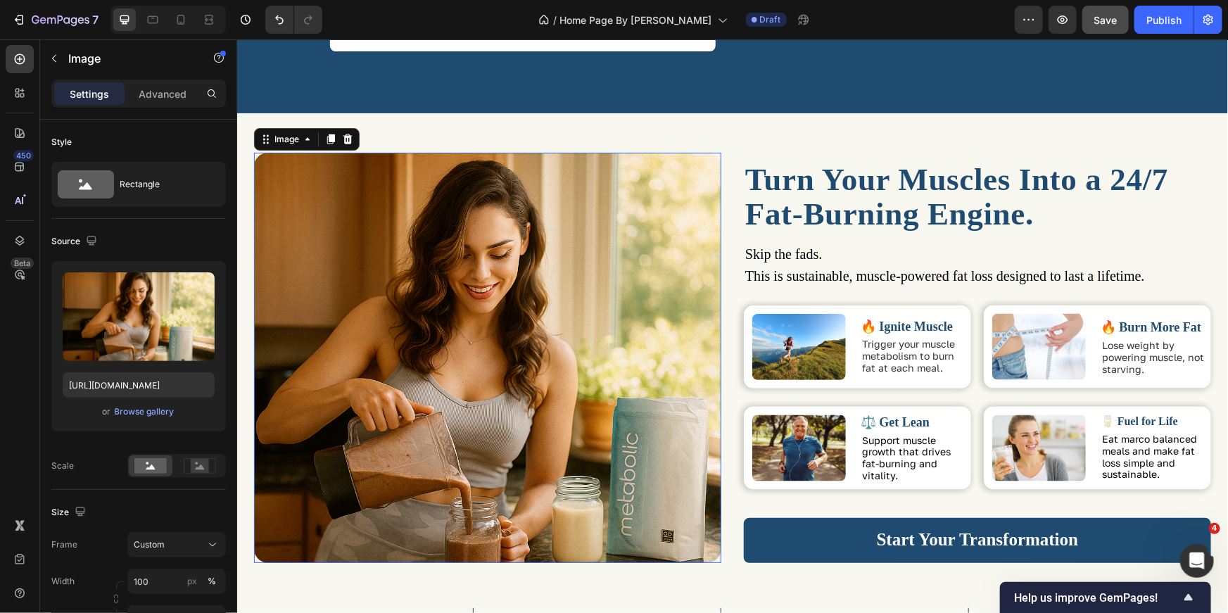
click at [431, 238] on img at bounding box center [486, 357] width 467 height 410
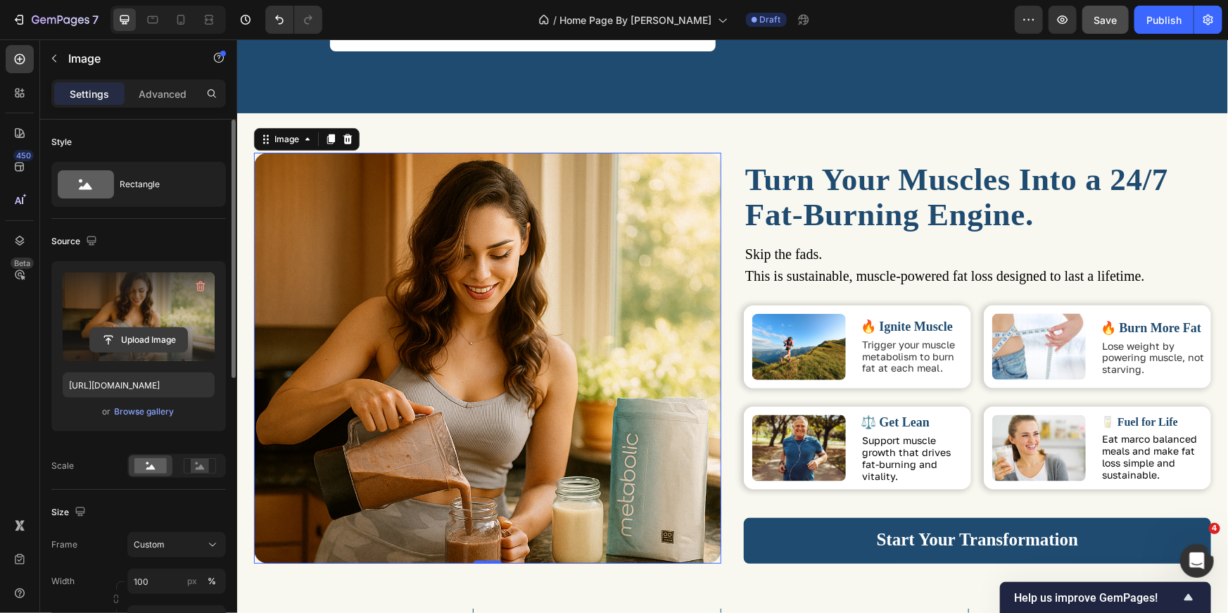
click at [144, 331] on input "file" at bounding box center [138, 340] width 97 height 24
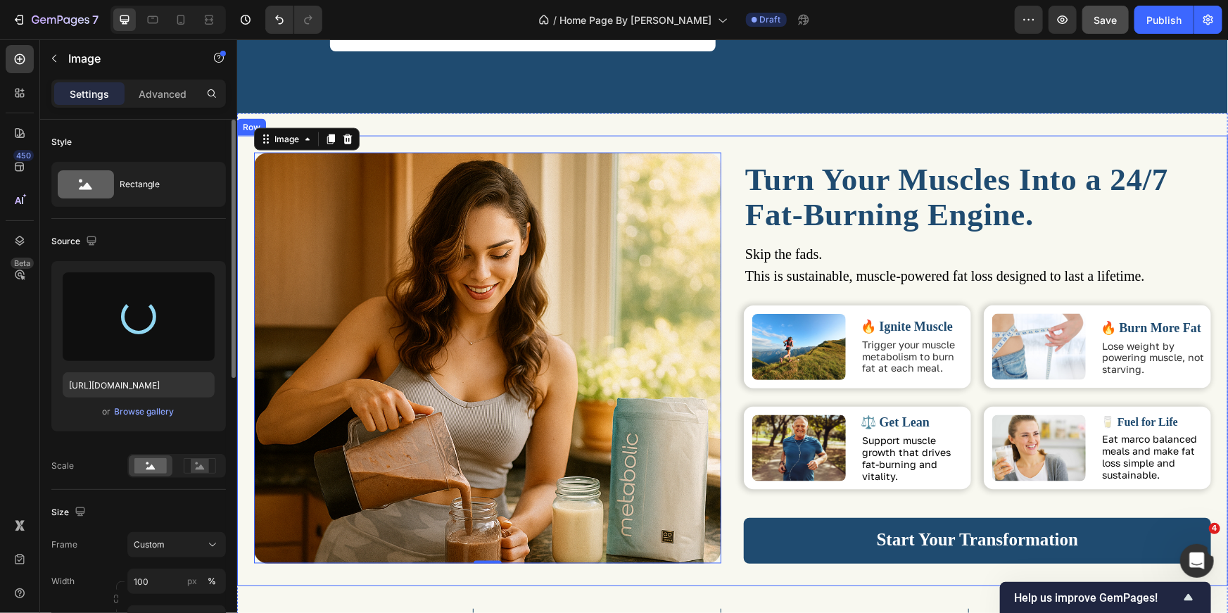
type input "[URL][DOMAIN_NAME]"
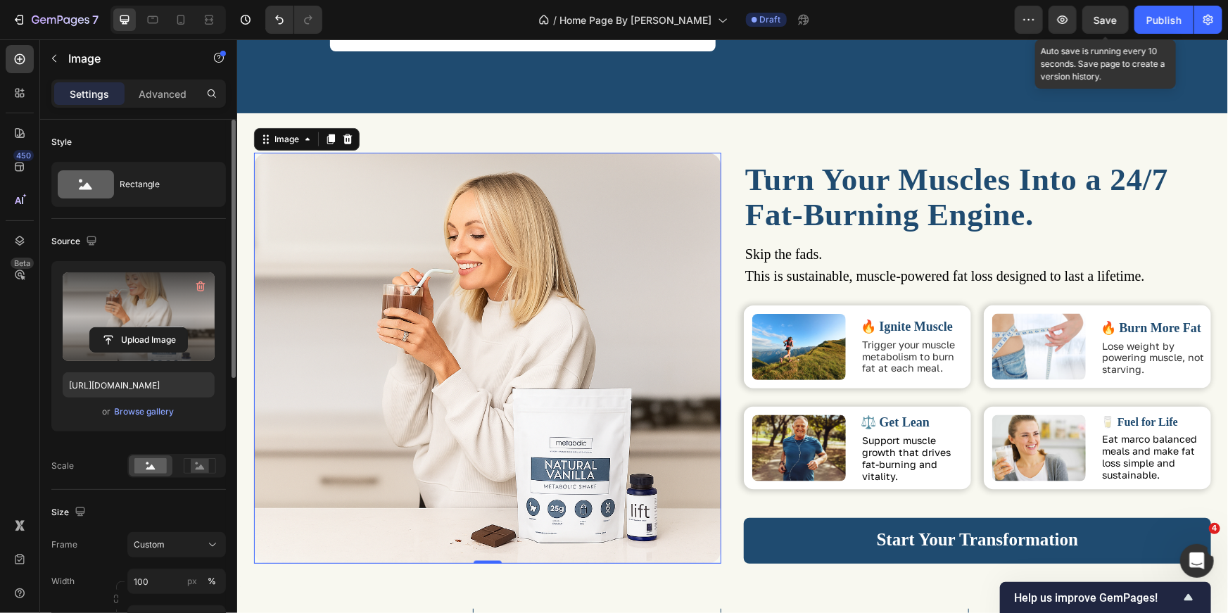
drag, startPoint x: 1104, startPoint y: 20, endPoint x: 1118, endPoint y: 37, distance: 22.0
click at [1104, 20] on span "Save" at bounding box center [1105, 20] width 23 height 12
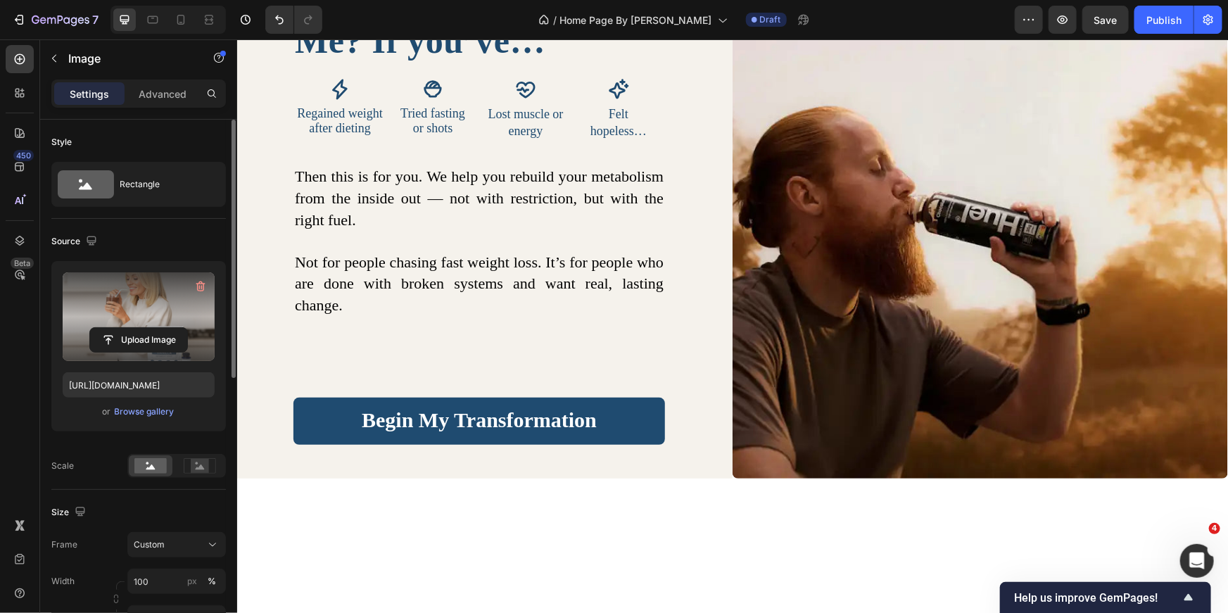
scroll to position [3251, 0]
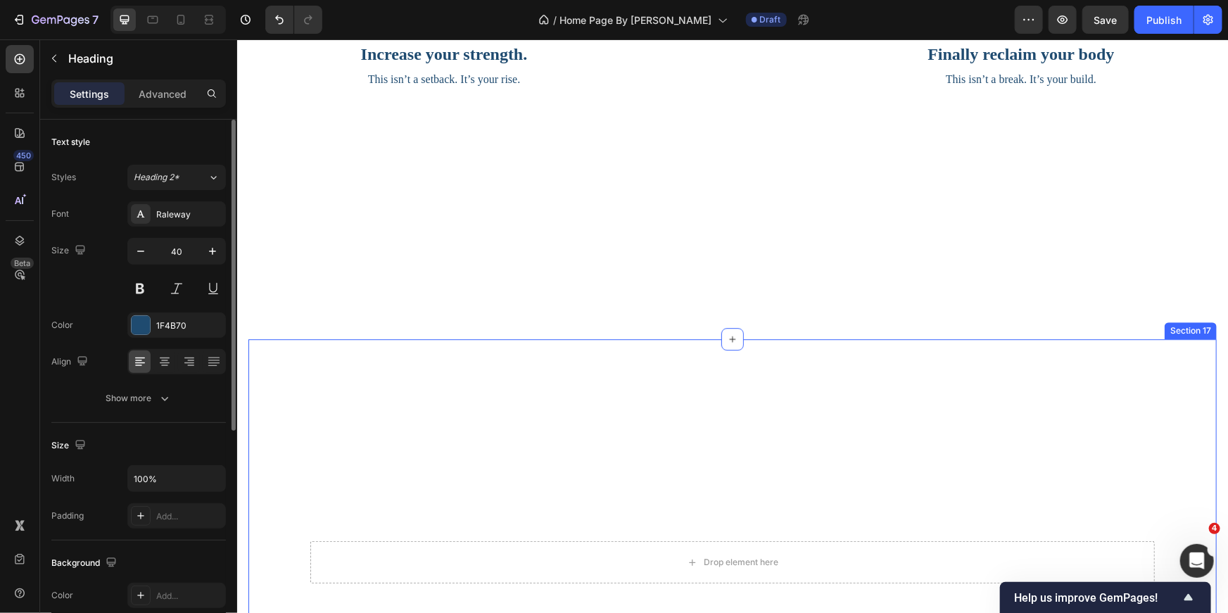
scroll to position [4451, 0]
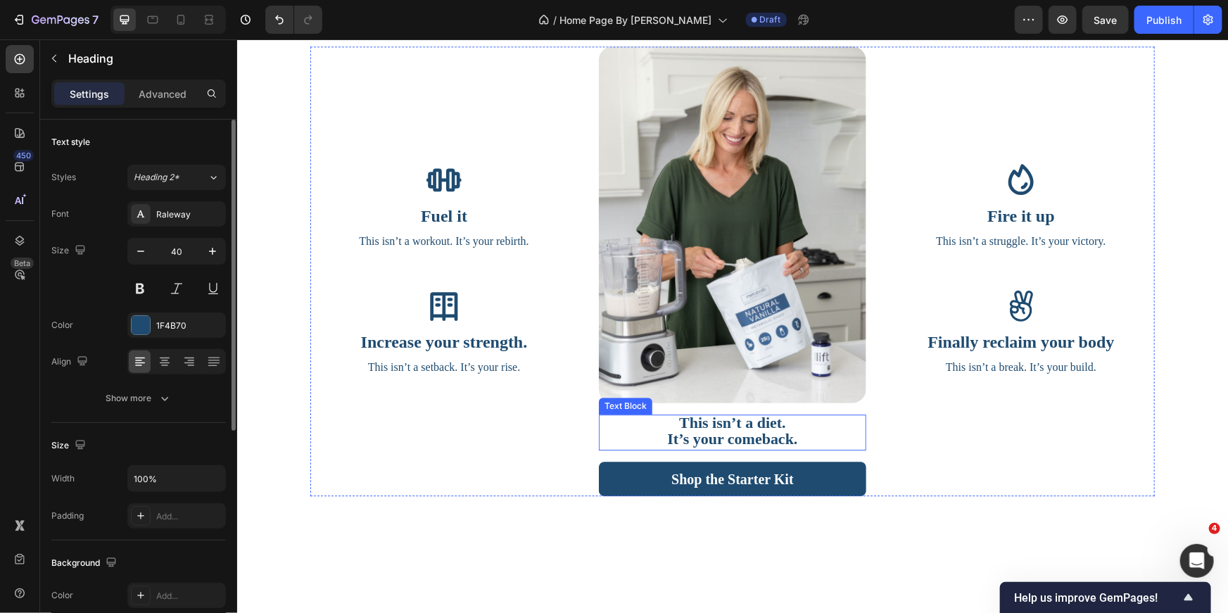
click at [691, 446] on strong "It’s your comeback." at bounding box center [732, 438] width 130 height 18
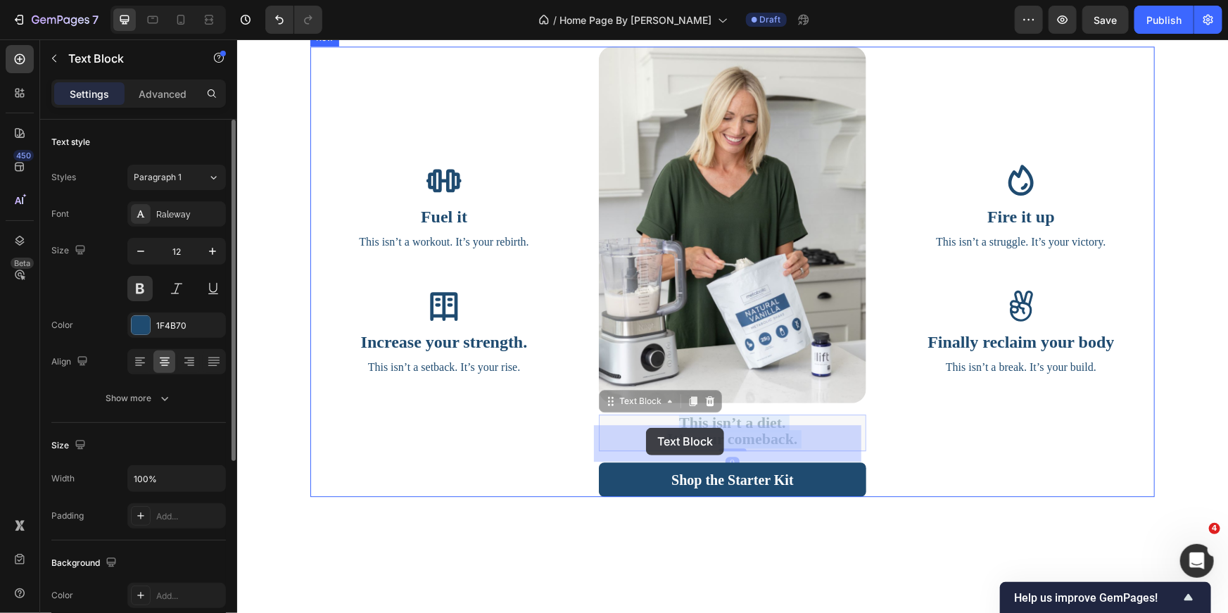
drag, startPoint x: 790, startPoint y: 443, endPoint x: 652, endPoint y: 429, distance: 139.4
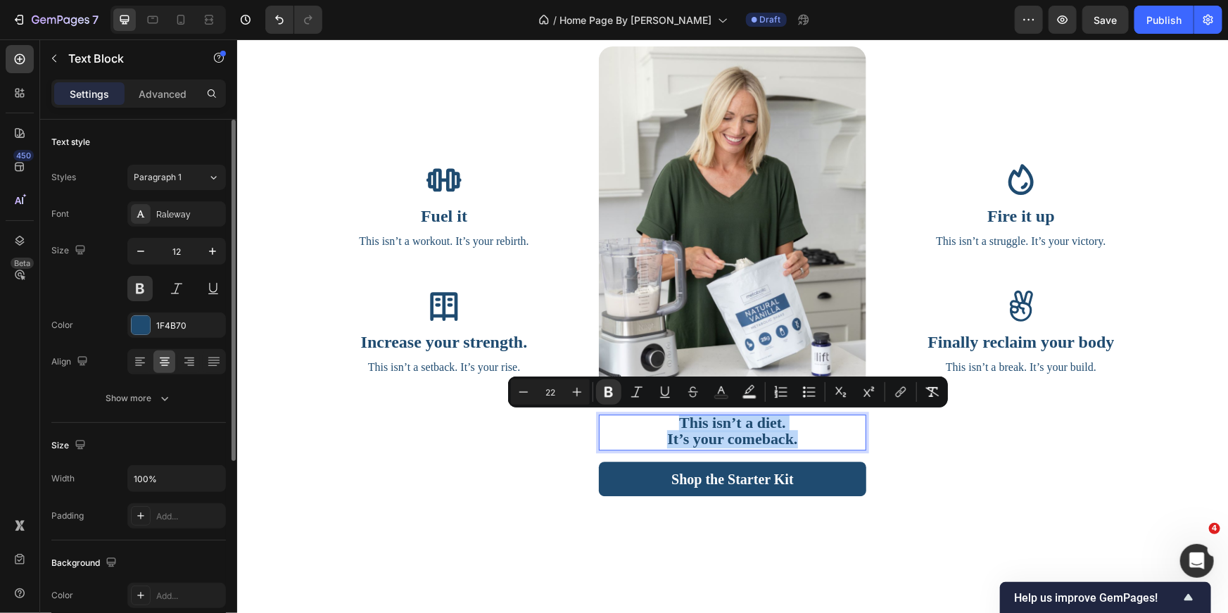
drag, startPoint x: 674, startPoint y: 418, endPoint x: 799, endPoint y: 447, distance: 127.9
click at [798, 447] on div "This isn’t a diet. It’s your comeback." at bounding box center [731, 432] width 267 height 36
click at [579, 389] on icon "Editor contextual toolbar" at bounding box center [577, 392] width 14 height 14
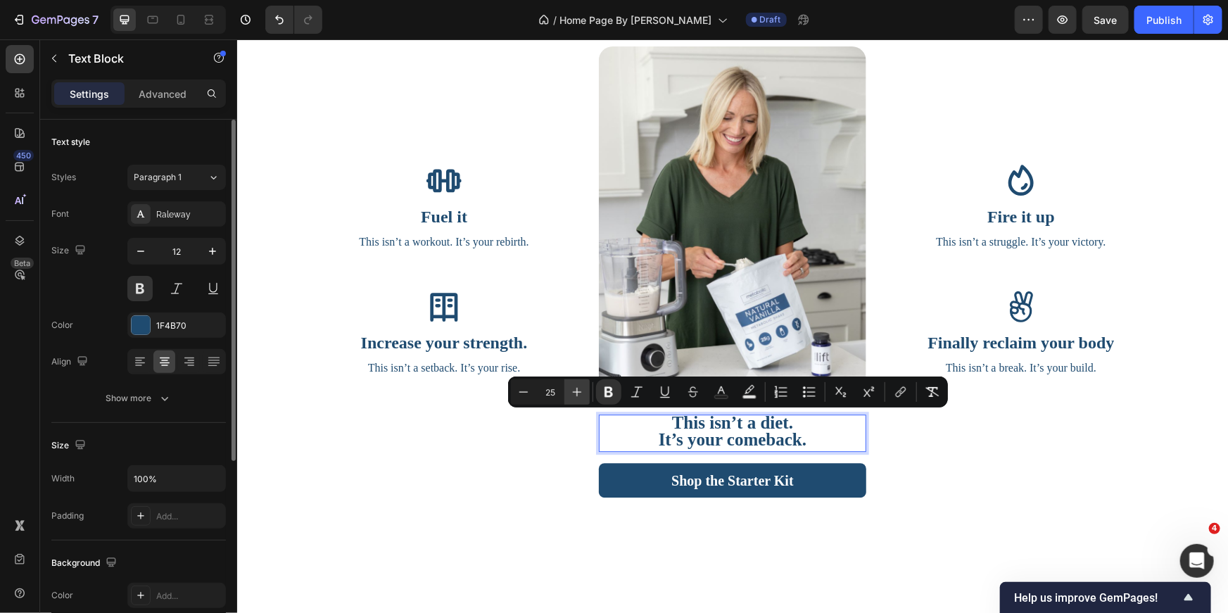
click at [579, 389] on icon "Editor contextual toolbar" at bounding box center [577, 392] width 14 height 14
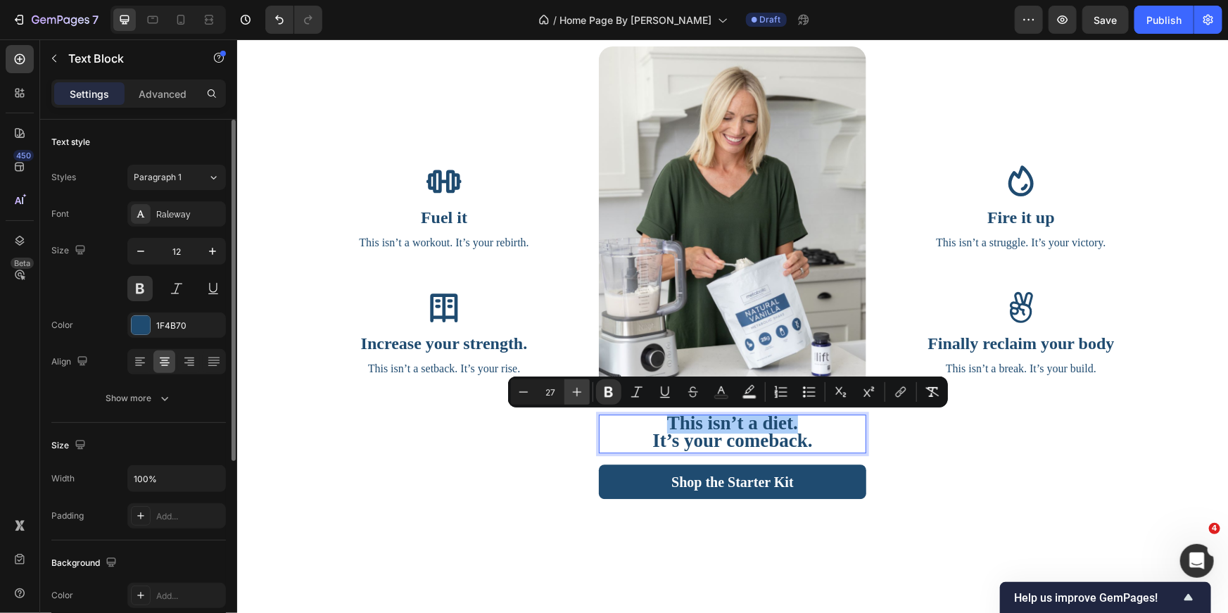
click at [579, 389] on icon "Editor contextual toolbar" at bounding box center [577, 392] width 14 height 14
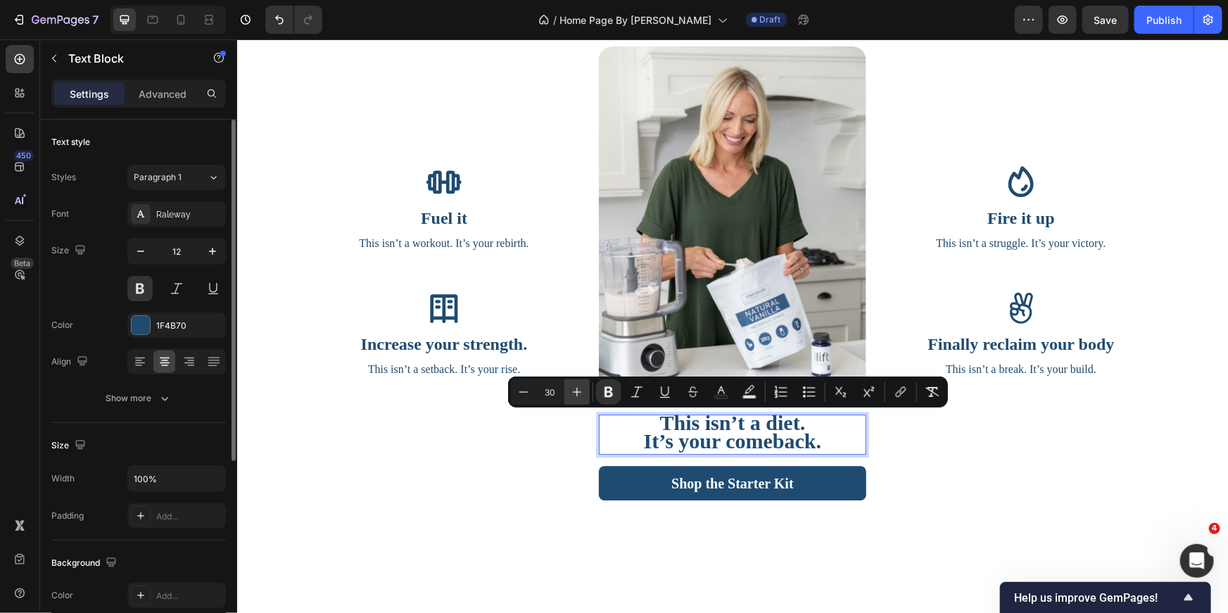
click at [579, 389] on icon "Editor contextual toolbar" at bounding box center [577, 392] width 14 height 14
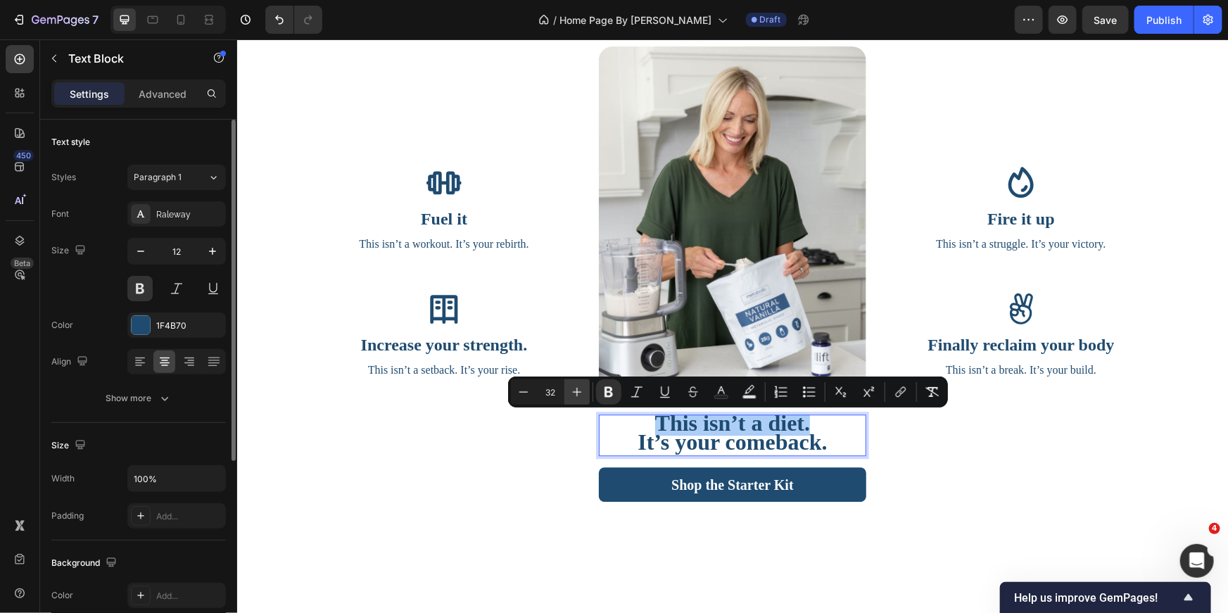
click at [579, 389] on icon "Editor contextual toolbar" at bounding box center [577, 392] width 14 height 14
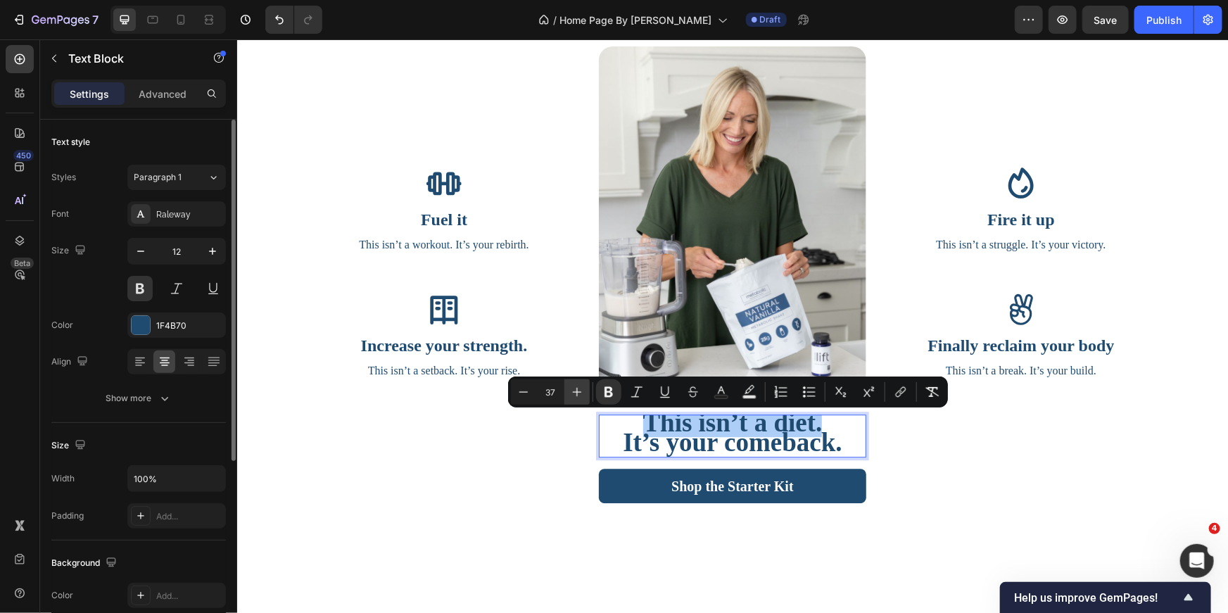
click at [579, 389] on icon "Editor contextual toolbar" at bounding box center [577, 392] width 14 height 14
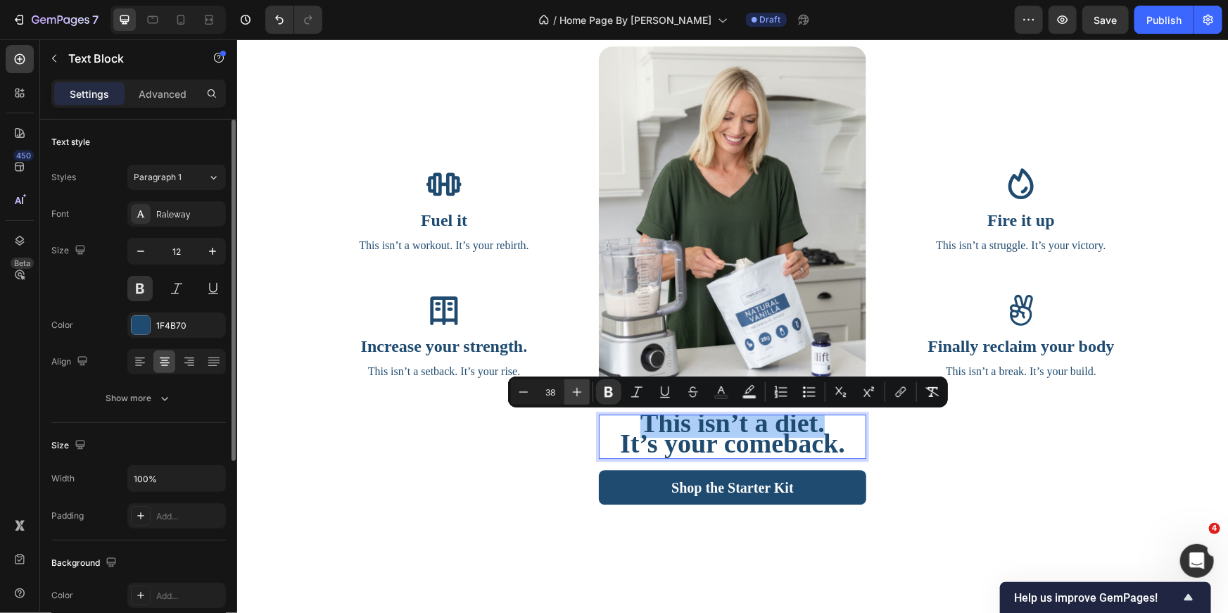
click at [579, 389] on icon "Editor contextual toolbar" at bounding box center [577, 392] width 14 height 14
type input "40"
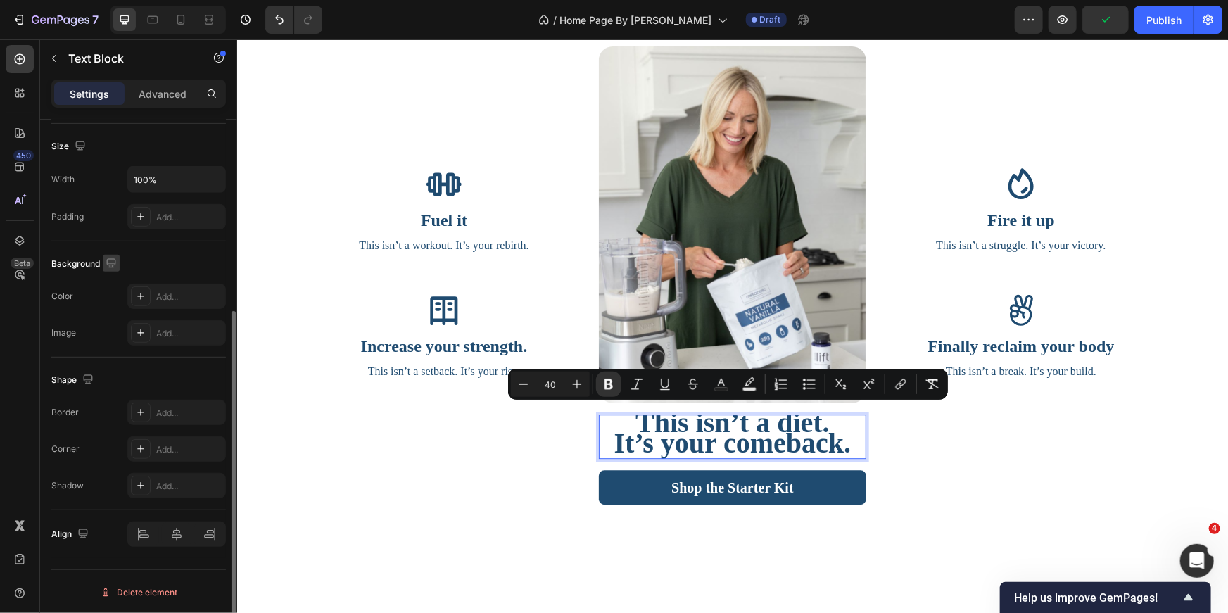
scroll to position [32, 0]
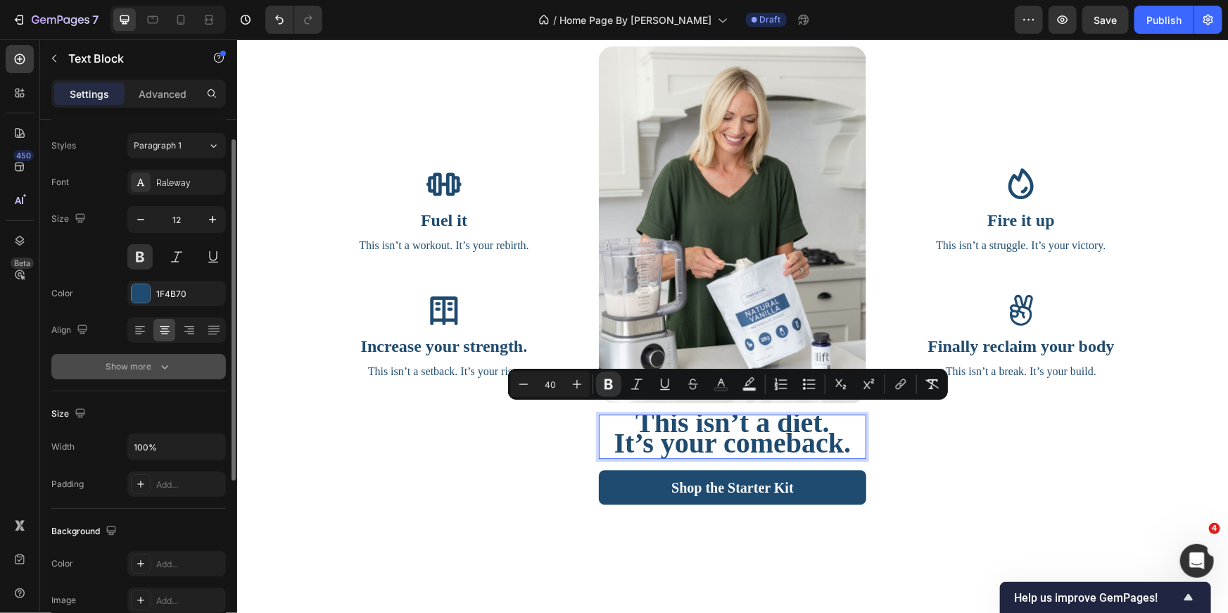
click at [137, 367] on div "Show more" at bounding box center [138, 367] width 65 height 14
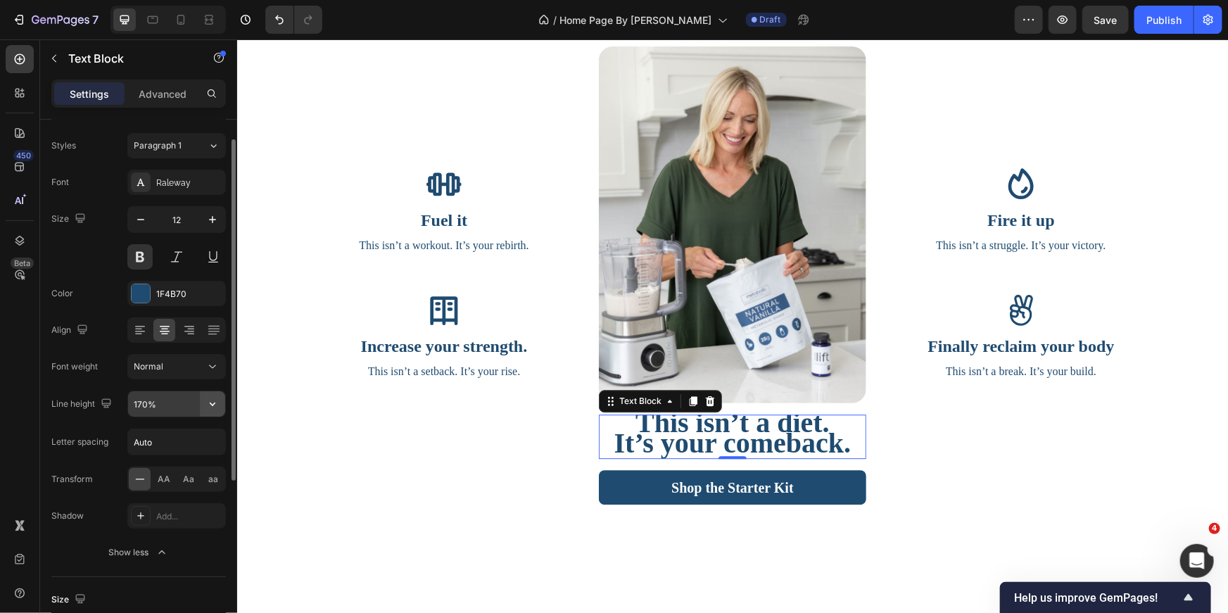
click at [214, 404] on icon "button" at bounding box center [213, 404] width 14 height 14
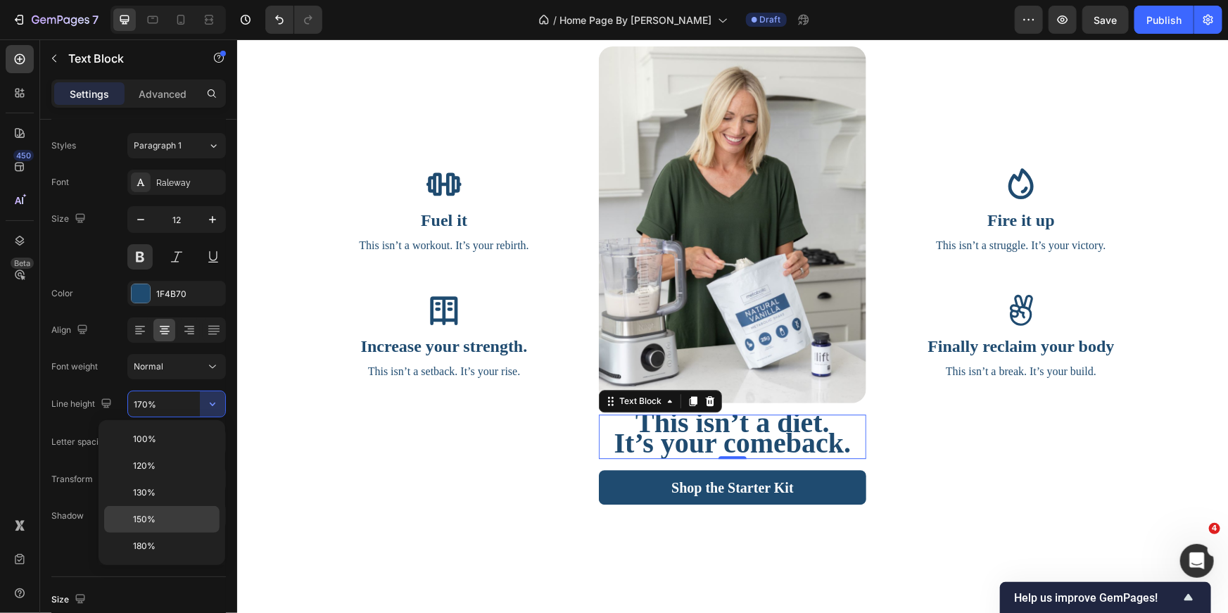
click at [165, 523] on p "150%" at bounding box center [173, 519] width 80 height 13
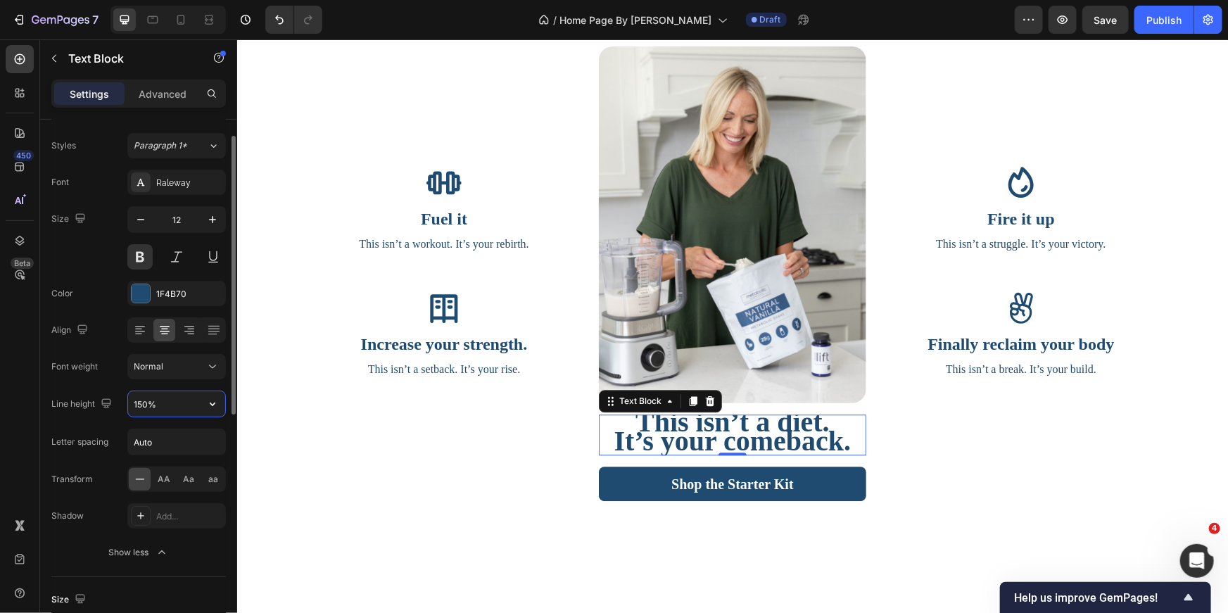
drag, startPoint x: 171, startPoint y: 408, endPoint x: 163, endPoint y: 406, distance: 7.9
click at [163, 406] on input "150%" at bounding box center [176, 403] width 97 height 25
drag, startPoint x: 163, startPoint y: 406, endPoint x: 119, endPoint y: 403, distance: 44.4
click at [119, 403] on div "Line height 150%" at bounding box center [138, 404] width 175 height 27
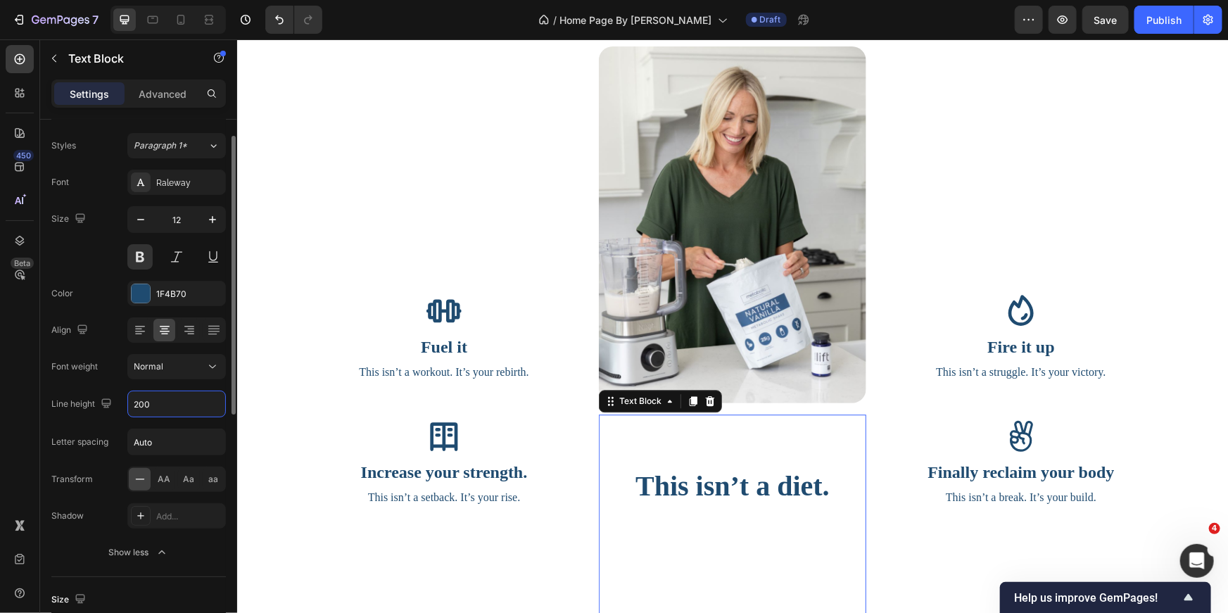
drag, startPoint x: 139, startPoint y: 406, endPoint x: 122, endPoint y: 406, distance: 17.6
click at [122, 406] on div "Line height 200" at bounding box center [138, 404] width 175 height 27
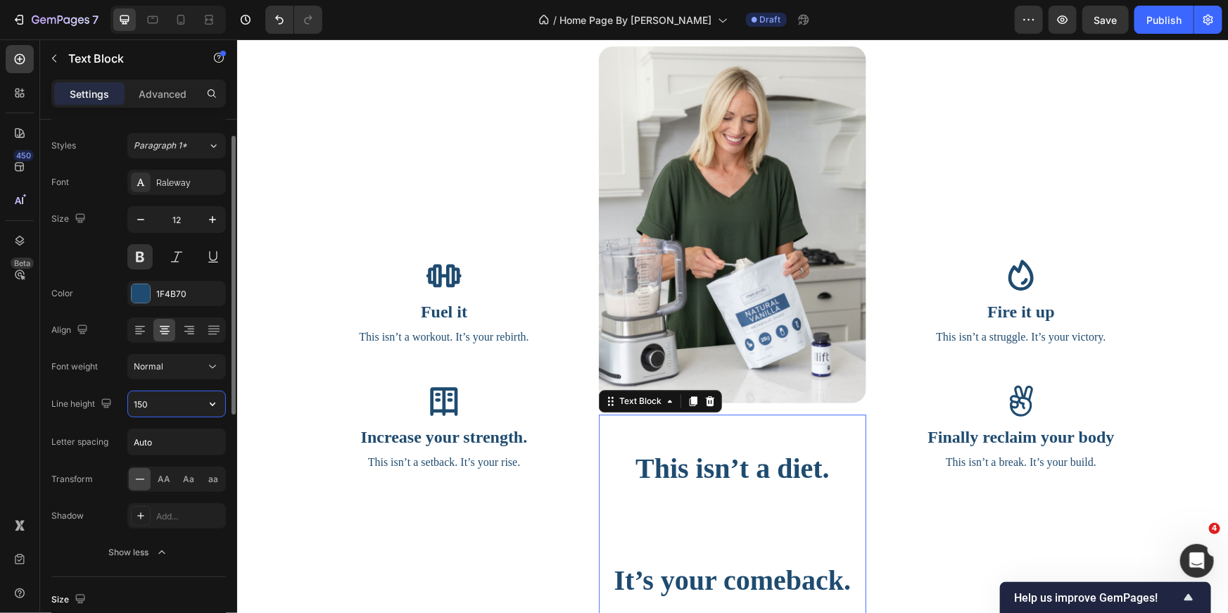
drag, startPoint x: 151, startPoint y: 407, endPoint x: 127, endPoint y: 405, distance: 24.7
click at [127, 405] on div "150" at bounding box center [176, 404] width 99 height 27
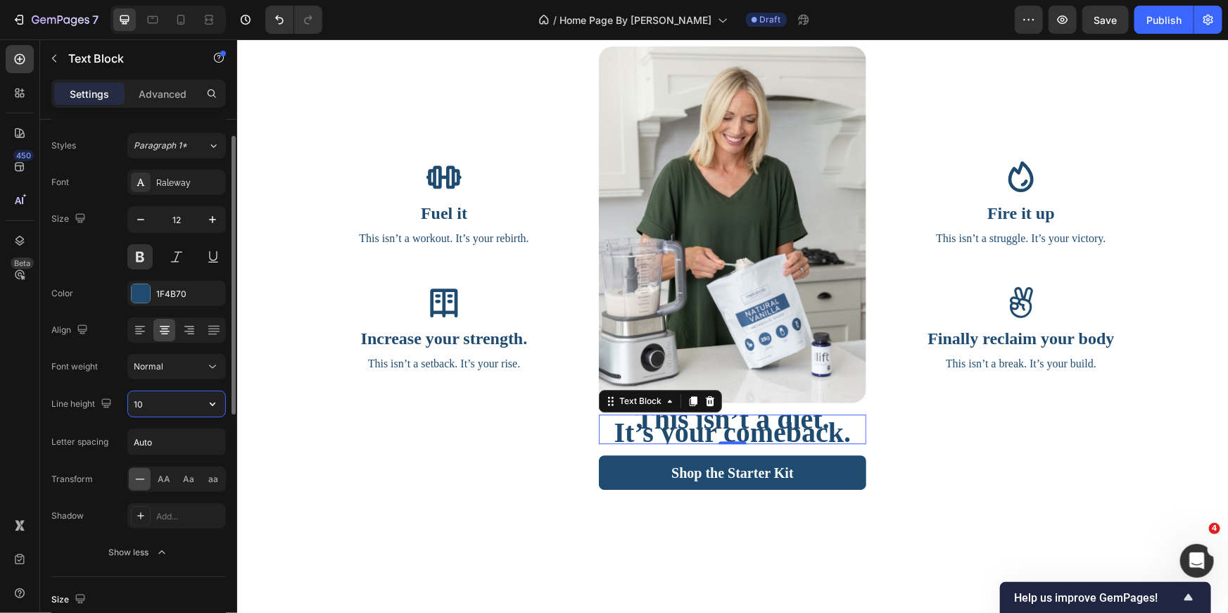
type input "100"
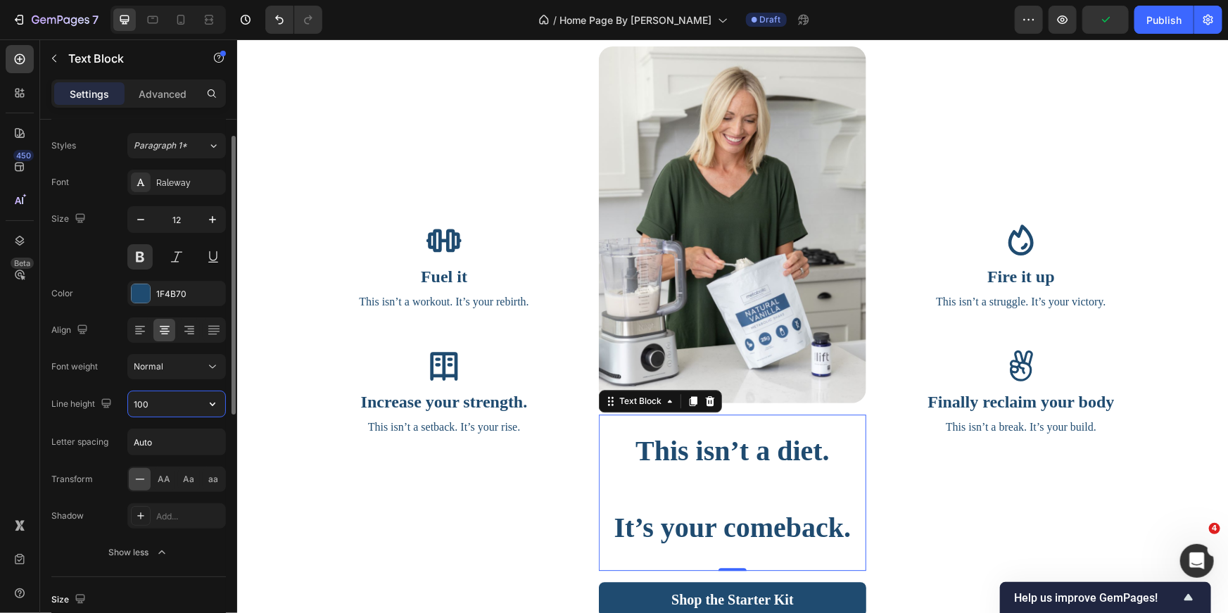
drag, startPoint x: 145, startPoint y: 405, endPoint x: 127, endPoint y: 405, distance: 18.3
click at [127, 405] on div "Line height 100" at bounding box center [138, 404] width 175 height 27
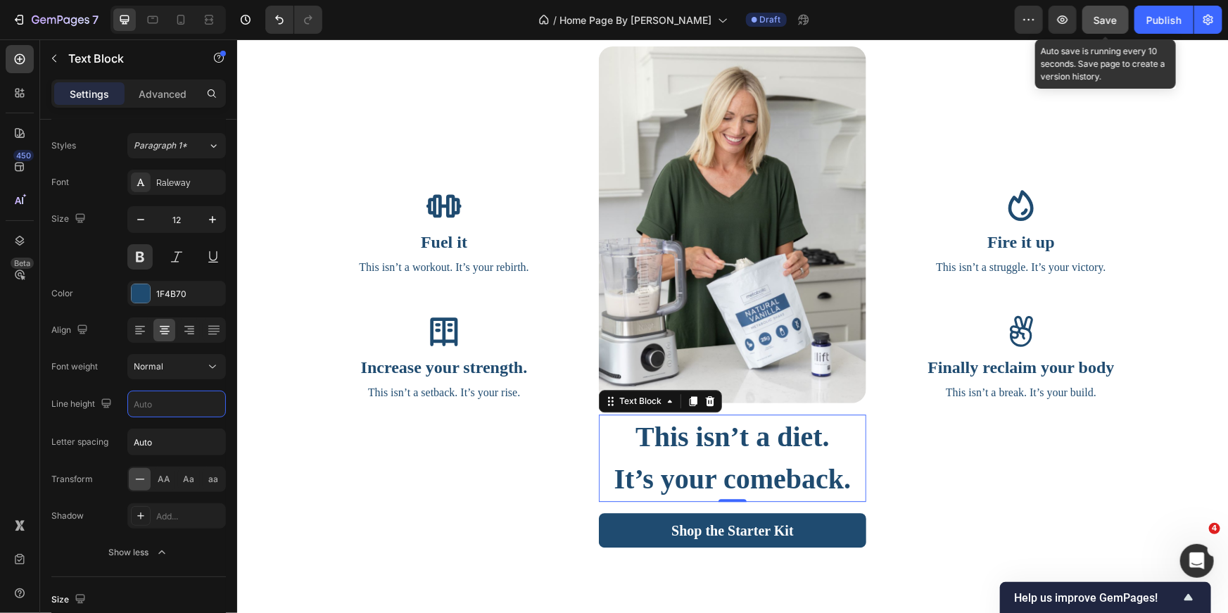
click at [1102, 22] on span "Save" at bounding box center [1105, 20] width 23 height 12
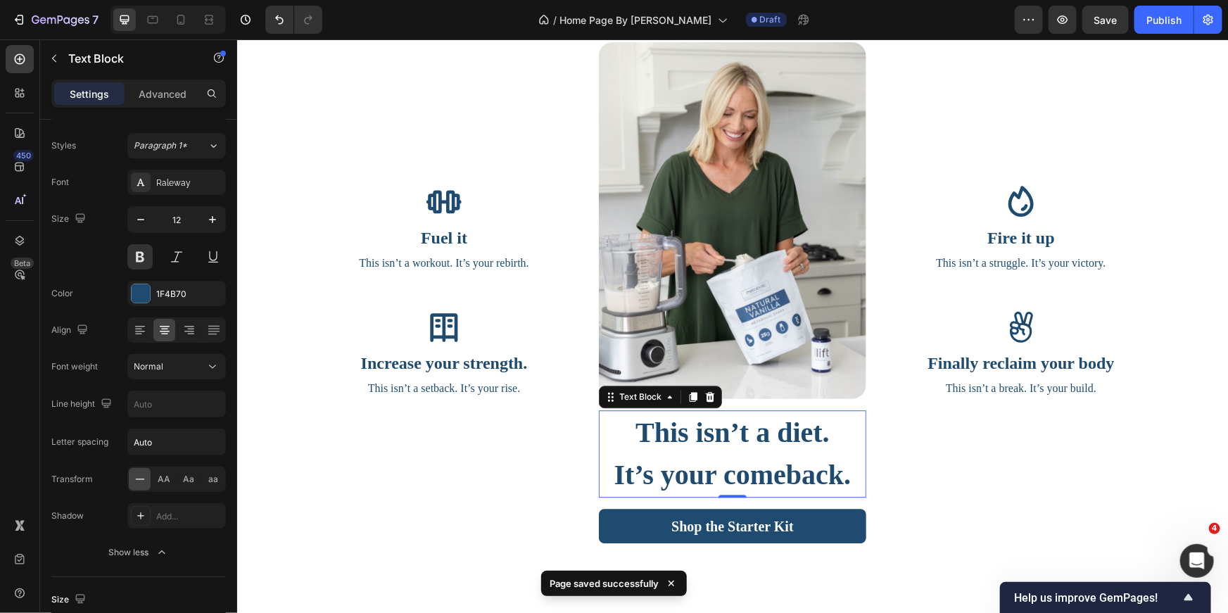
scroll to position [4477, 0]
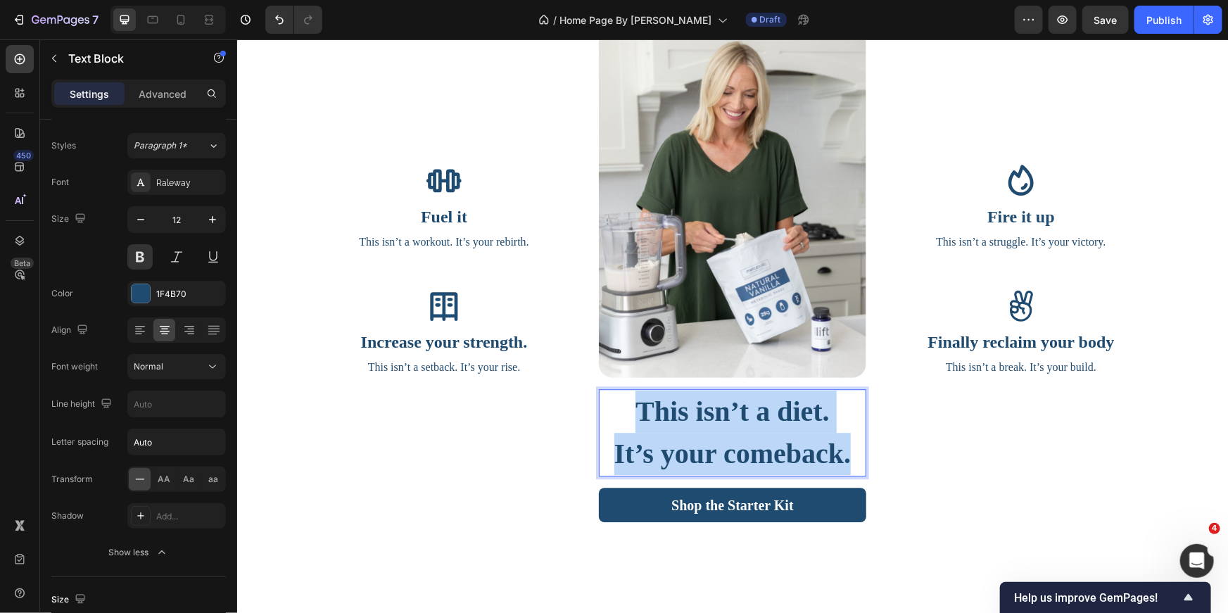
drag, startPoint x: 847, startPoint y: 446, endPoint x: 618, endPoint y: 417, distance: 230.7
click at [618, 417] on div "This isn’t a diet. It’s your comeback." at bounding box center [731, 432] width 267 height 87
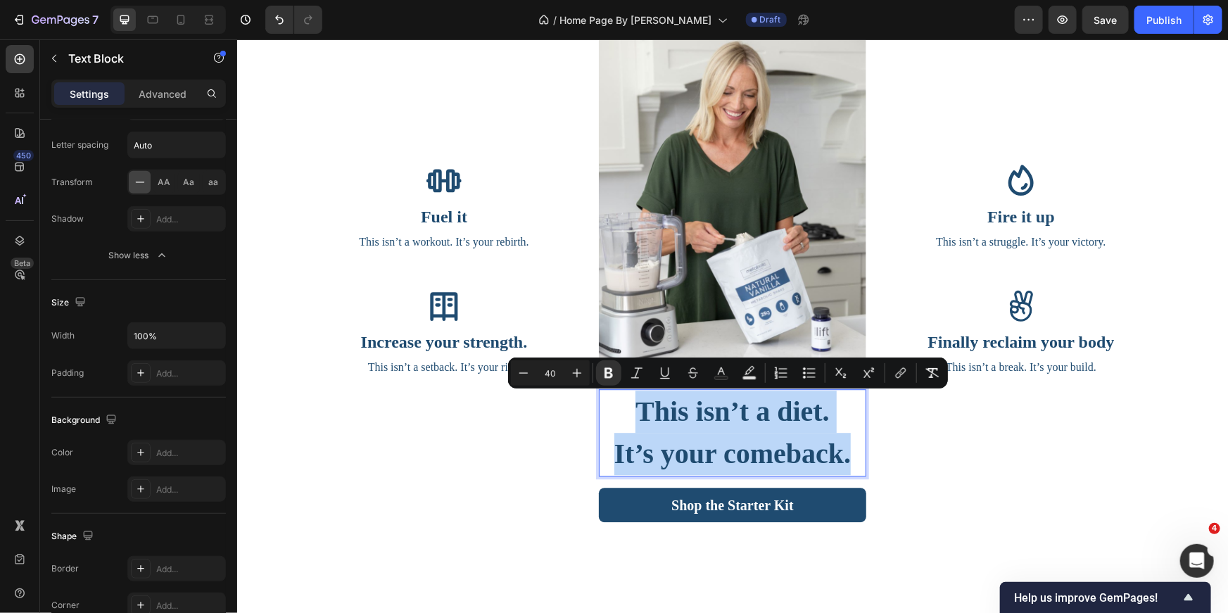
scroll to position [0, 0]
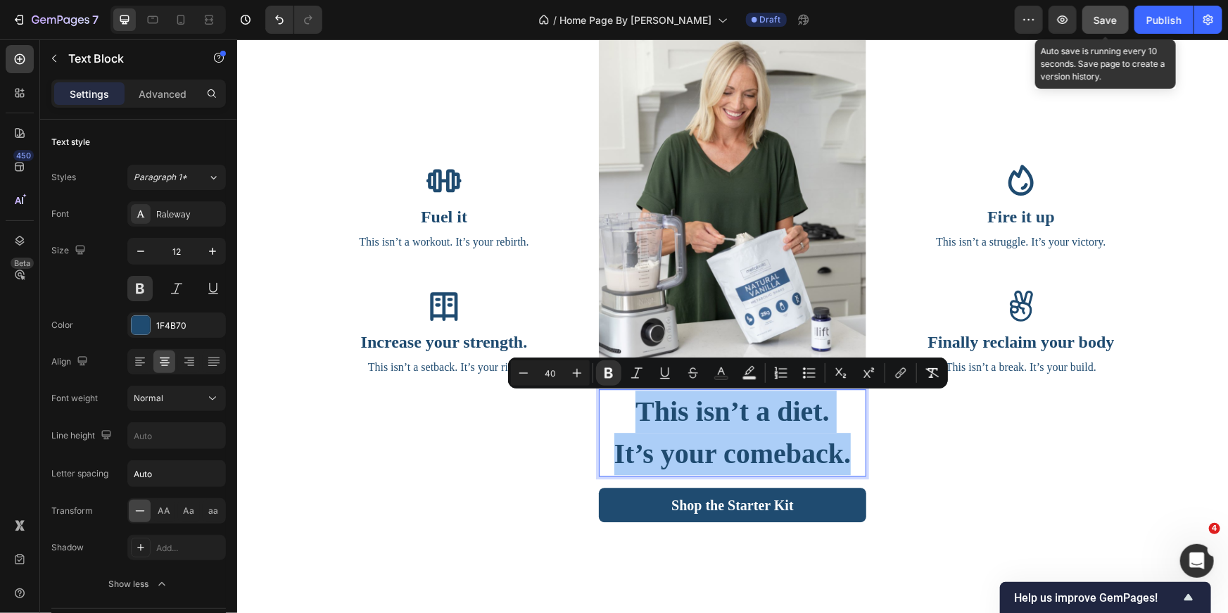
click at [1100, 13] on div "Save" at bounding box center [1105, 20] width 23 height 15
